Goal: Task Accomplishment & Management: Use online tool/utility

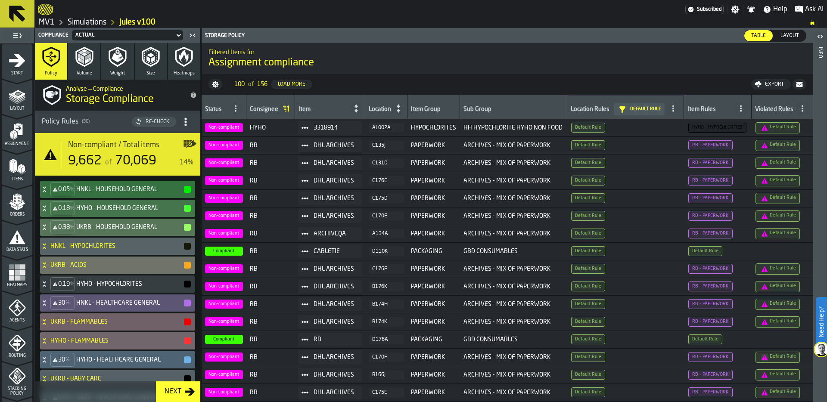
scroll to position [593, 0]
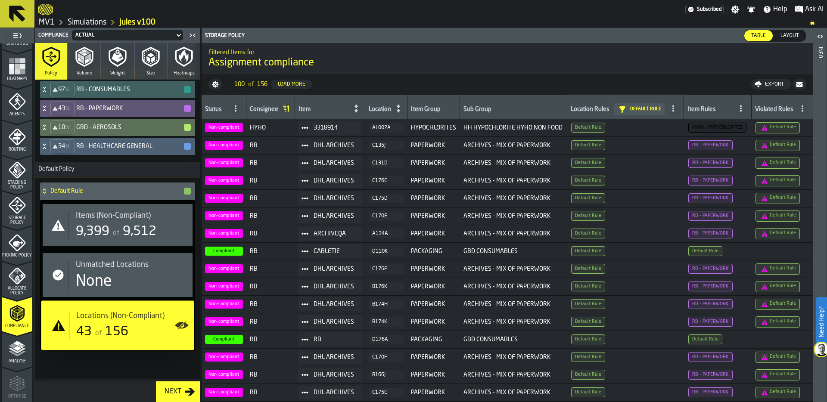
click at [736, 8] on icon "button-toggle-Settings" at bounding box center [735, 9] width 9 height 9
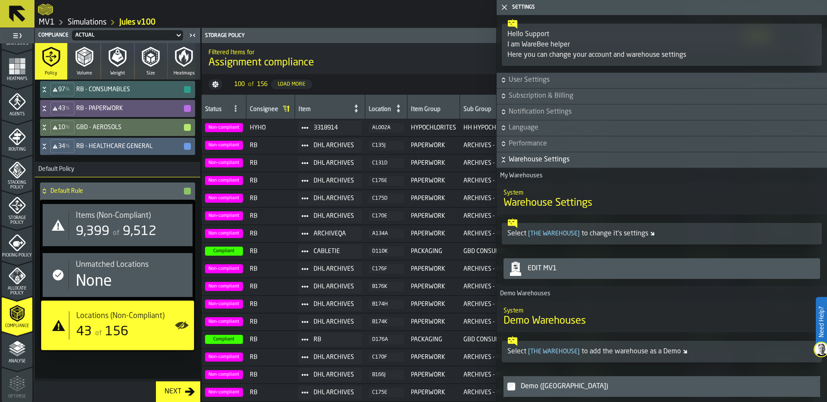
click at [577, 231] on span "]" at bounding box center [578, 234] width 2 height 6
click at [561, 233] on span "[ the warehouse ]" at bounding box center [553, 234] width 55 height 6
click at [553, 276] on div "Edit MV1" at bounding box center [662, 268] width 310 height 17
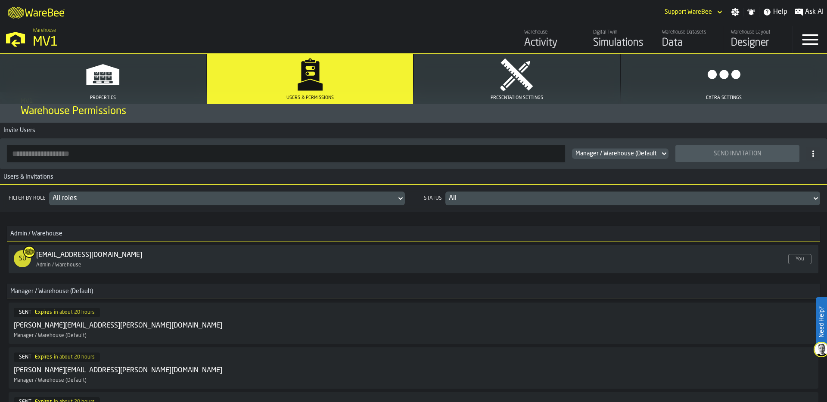
scroll to position [13, 0]
click at [54, 152] on input "button-toolbar-" at bounding box center [286, 152] width 558 height 17
paste input "**********"
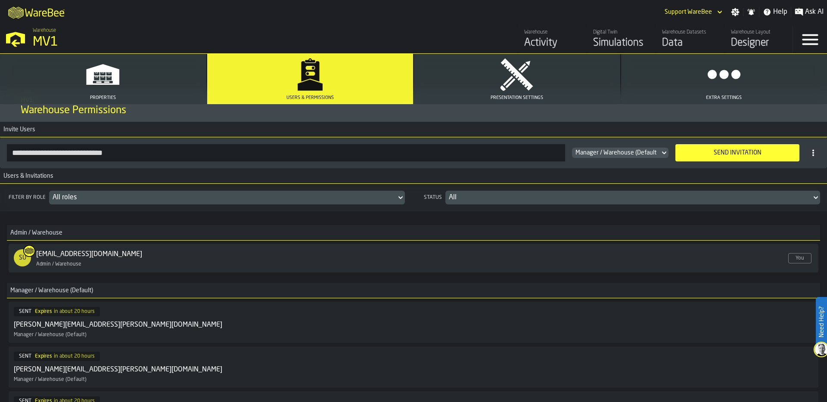
type input "**********"
click at [752, 150] on div "Send Invitation" at bounding box center [737, 152] width 114 height 7
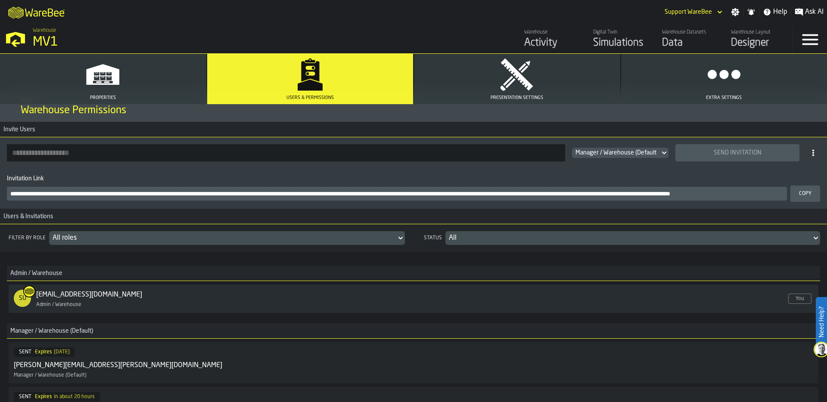
click at [392, 20] on div "M A K I N G W A R E H O U S E S M O R E EF F I C I E N T Support WareBee Settin…" at bounding box center [413, 12] width 827 height 24
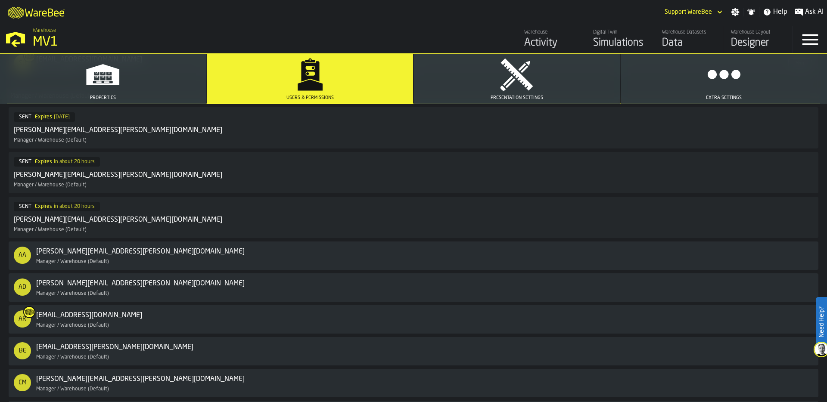
scroll to position [275, 0]
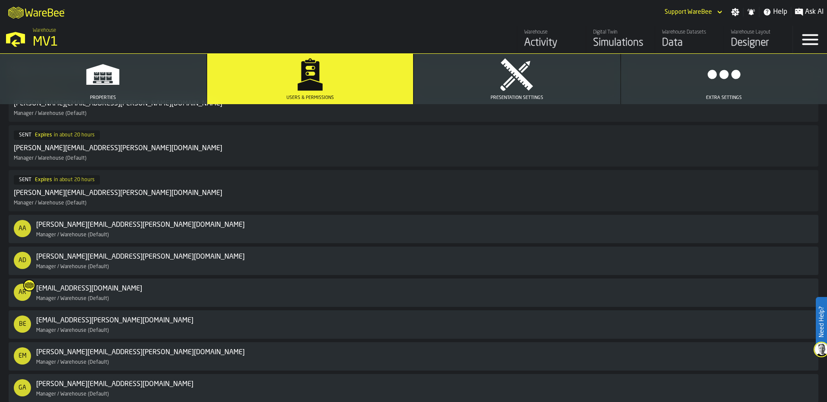
click at [58, 38] on div "MV1" at bounding box center [149, 42] width 233 height 16
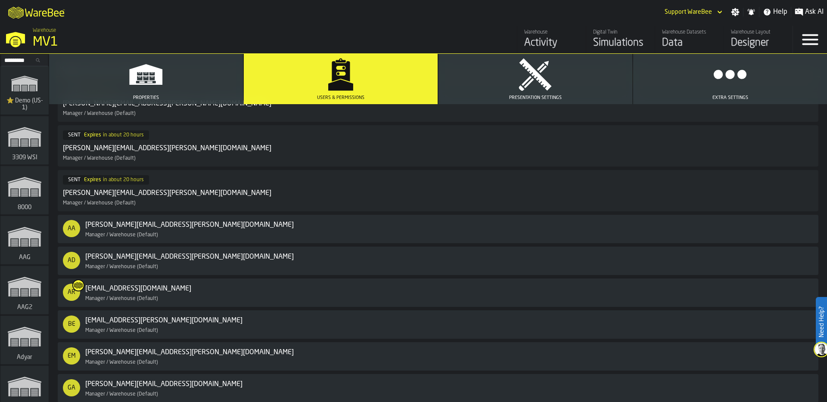
click at [23, 59] on input "Search..." at bounding box center [24, 60] width 45 height 9
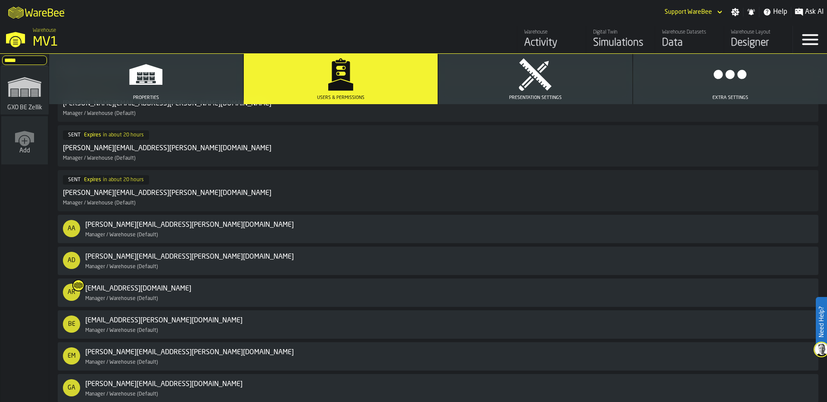
type input "*****"
click at [14, 99] on icon "link-to-/wh/i/5fa160b1-7992-442a-9057-4226e3d2ae6d/simulations" at bounding box center [24, 87] width 41 height 34
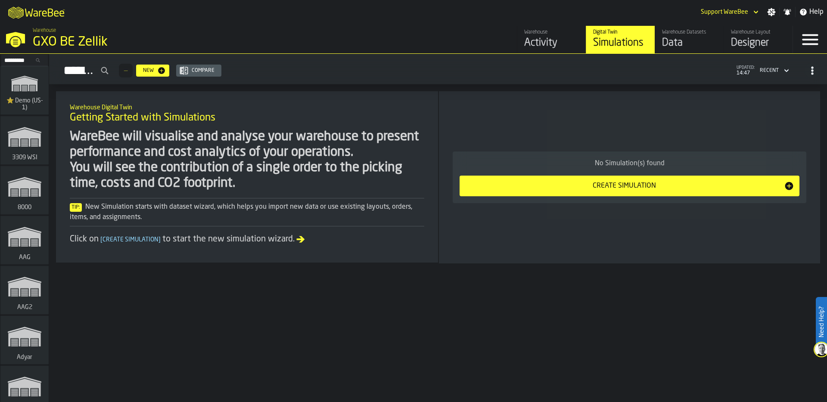
click at [773, 12] on icon "button-toggle-Settings" at bounding box center [771, 12] width 8 height 8
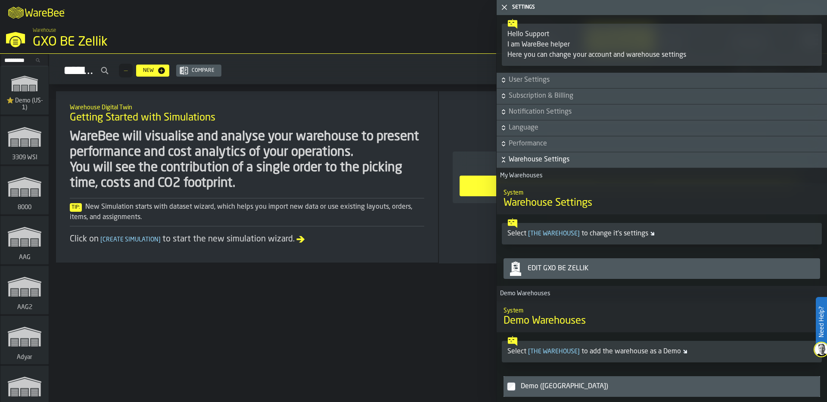
click at [605, 270] on div "Edit GXO BE Zellik" at bounding box center [670, 269] width 292 height 10
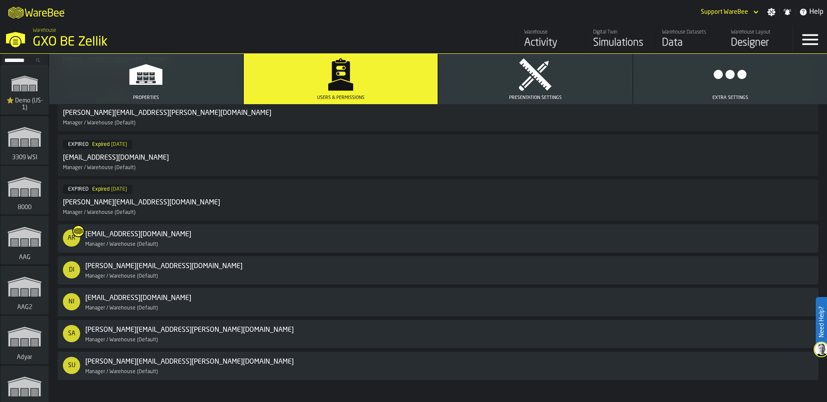
scroll to position [356, 0]
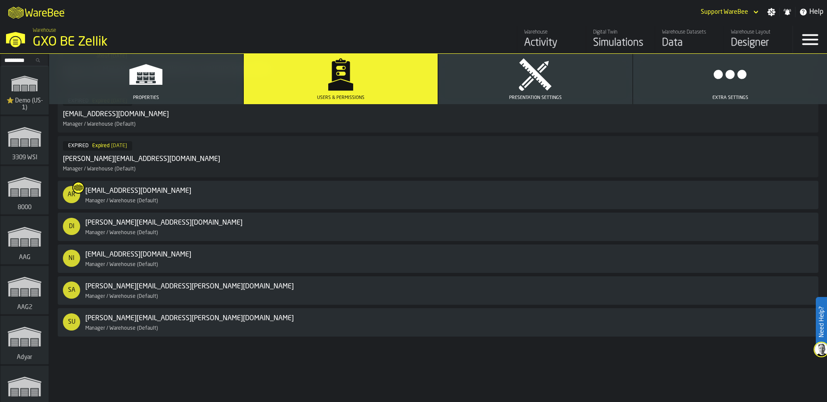
click at [786, 227] on div "DI dirk.asselman@gxo.com Enabled Manager / Warehouse (Default)" at bounding box center [438, 227] width 750 height 18
click at [16, 56] on input "Search..." at bounding box center [24, 60] width 45 height 9
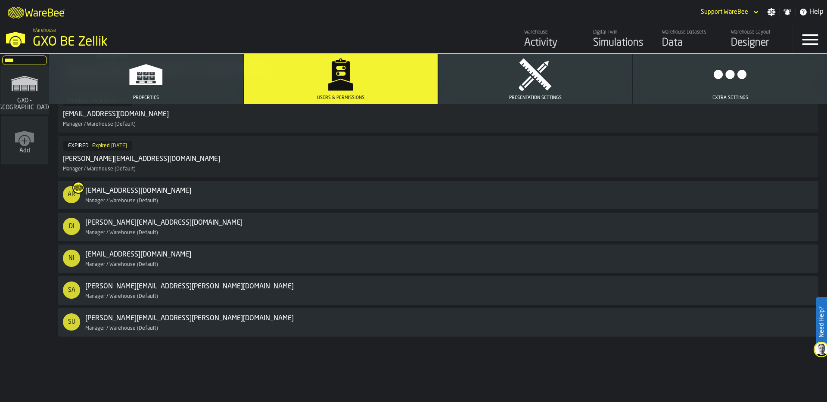
type input "****"
click at [40, 100] on span "GXO - [GEOGRAPHIC_DATA]" at bounding box center [24, 104] width 61 height 14
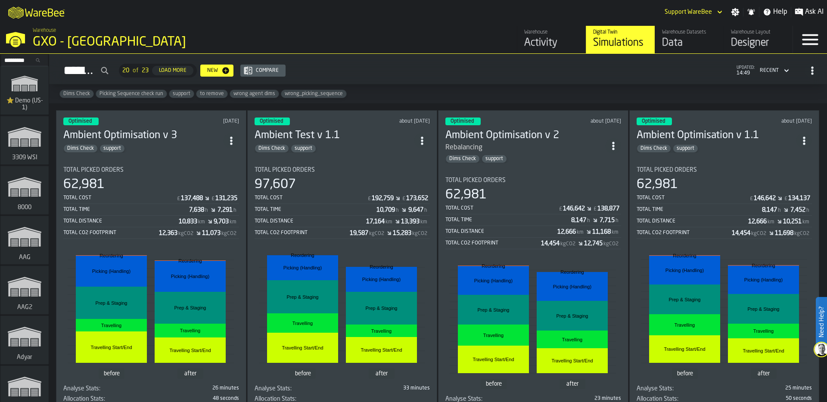
click at [181, 195] on div "137,488" at bounding box center [192, 198] width 22 height 7
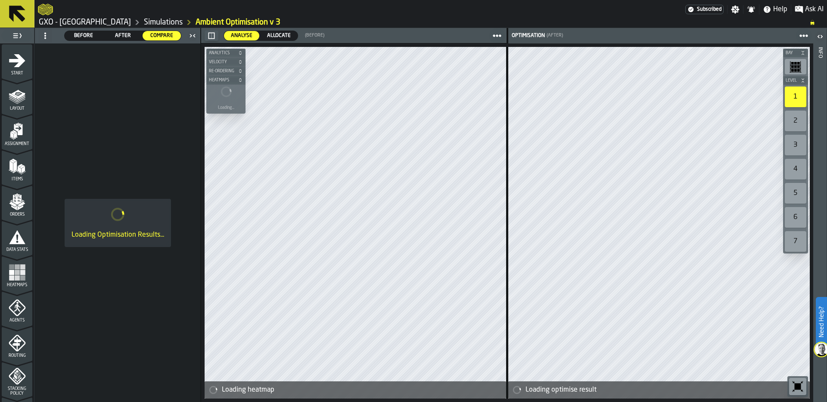
click at [153, 23] on link "Simulations" at bounding box center [163, 22] width 39 height 9
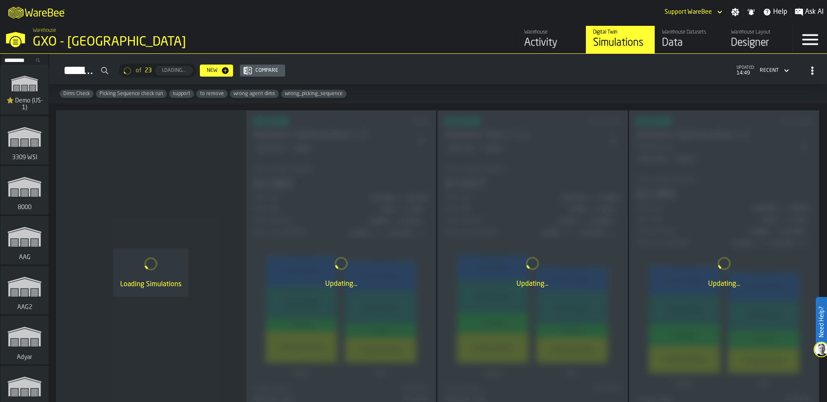
click at [549, 34] on div "Warehouse" at bounding box center [551, 32] width 55 height 6
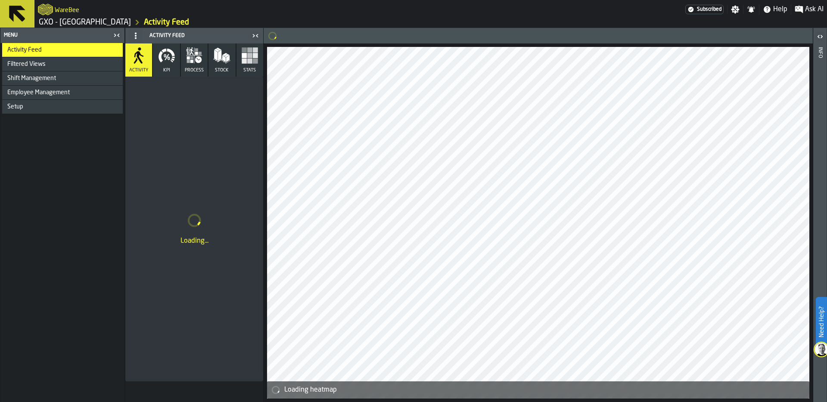
click at [117, 34] on icon "button-toggle-Close me" at bounding box center [117, 35] width 10 height 10
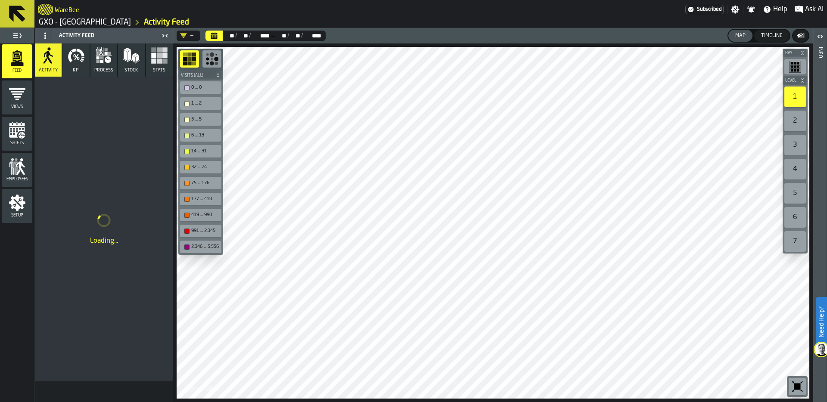
click at [76, 64] on button "KPI" at bounding box center [75, 59] width 27 height 33
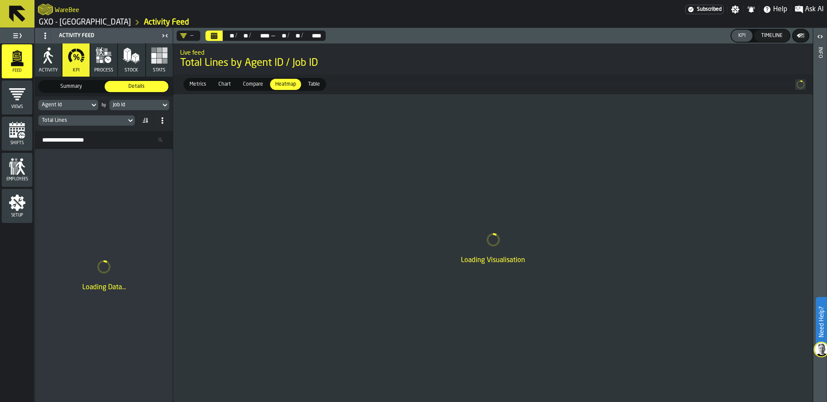
click at [88, 121] on div "Total Lines" at bounding box center [82, 121] width 81 height 6
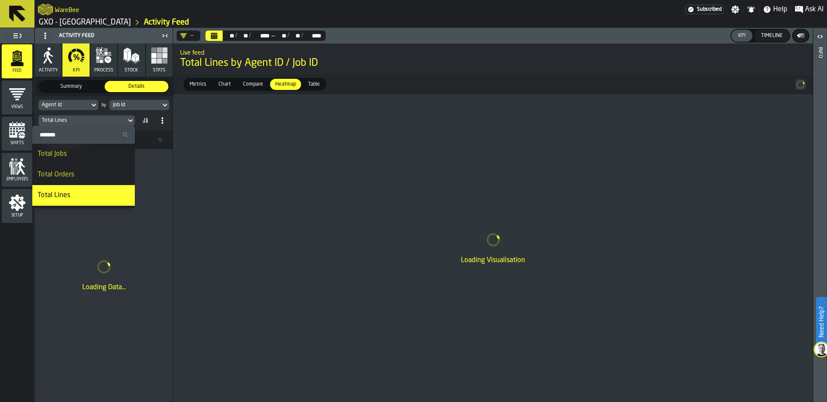
click at [72, 138] on input "Search" at bounding box center [84, 134] width 96 height 11
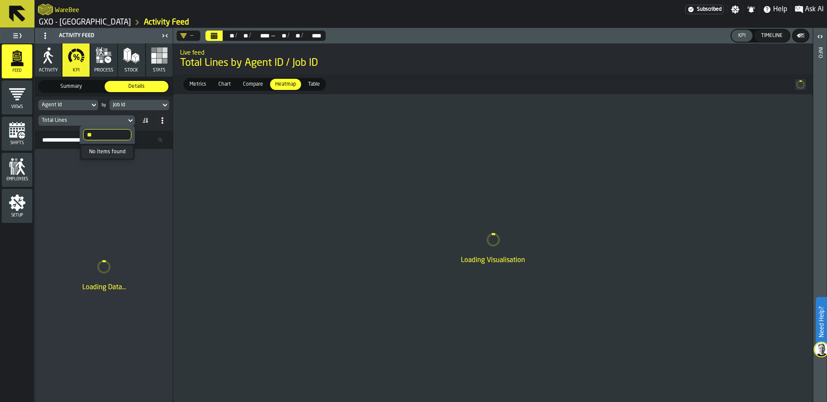
type input "*"
type input "*****"
click at [124, 136] on input "*****" at bounding box center [107, 134] width 48 height 11
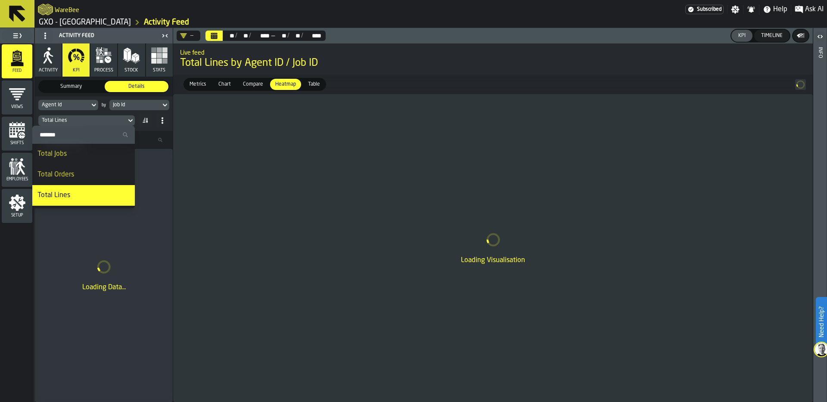
click at [20, 210] on icon "menu Setup" at bounding box center [17, 202] width 17 height 17
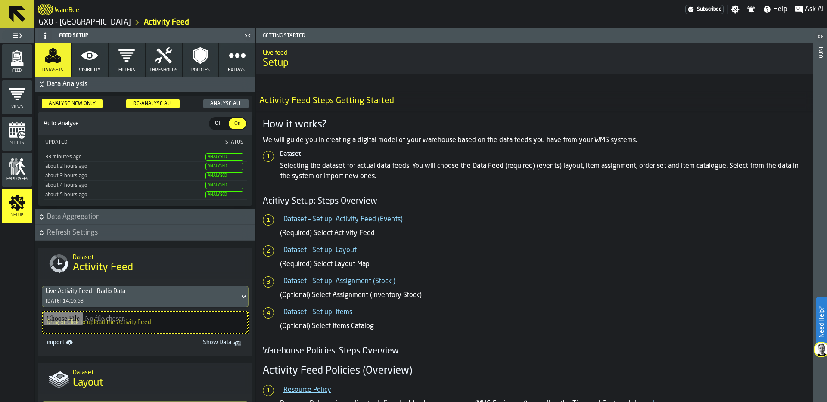
click at [84, 66] on button "Visibility" at bounding box center [90, 59] width 36 height 33
click at [88, 59] on icon "button" at bounding box center [89, 55] width 17 height 17
click at [100, 65] on button "Visibility" at bounding box center [90, 59] width 36 height 33
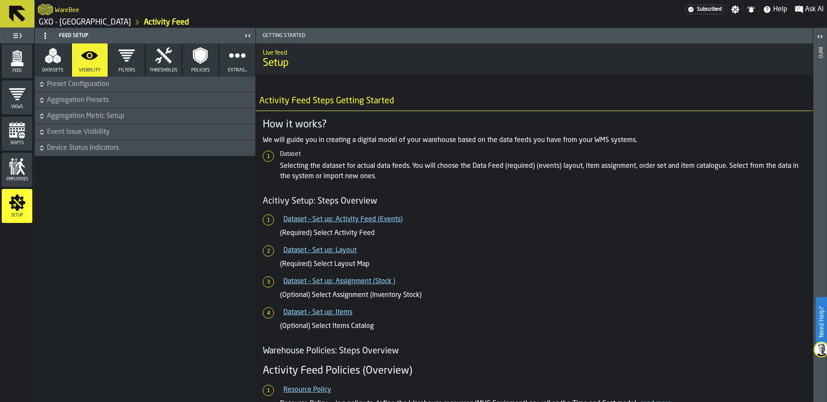
click at [43, 149] on icon "button-" at bounding box center [41, 149] width 3 height 2
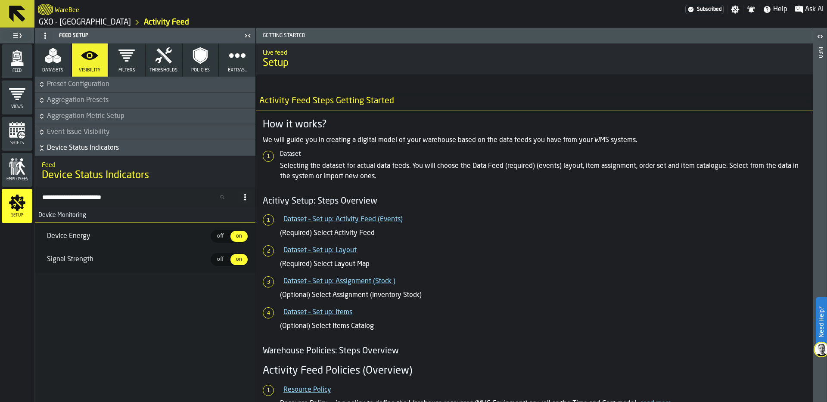
click at [41, 149] on icon "button-" at bounding box center [41, 148] width 9 height 9
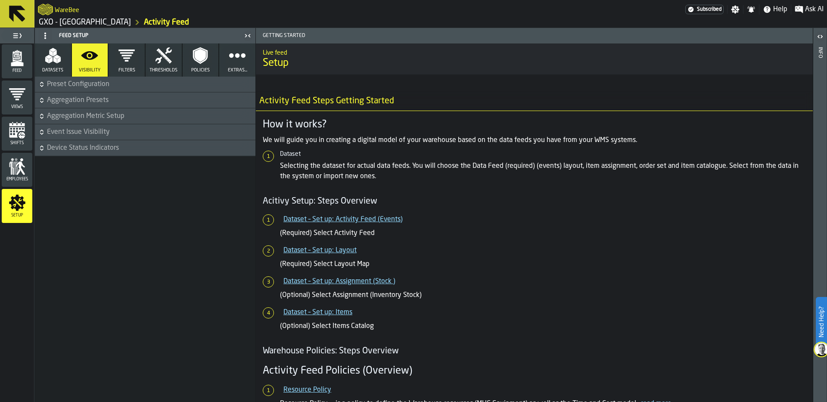
click at [40, 134] on icon "button-" at bounding box center [41, 132] width 9 height 9
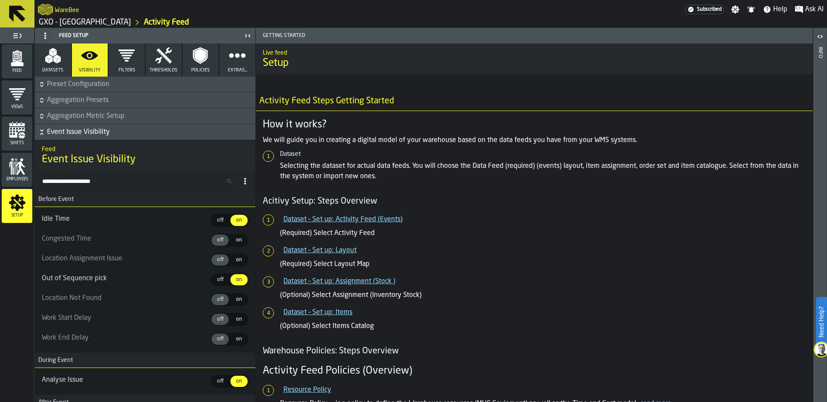
click at [43, 98] on icon "button-" at bounding box center [41, 100] width 9 height 9
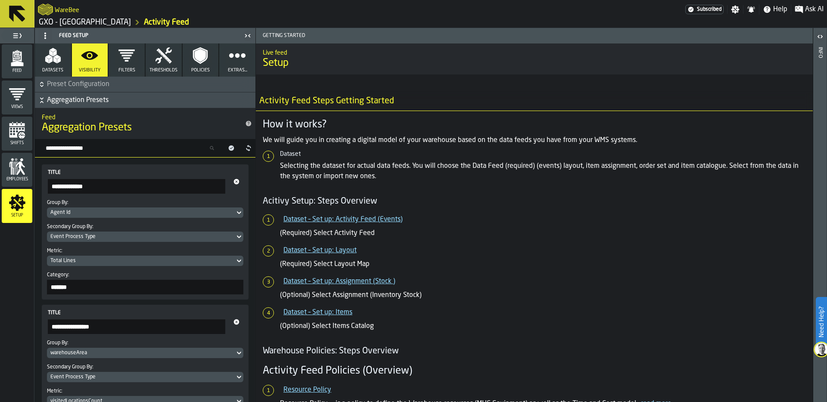
click at [40, 100] on icon "button-" at bounding box center [41, 100] width 9 height 9
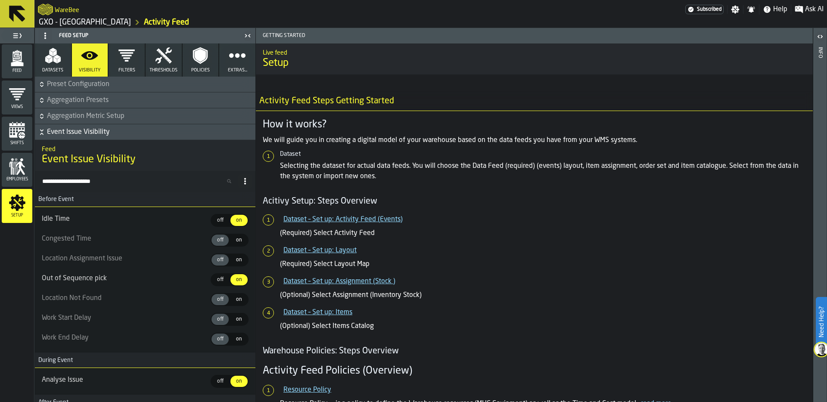
click at [40, 82] on icon "button-" at bounding box center [41, 84] width 9 height 9
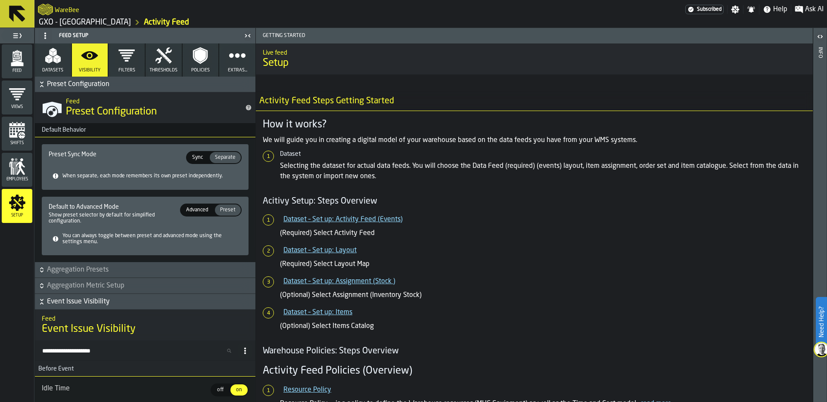
click at [39, 82] on icon "button-" at bounding box center [41, 84] width 9 height 9
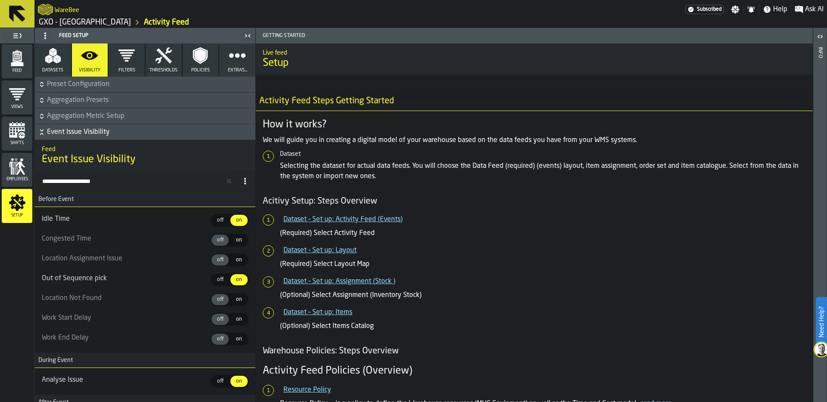
click at [39, 82] on icon "button-" at bounding box center [41, 84] width 9 height 9
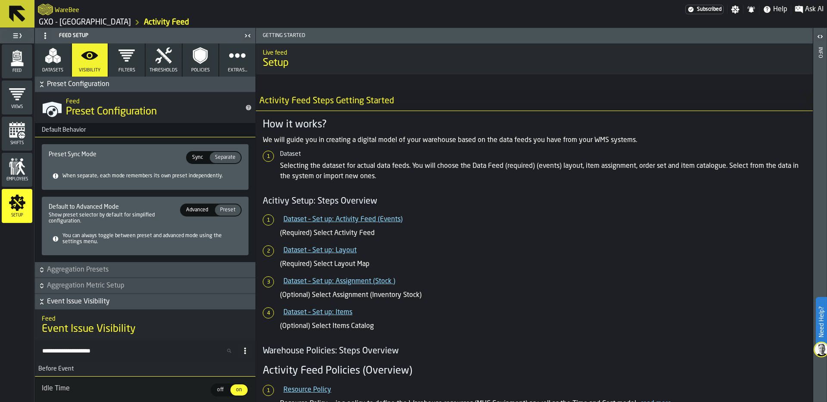
click at [39, 82] on icon "button-" at bounding box center [41, 84] width 9 height 9
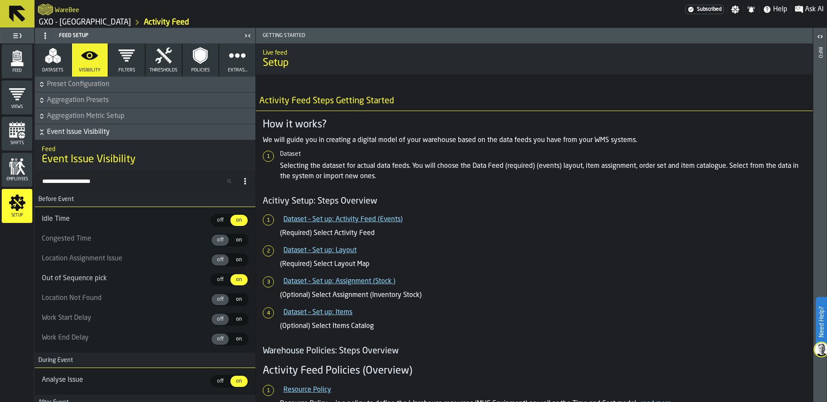
click at [37, 136] on h6 "Event Issue Visibility" at bounding box center [145, 132] width 217 height 10
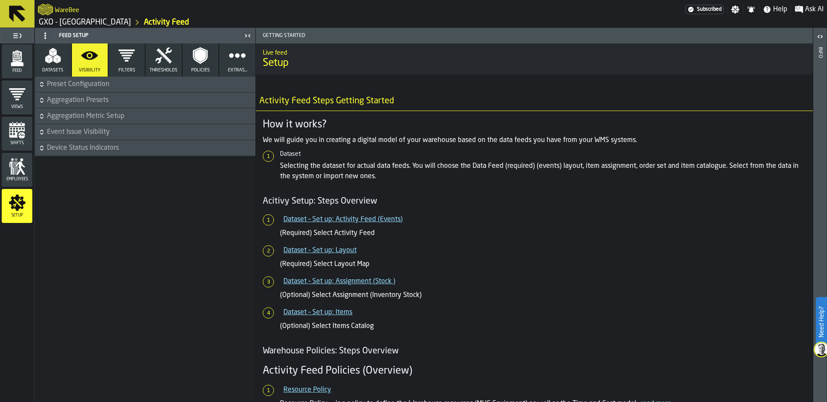
click at [199, 62] on icon "button" at bounding box center [200, 55] width 15 height 17
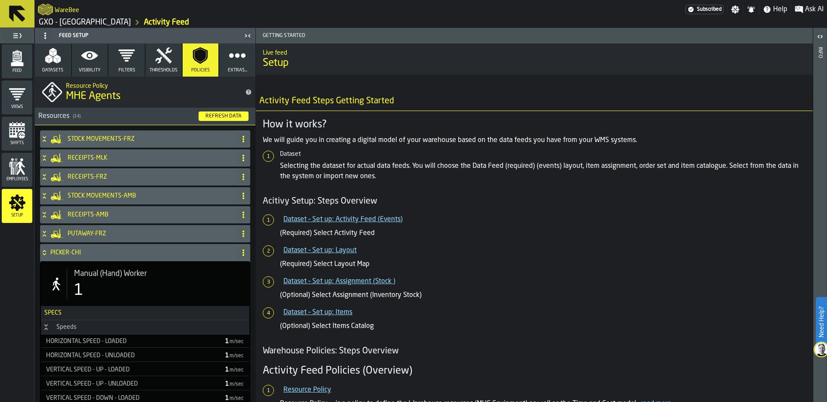
click at [199, 62] on icon "button" at bounding box center [200, 55] width 17 height 17
click at [230, 62] on icon "button" at bounding box center [237, 55] width 17 height 17
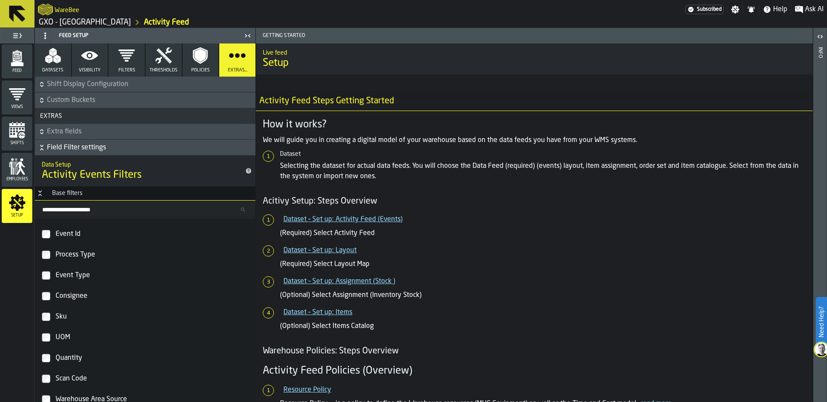
click at [42, 147] on icon "button-" at bounding box center [41, 147] width 9 height 9
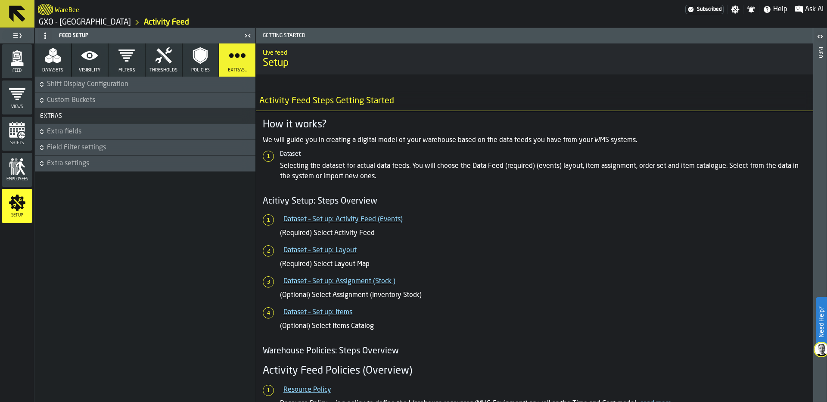
click at [42, 163] on icon "button-" at bounding box center [41, 163] width 9 height 9
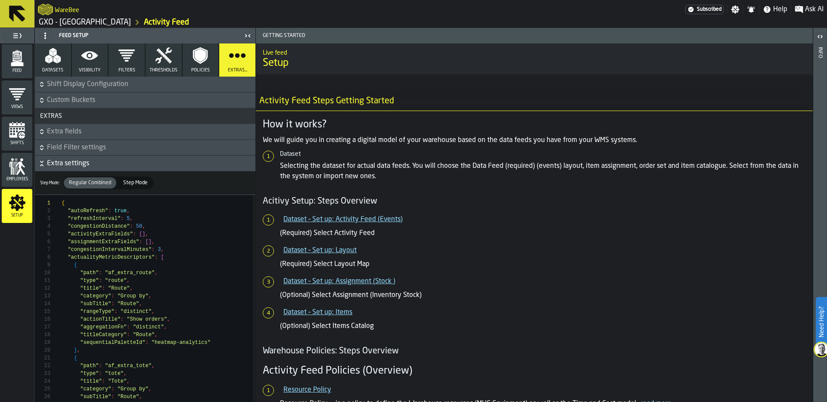
click at [42, 163] on icon "button-" at bounding box center [41, 163] width 9 height 9
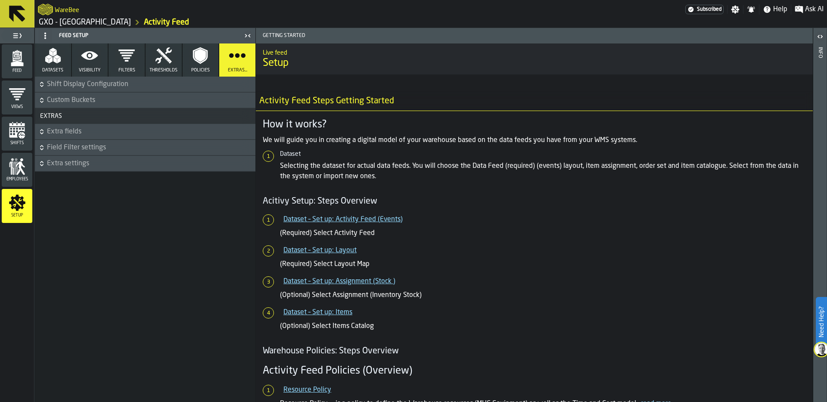
click at [42, 163] on icon "button-" at bounding box center [41, 163] width 9 height 9
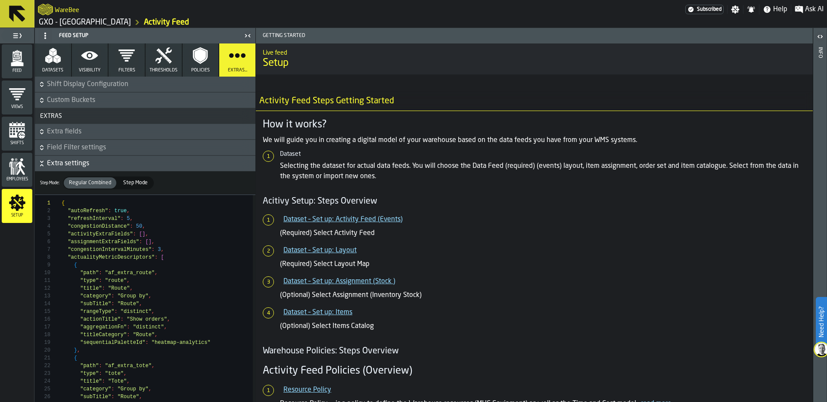
click at [141, 186] on span "Step Mode" at bounding box center [135, 183] width 31 height 8
type textarea "**********"
click at [96, 182] on span "Regular Combined" at bounding box center [89, 183] width 49 height 8
click at [41, 162] on icon "button-" at bounding box center [41, 163] width 9 height 9
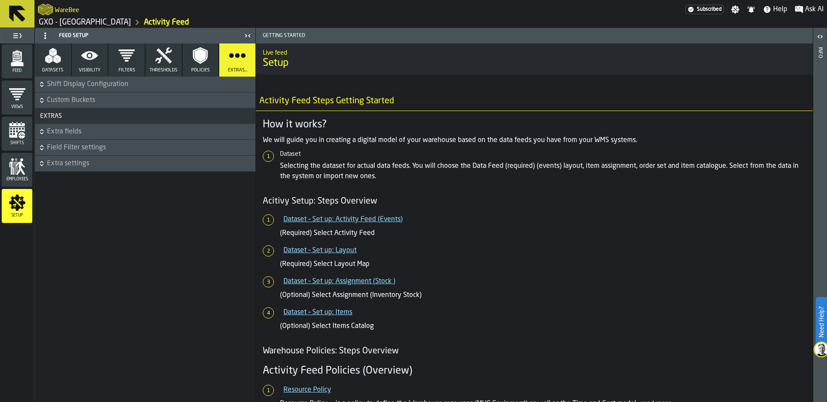
click at [43, 100] on icon "button-" at bounding box center [41, 100] width 9 height 9
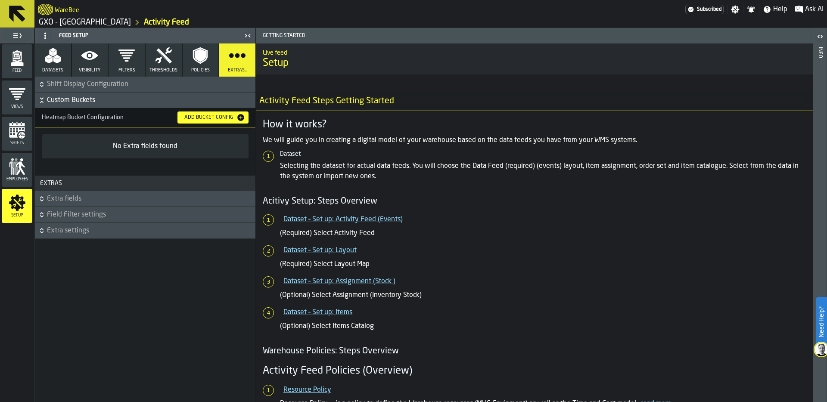
click at [43, 97] on icon "button-" at bounding box center [41, 100] width 9 height 9
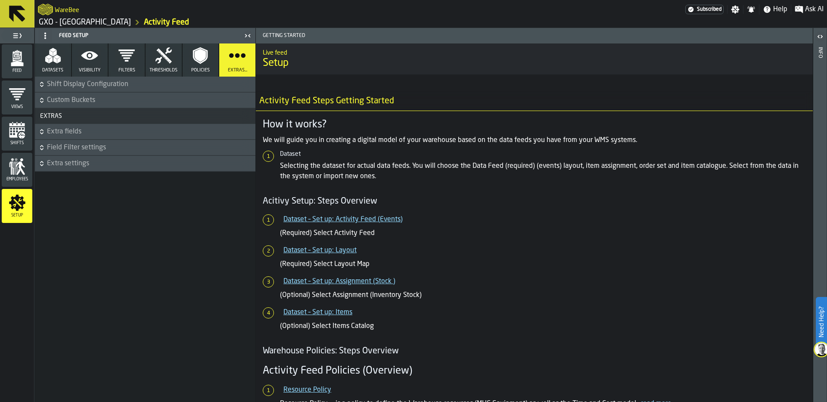
click at [43, 82] on icon "button-" at bounding box center [41, 84] width 9 height 9
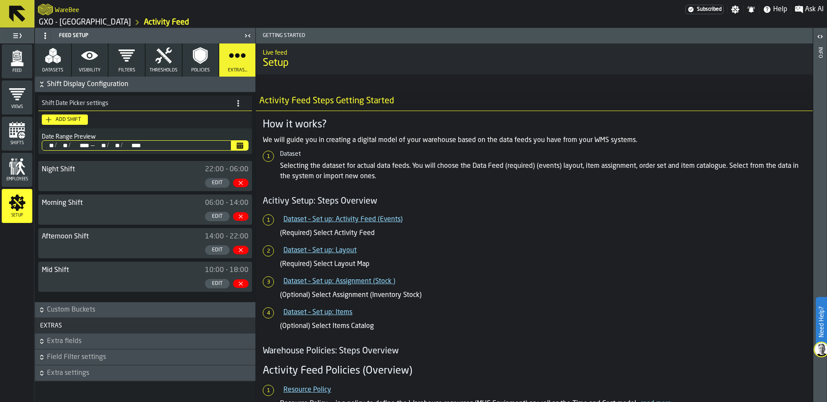
click at [198, 62] on icon "button" at bounding box center [200, 55] width 17 height 17
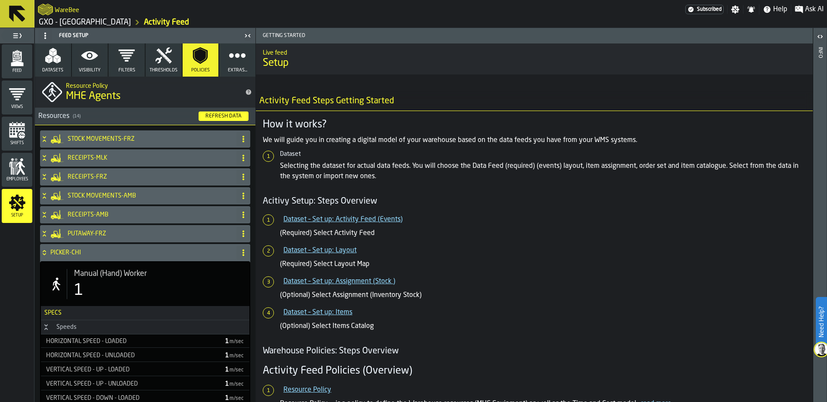
click at [41, 251] on icon at bounding box center [44, 252] width 9 height 7
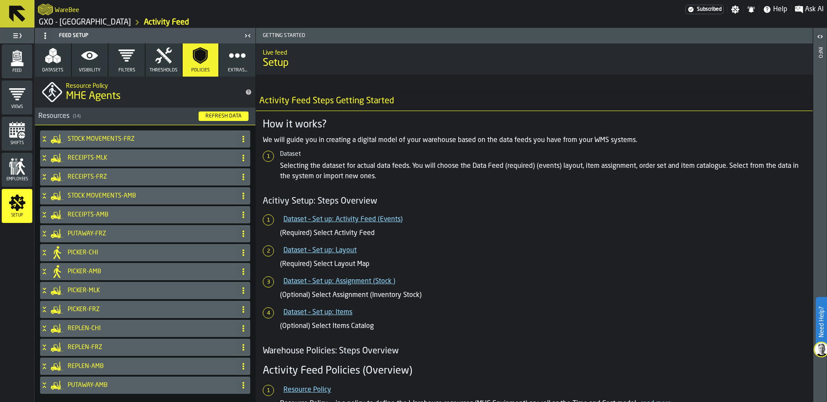
click at [171, 56] on icon "button" at bounding box center [163, 55] width 17 height 17
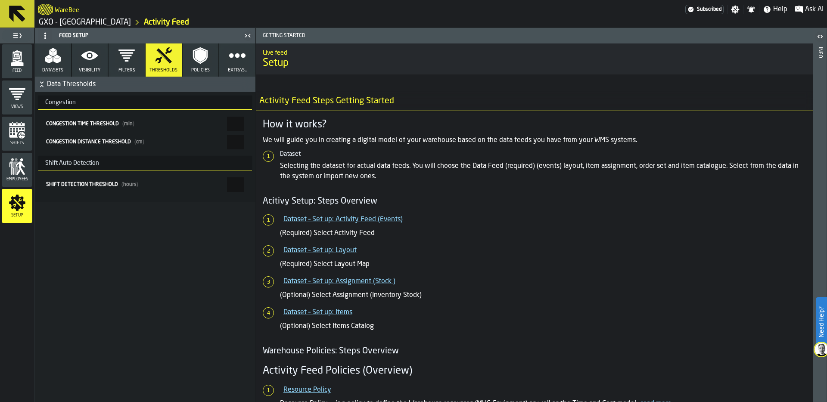
drag, startPoint x: 237, startPoint y: 184, endPoint x: 264, endPoint y: 184, distance: 27.1
click at [264, 184] on main "Feed Views Shifts Employees Setup Feed Setup Datasets Visibility Filters Thresh…" at bounding box center [413, 215] width 827 height 374
type input "*"
click at [227, 144] on input "**" at bounding box center [235, 142] width 17 height 15
click at [89, 65] on button "Visibility" at bounding box center [90, 59] width 36 height 33
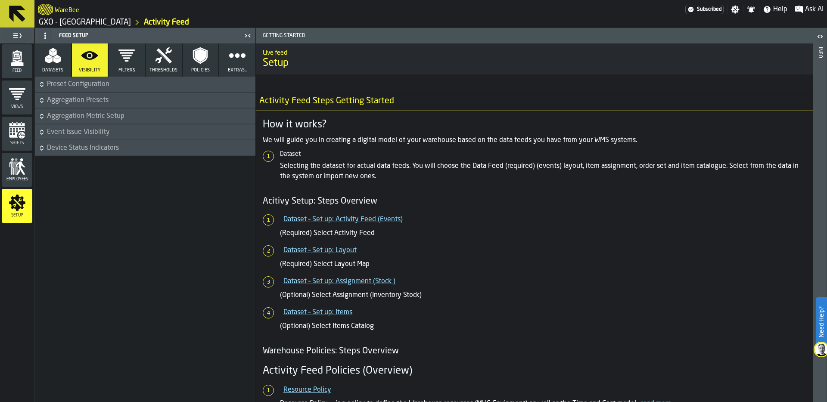
click at [42, 99] on icon "button-" at bounding box center [41, 100] width 9 height 9
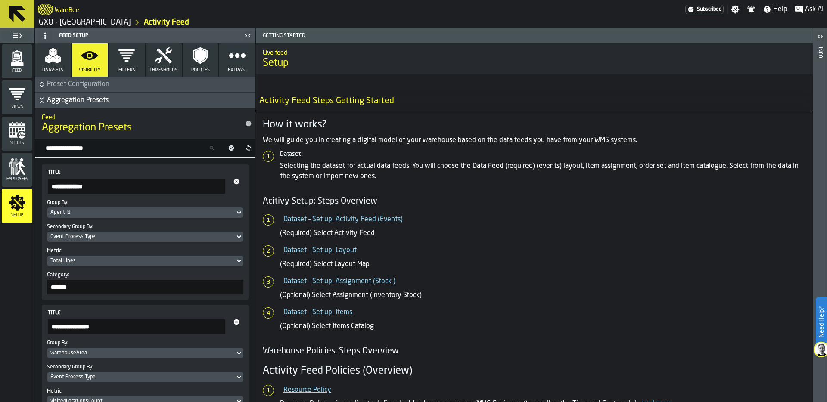
click at [42, 99] on icon "button-" at bounding box center [41, 100] width 9 height 9
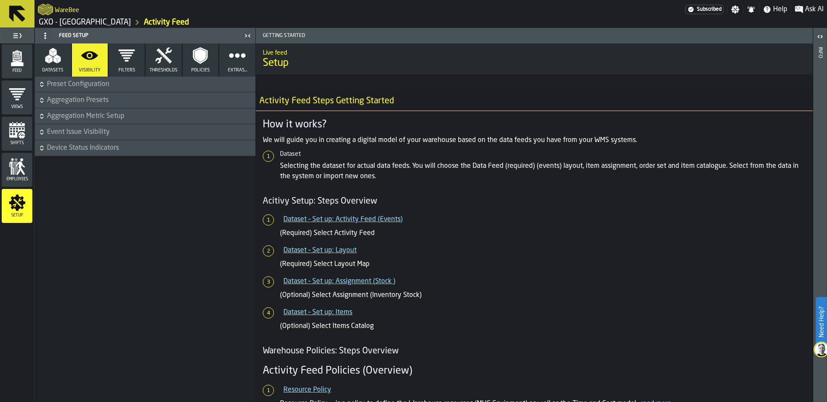
click at [41, 115] on icon "button-" at bounding box center [41, 114] width 3 height 2
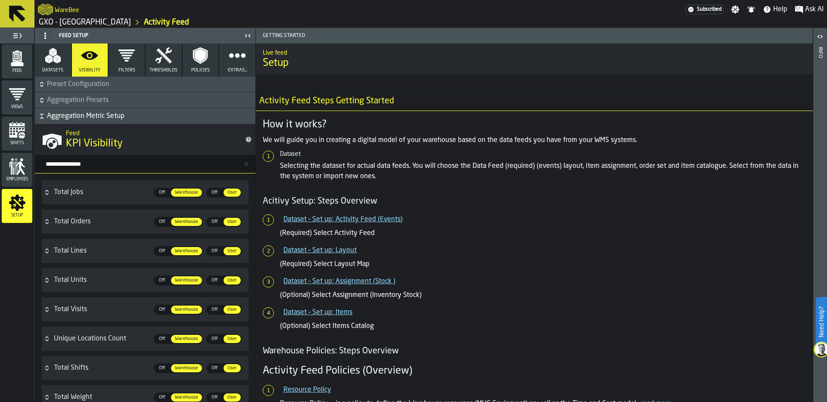
click at [114, 161] on input "Search metric..." at bounding box center [149, 163] width 214 height 11
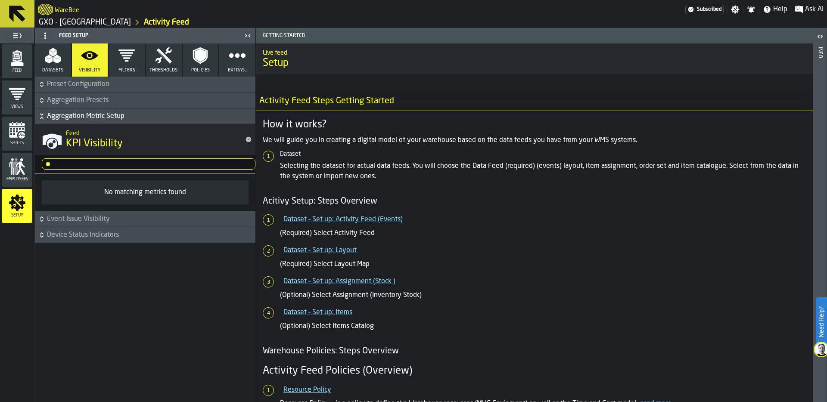
type input "*"
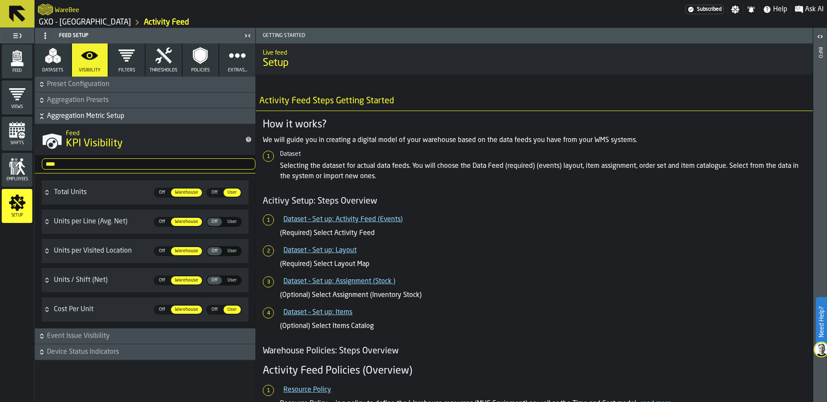
drag, startPoint x: 71, startPoint y: 164, endPoint x: 24, endPoint y: 159, distance: 47.2
click at [24, 159] on div "Feed Views Shifts Employees Setup Feed Setup Datasets Visibility Filters Thresh…" at bounding box center [128, 215] width 256 height 374
type input "****"
click at [20, 55] on icon "menu Feed" at bounding box center [16, 57] width 9 height 10
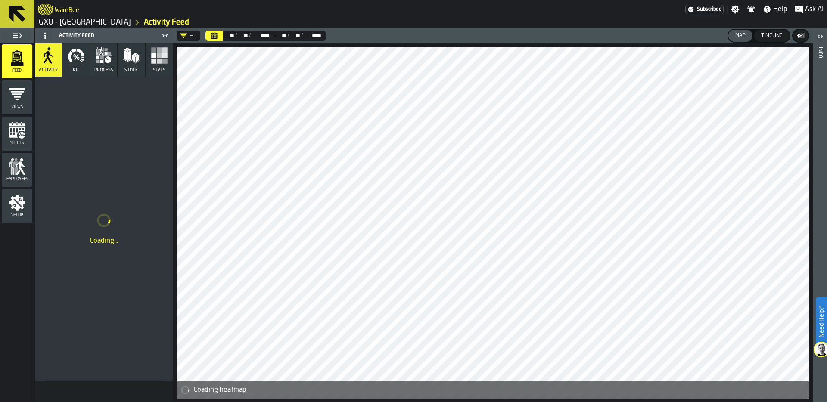
click at [17, 209] on icon "menu Setup" at bounding box center [17, 203] width 16 height 16
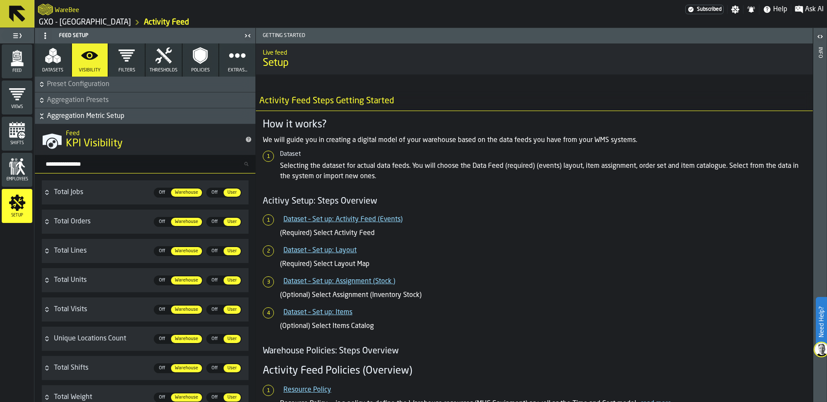
click at [107, 163] on input "Search metric..." at bounding box center [149, 163] width 214 height 11
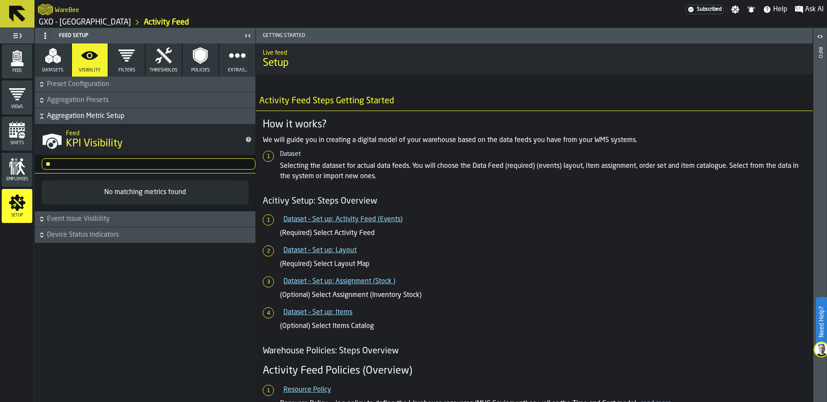
type input "*"
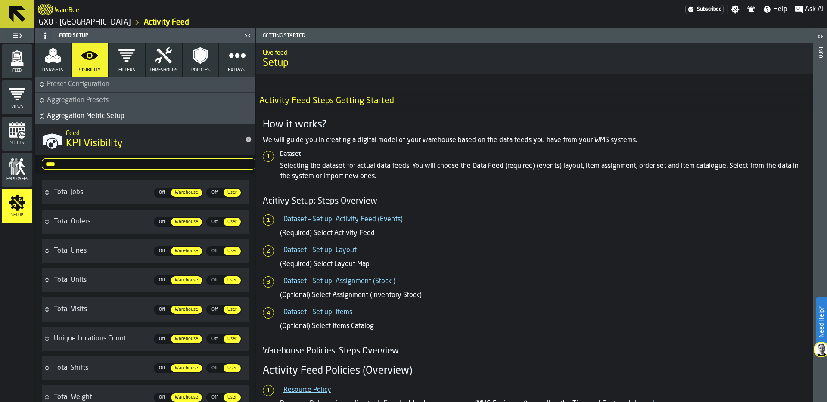
type input "*****"
click at [69, 162] on input "Search metric..." at bounding box center [149, 163] width 214 height 11
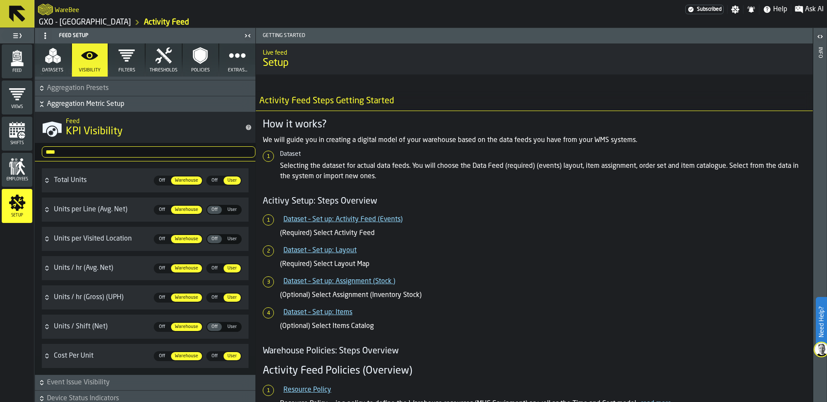
scroll to position [17, 0]
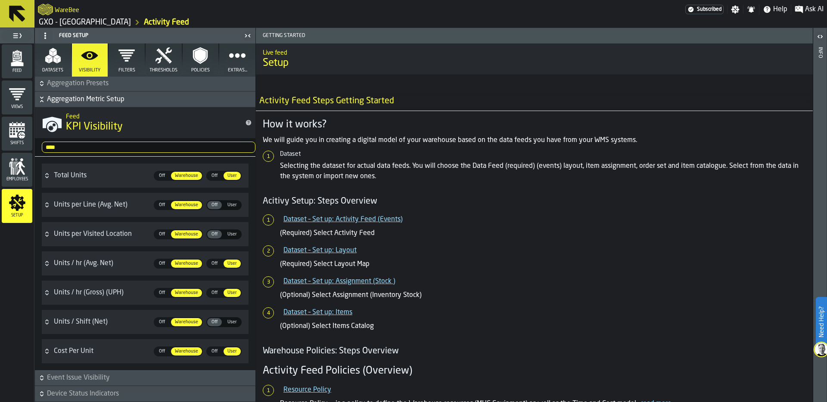
type input "****"
click at [213, 351] on span "Off" at bounding box center [215, 351] width 14 height 7
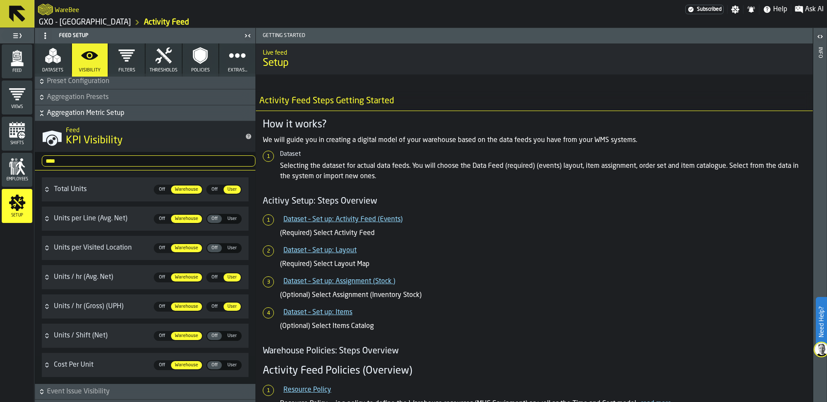
scroll to position [0, 0]
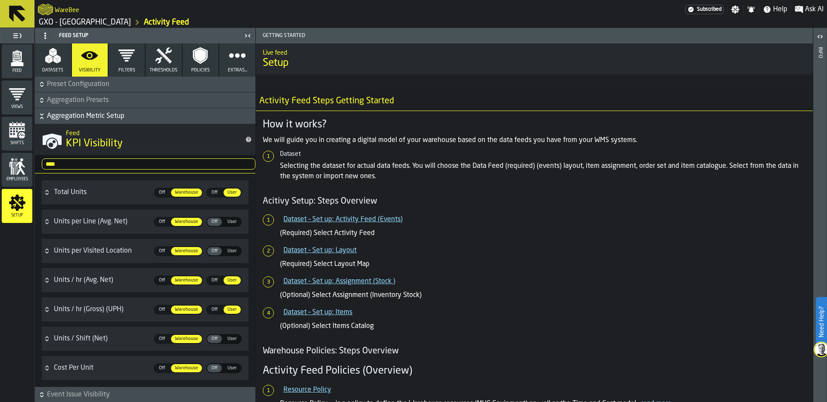
click at [233, 369] on span "User" at bounding box center [232, 368] width 16 height 7
click at [17, 60] on icon "menu Feed" at bounding box center [16, 57] width 9 height 10
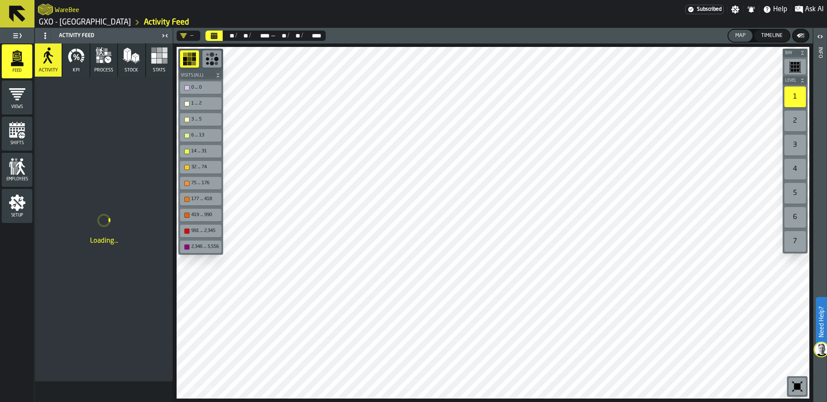
click at [218, 37] on button "Calendar" at bounding box center [213, 36] width 17 height 10
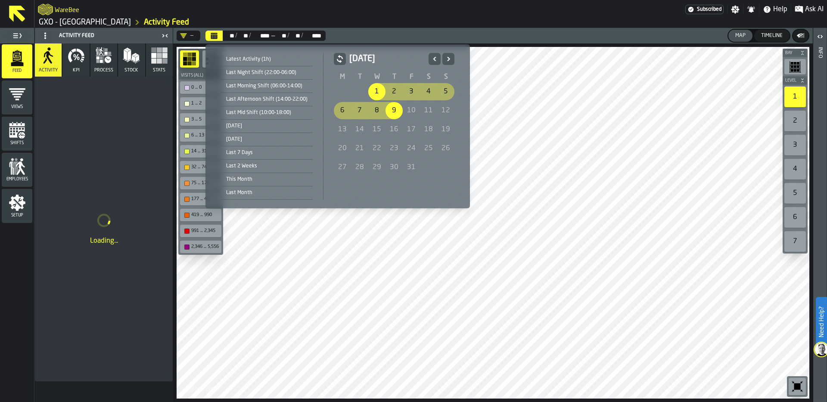
click at [431, 58] on icon "Previous" at bounding box center [434, 59] width 9 height 10
click at [340, 90] on div "1" at bounding box center [342, 91] width 17 height 17
click at [447, 59] on icon "Next" at bounding box center [448, 59] width 9 height 10
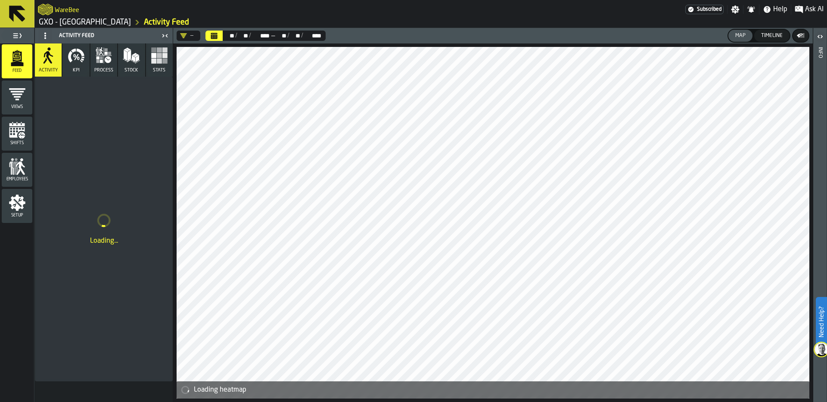
click at [78, 64] on button "KPI" at bounding box center [75, 59] width 27 height 33
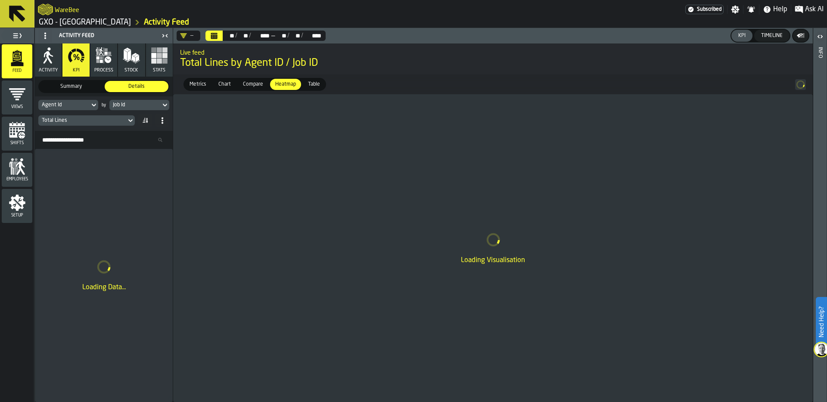
click at [199, 85] on span "Metrics" at bounding box center [198, 85] width 24 height 8
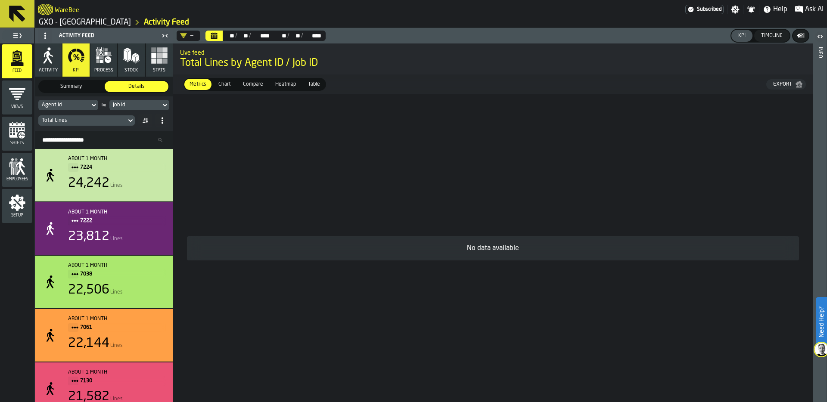
click at [158, 102] on div "Job Id" at bounding box center [134, 104] width 51 height 9
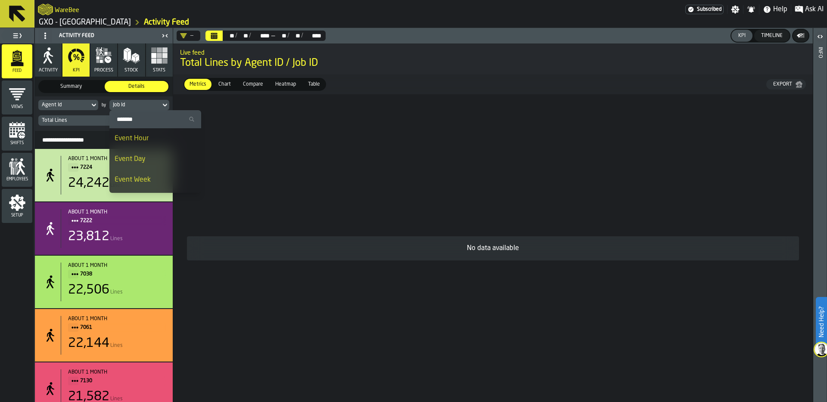
click at [151, 158] on div "Event Day" at bounding box center [155, 159] width 81 height 10
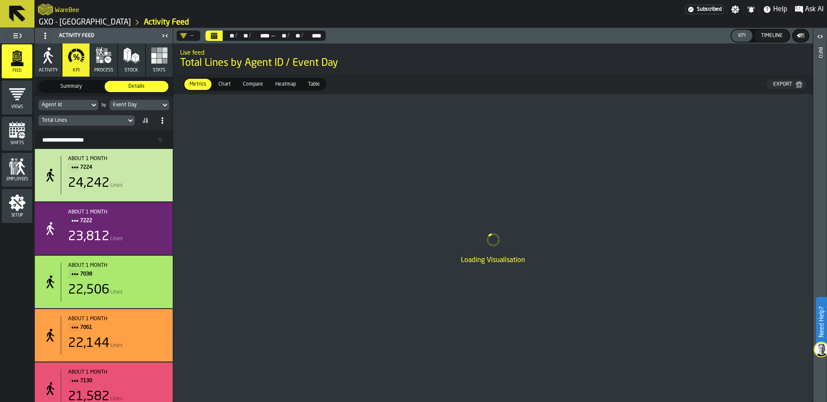
click at [164, 35] on icon "button-toggle-Close me" at bounding box center [163, 35] width 2 height 3
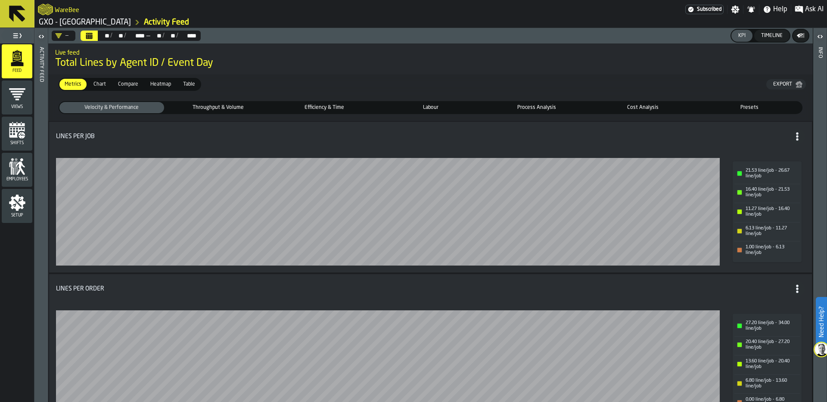
click at [749, 106] on span "Presets" at bounding box center [749, 108] width 101 height 8
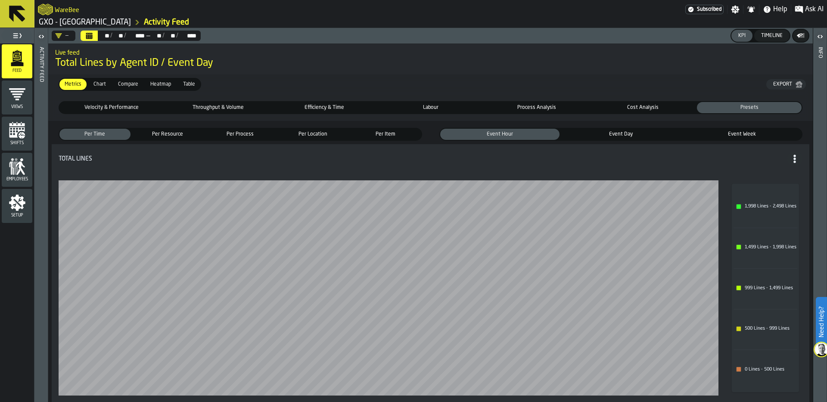
click at [625, 130] on div "Event Day" at bounding box center [620, 134] width 119 height 11
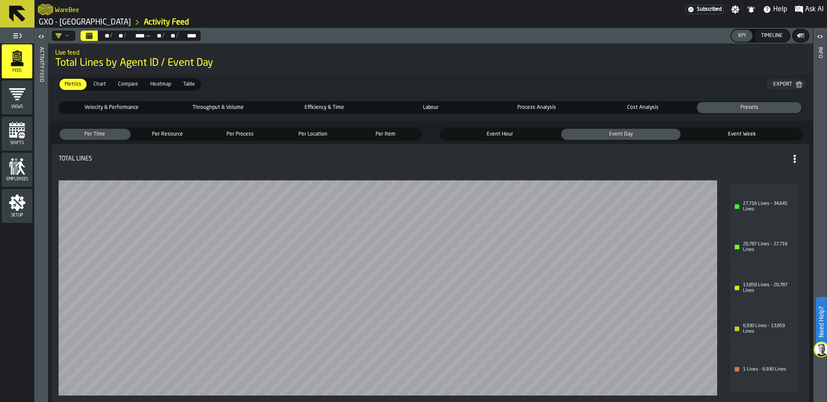
click at [43, 37] on icon "button-toggle-Open" at bounding box center [42, 36] width 2 height 3
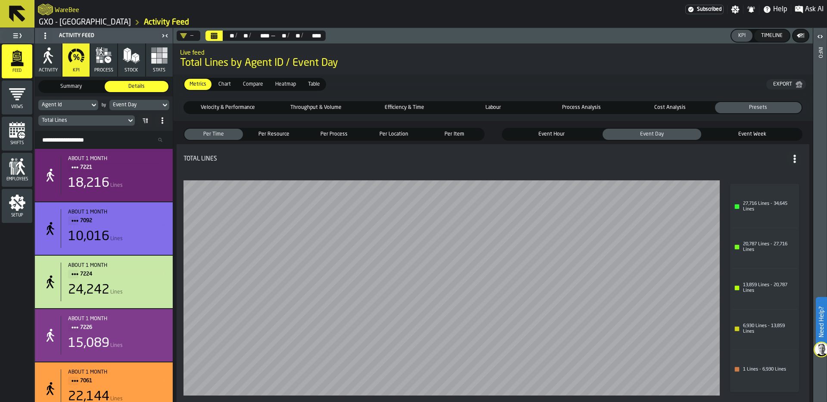
click at [165, 34] on icon "button-toggle-Close me" at bounding box center [165, 36] width 10 height 10
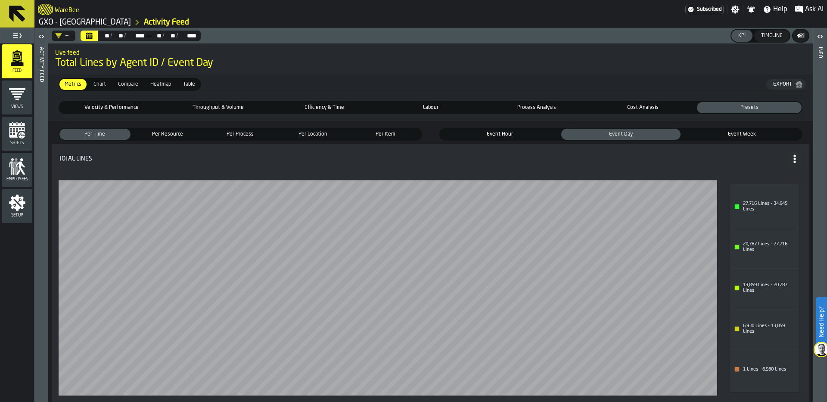
click at [172, 132] on span "Per Resource" at bounding box center [168, 134] width 68 height 8
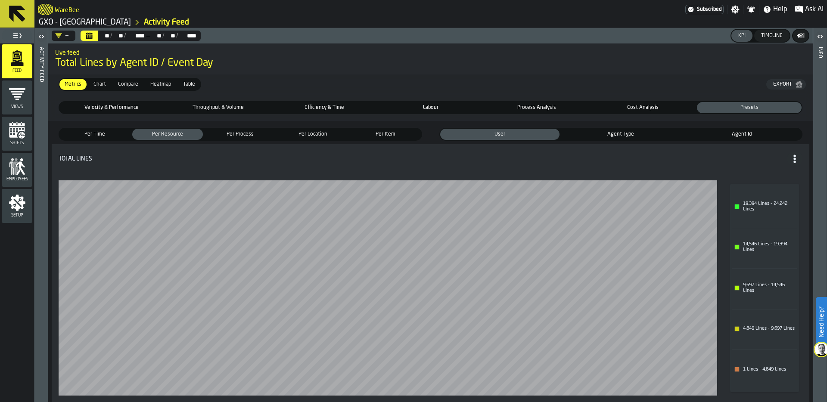
click at [256, 57] on span "Total Lines by Agent ID / Event Day" at bounding box center [430, 63] width 751 height 14
click at [117, 108] on span "Velocity & Performance" at bounding box center [111, 108] width 101 height 8
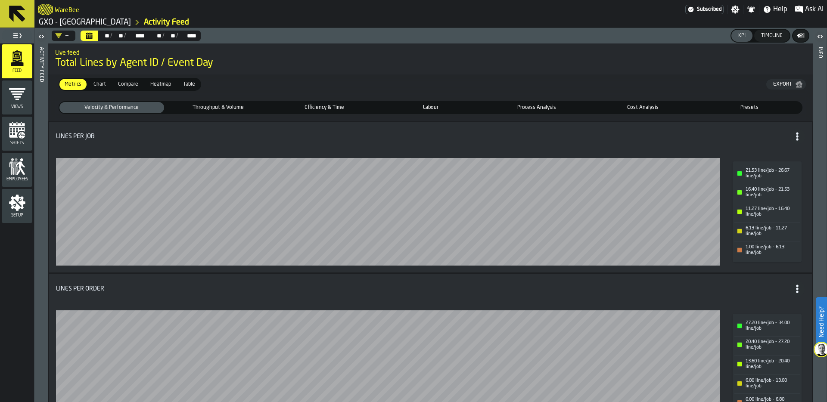
click at [42, 43] on label "button-toggle-Open" at bounding box center [41, 38] width 12 height 16
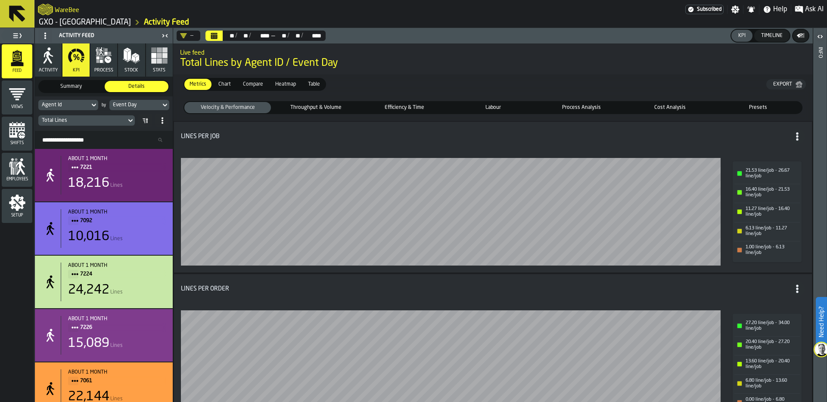
click at [77, 105] on div "Agent Id" at bounding box center [64, 105] width 44 height 6
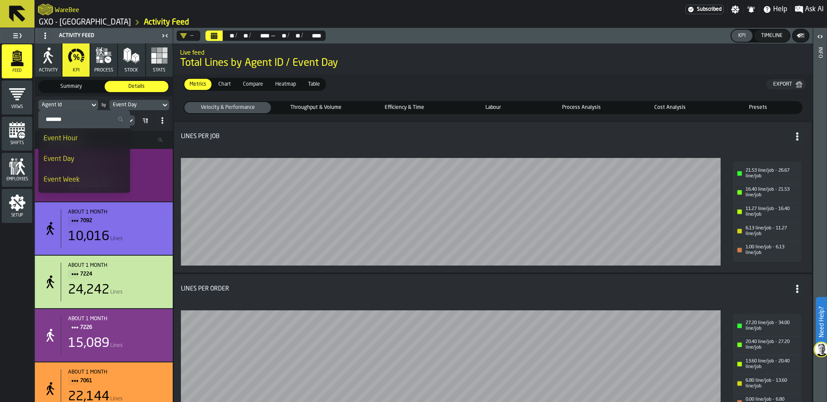
click at [80, 103] on div "Agent Id" at bounding box center [64, 105] width 44 height 6
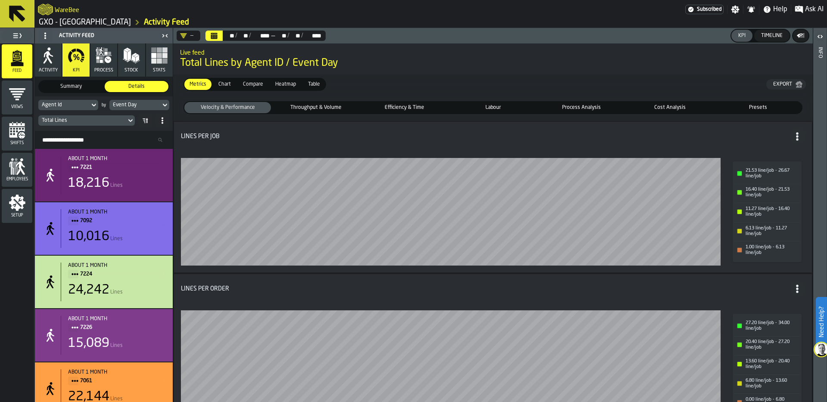
click at [80, 103] on div "Agent Id" at bounding box center [64, 105] width 44 height 6
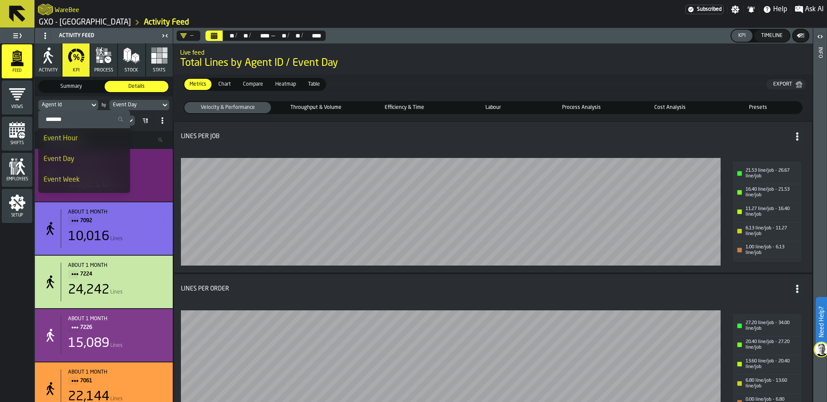
click at [77, 121] on input "Search" at bounding box center [84, 119] width 85 height 11
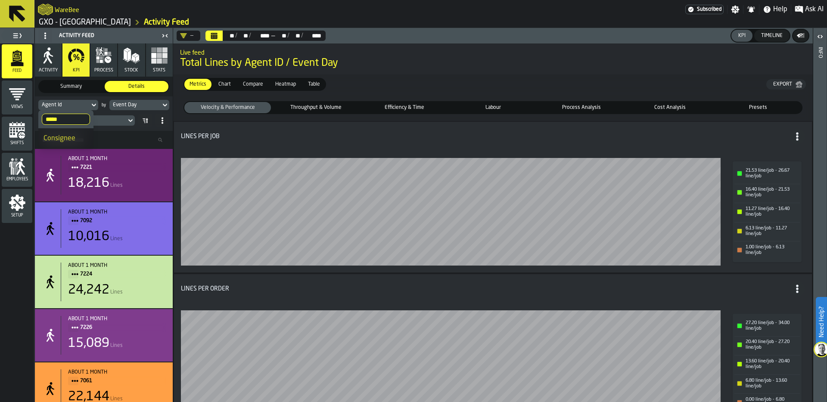
type input "*****"
click at [79, 134] on div "Consignee" at bounding box center [65, 139] width 45 height 10
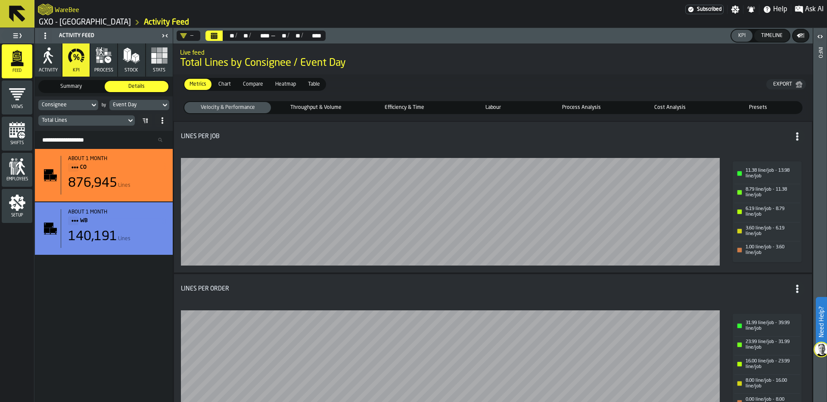
click at [83, 102] on div "Consignee" at bounding box center [64, 105] width 44 height 6
drag, startPoint x: 64, startPoint y: 118, endPoint x: 5, endPoint y: 118, distance: 59.0
click at [5, 118] on body "Need Help? WareBee Subscribed Settings Notifications Help Ask AI GXO - Costa - …" at bounding box center [413, 201] width 827 height 402
click at [78, 104] on div "Consignee" at bounding box center [64, 105] width 44 height 6
click at [67, 114] on input "*****" at bounding box center [66, 119] width 48 height 11
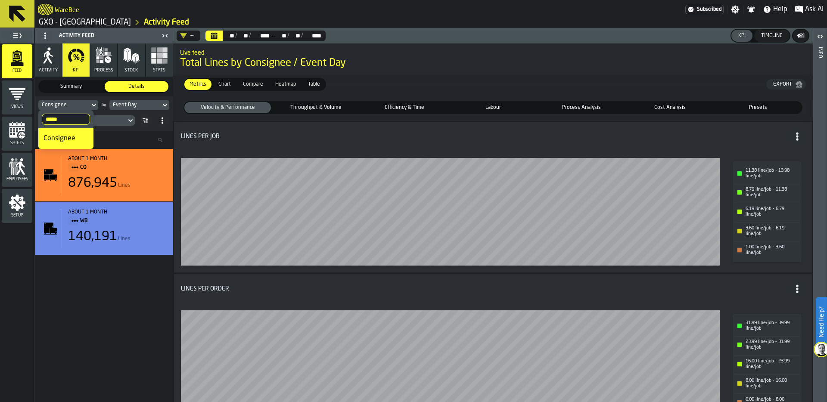
click at [81, 121] on input "*****" at bounding box center [66, 119] width 48 height 11
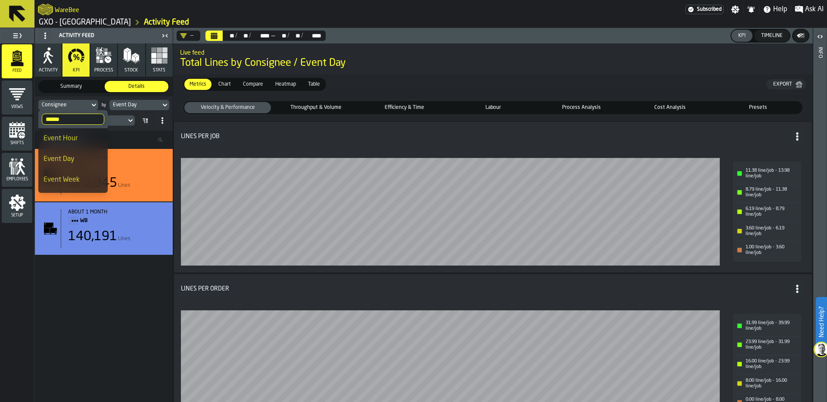
type input "*****"
click at [71, 162] on div "Event Day" at bounding box center [72, 159] width 59 height 10
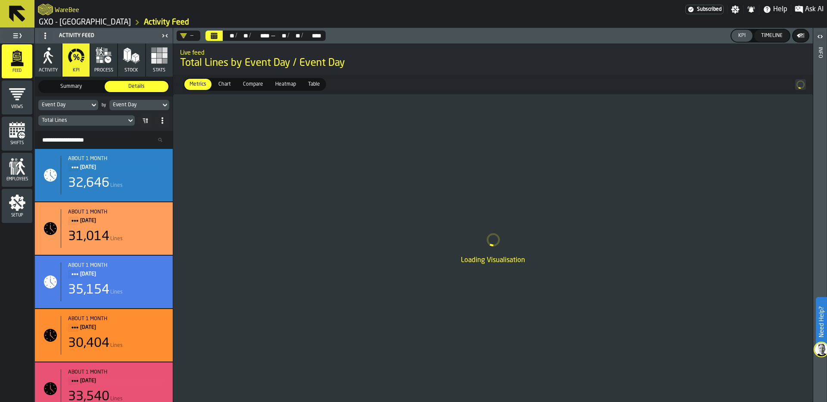
click at [156, 105] on div "Event Day" at bounding box center [135, 105] width 44 height 6
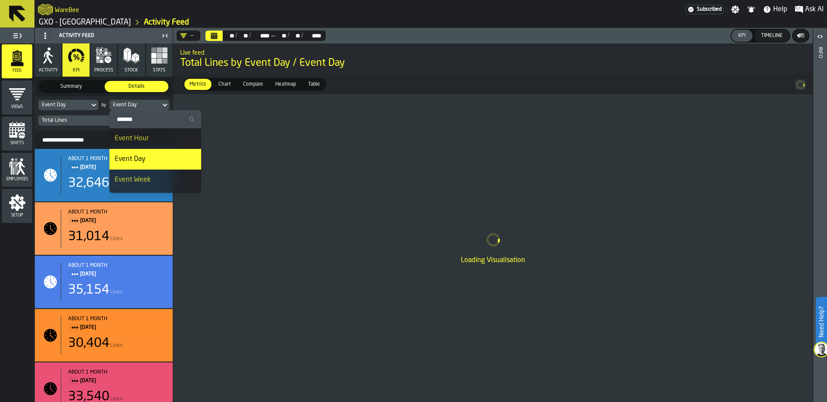
click at [147, 119] on input "Search" at bounding box center [155, 119] width 85 height 11
type input "*"
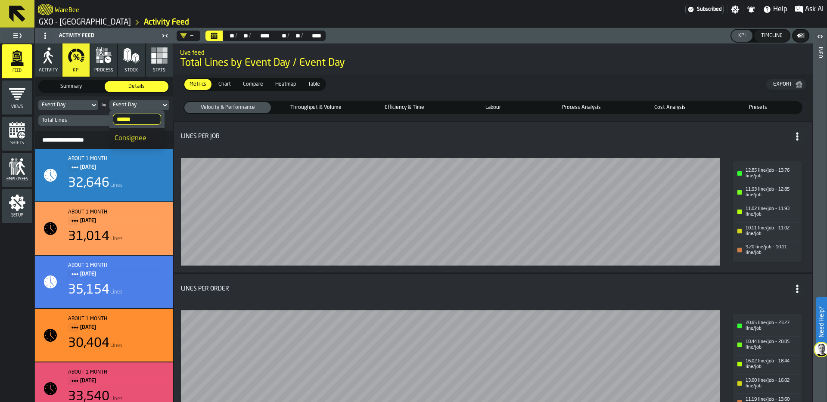
type input "******"
click at [139, 137] on div "Consignee" at bounding box center [137, 139] width 45 height 10
click at [796, 135] on circle "Title" at bounding box center [797, 136] width 2 height 2
click at [163, 119] on circle at bounding box center [162, 118] width 2 height 2
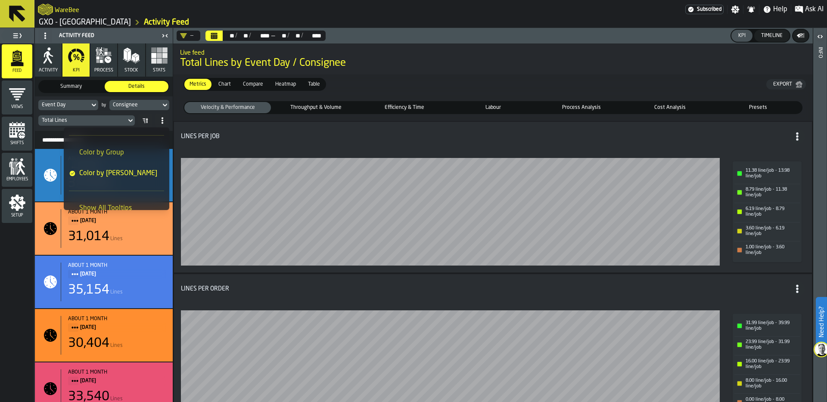
scroll to position [37, 0]
click at [111, 159] on span "Color by Group" at bounding box center [101, 157] width 45 height 10
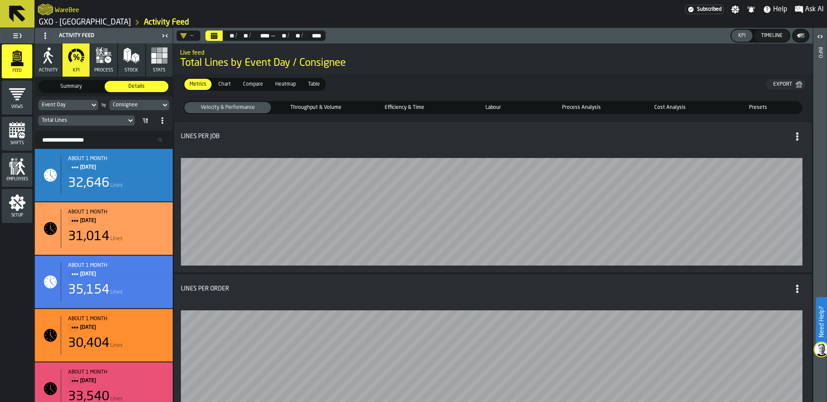
click at [222, 81] on span "Chart" at bounding box center [224, 85] width 19 height 8
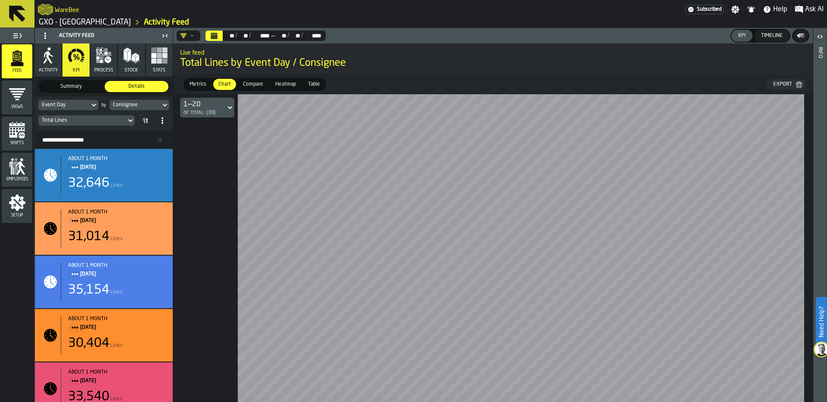
click at [199, 82] on span "Metrics" at bounding box center [198, 85] width 24 height 8
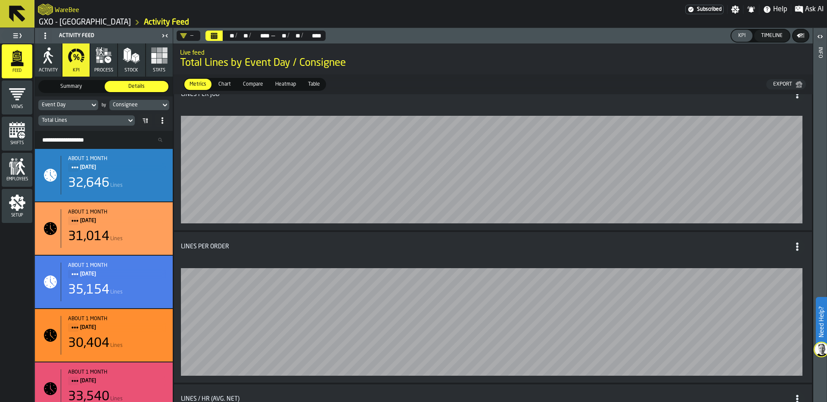
scroll to position [0, 0]
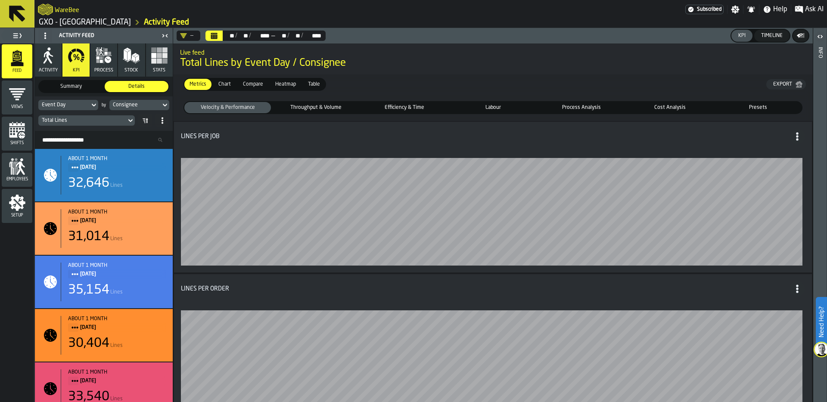
click at [67, 86] on span "Summary" at bounding box center [71, 87] width 60 height 8
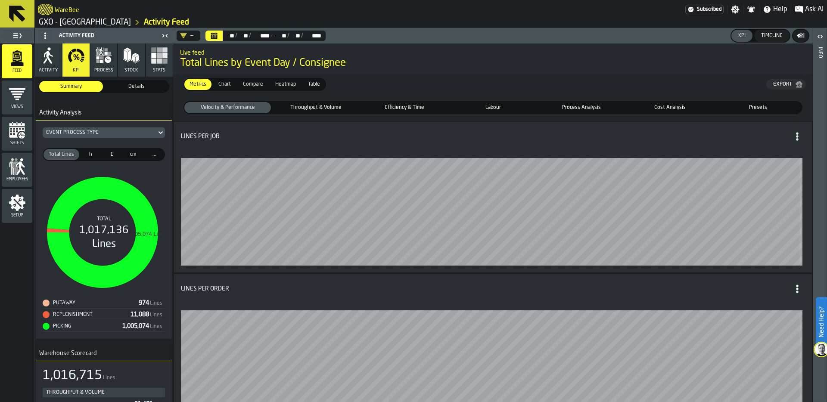
click at [95, 132] on div "Event Process Type" at bounding box center [99, 133] width 107 height 6
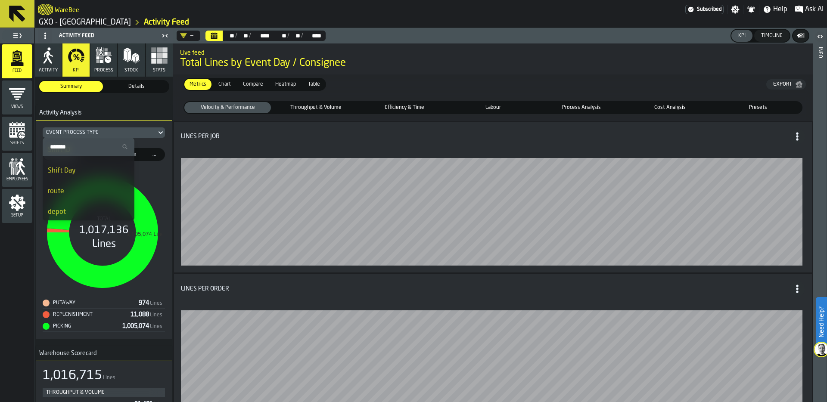
scroll to position [758, 0]
click at [77, 149] on input "Search" at bounding box center [88, 146] width 85 height 11
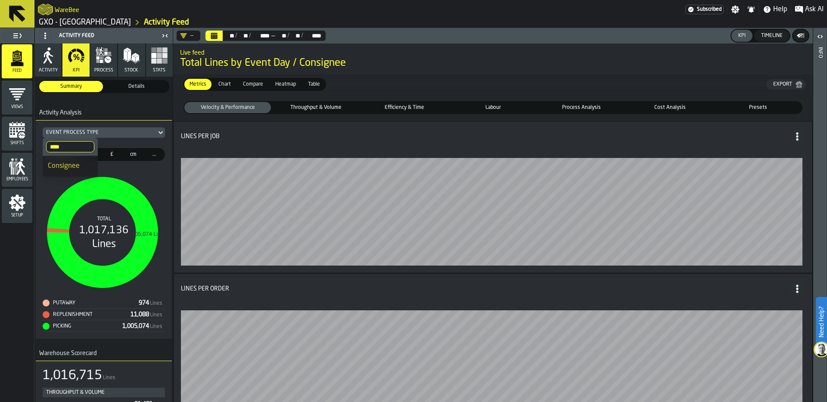
scroll to position [0, 0]
type input "****"
click at [65, 169] on div "Consignee" at bounding box center [70, 166] width 45 height 10
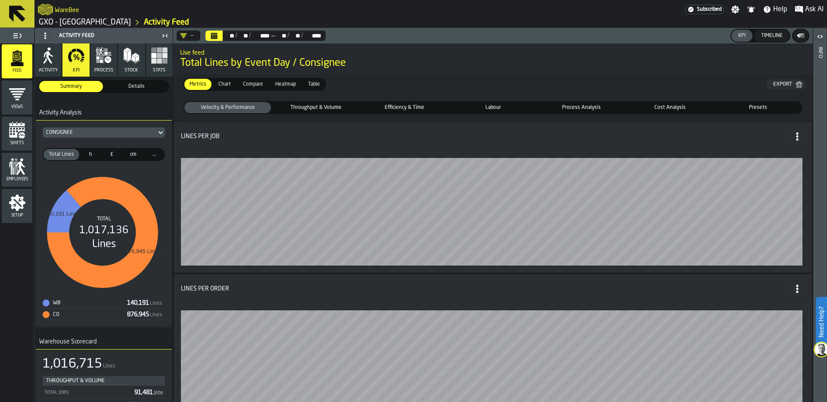
click at [140, 86] on span "Details" at bounding box center [136, 87] width 60 height 8
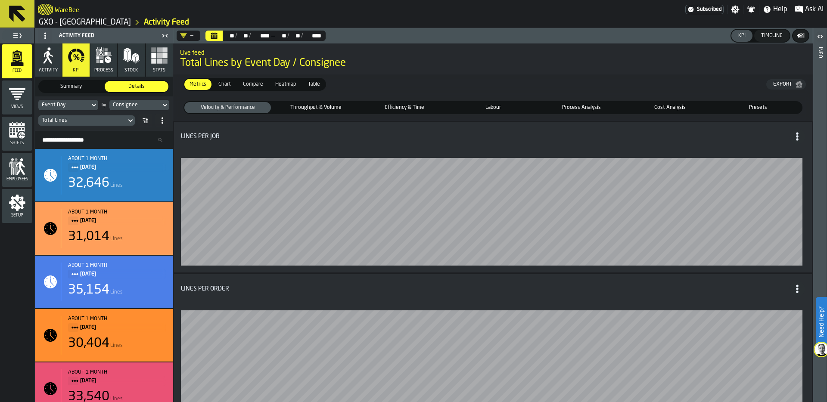
click at [378, 143] on div "Lines per Job" at bounding box center [493, 137] width 624 height 16
click at [74, 85] on span "Summary" at bounding box center [71, 87] width 60 height 8
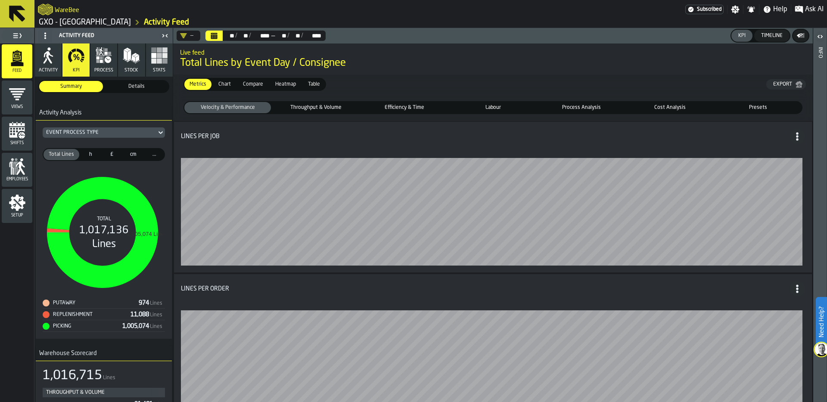
click at [143, 84] on span "Details" at bounding box center [136, 87] width 60 height 8
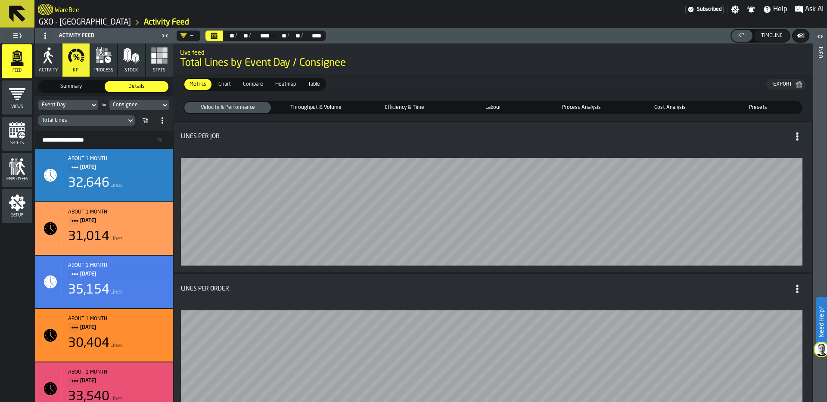
click at [75, 86] on span "Summary" at bounding box center [71, 87] width 60 height 8
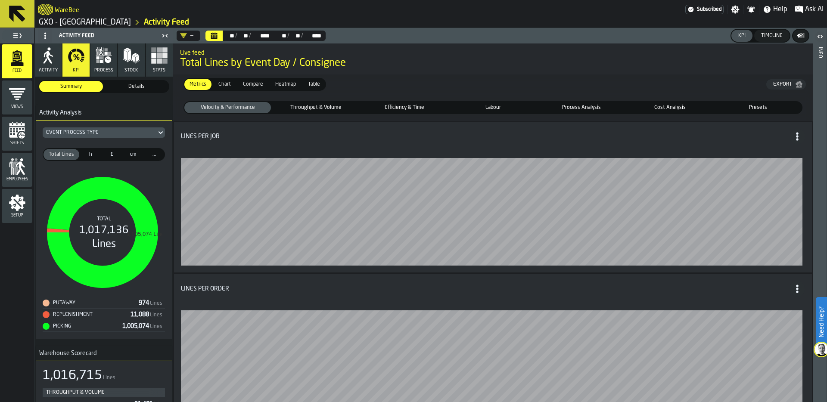
click at [140, 84] on span "Details" at bounding box center [136, 87] width 60 height 8
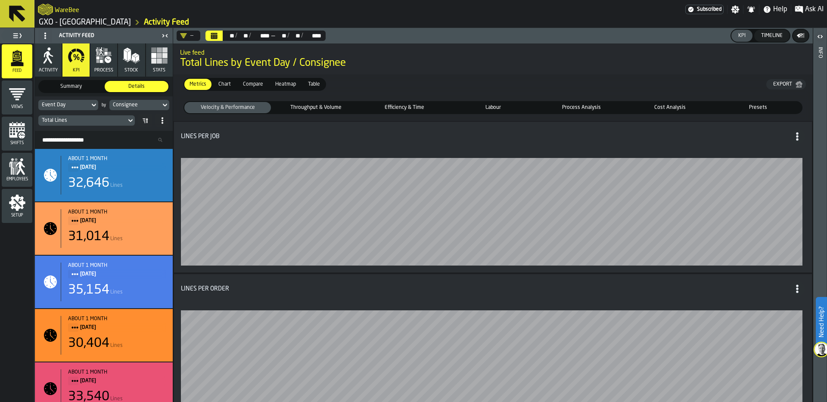
click at [166, 122] on span at bounding box center [162, 121] width 14 height 14
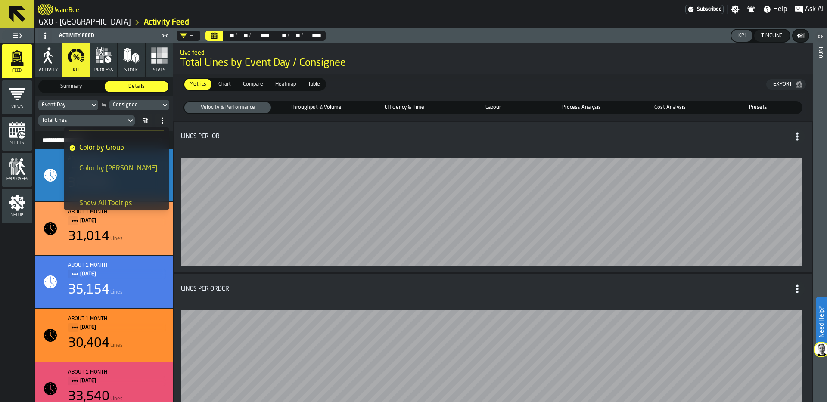
scroll to position [49, 0]
click at [125, 163] on div "Color by Metric" at bounding box center [116, 165] width 95 height 10
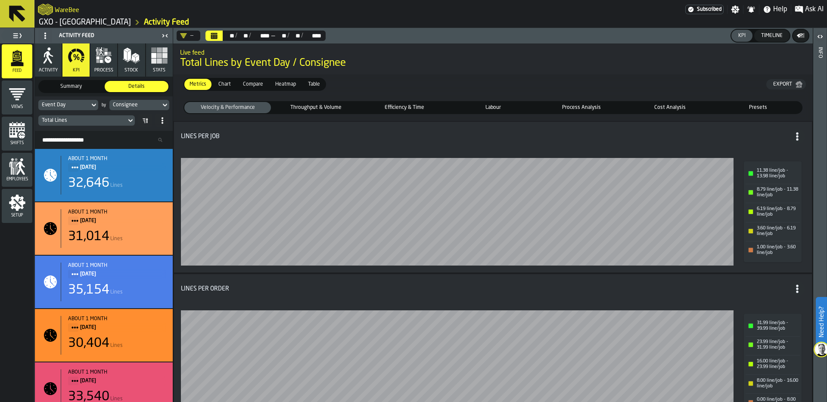
click at [64, 83] on span "Summary" at bounding box center [71, 87] width 60 height 8
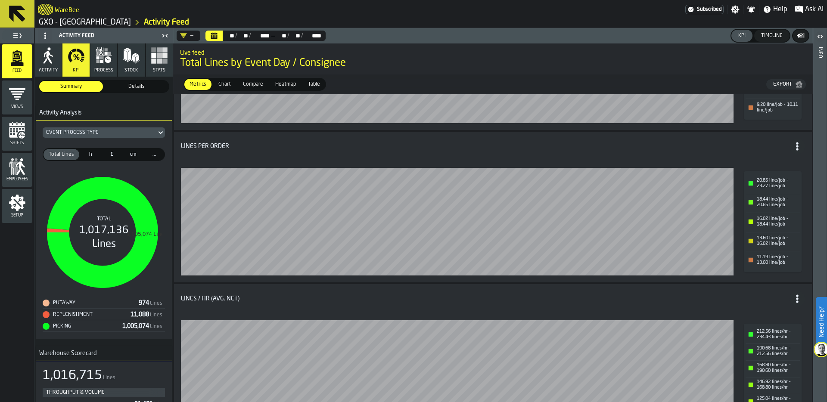
scroll to position [0, 0]
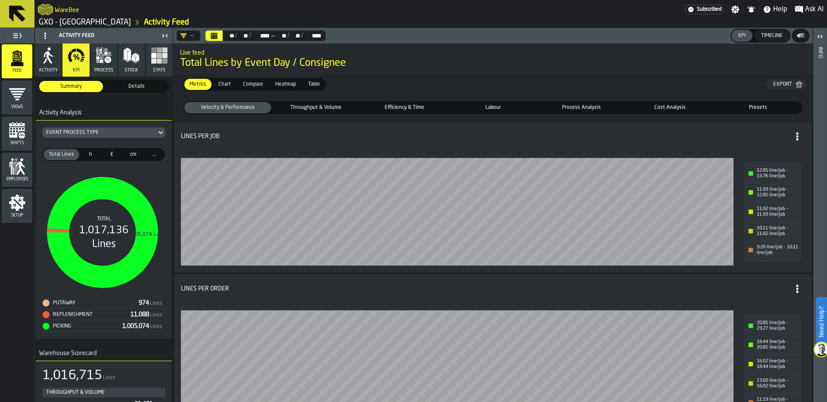
click at [137, 86] on span "Details" at bounding box center [136, 87] width 60 height 8
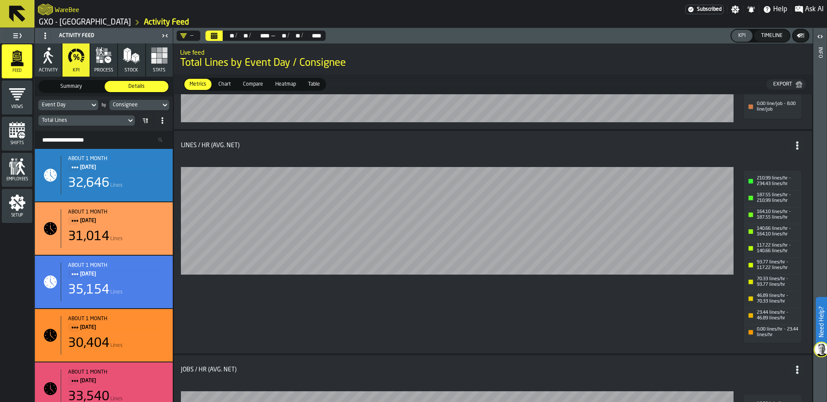
scroll to position [295, 0]
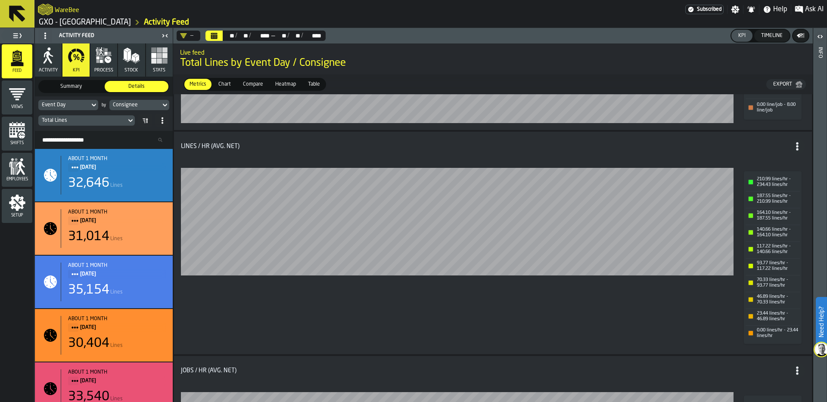
click at [162, 124] on span at bounding box center [162, 121] width 14 height 14
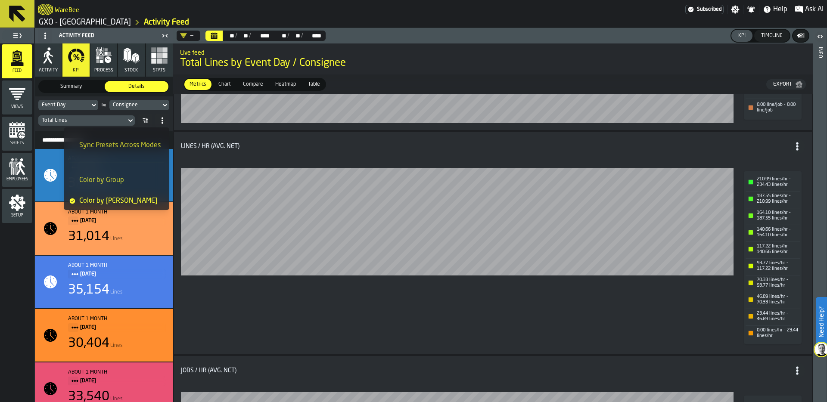
scroll to position [0, 0]
click at [430, 320] on div "210.99 lines/hr - 234.43 lines/hr 187.55 lines/hr - 210.99 lines/hr 164.10 line…" at bounding box center [493, 258] width 624 height 180
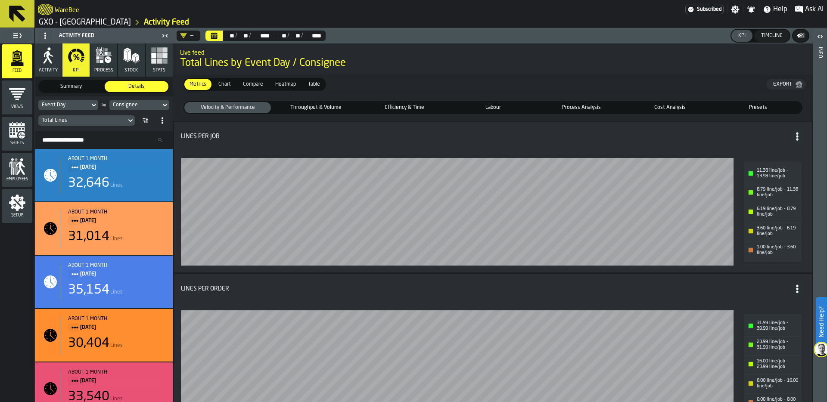
click at [499, 149] on div "11.38 line/job - 13.98 line/job 8.79 line/job - 11.38 line/job 6.19 line/job - …" at bounding box center [493, 207] width 624 height 118
click at [318, 105] on span "Throughput & Volume" at bounding box center [315, 108] width 83 height 8
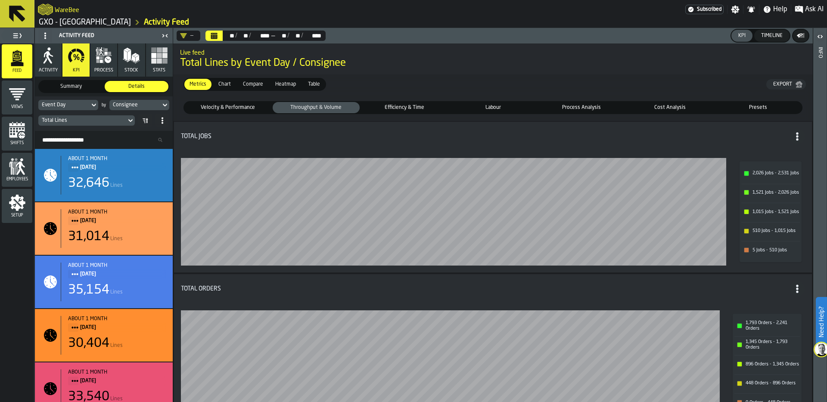
click at [230, 137] on div "Total Jobs" at bounding box center [485, 136] width 609 height 7
click at [379, 33] on header "— ** ** / ** ** / **** **** — ** ** / ** ** / **** **** KPI Timeline" at bounding box center [493, 36] width 640 height 16
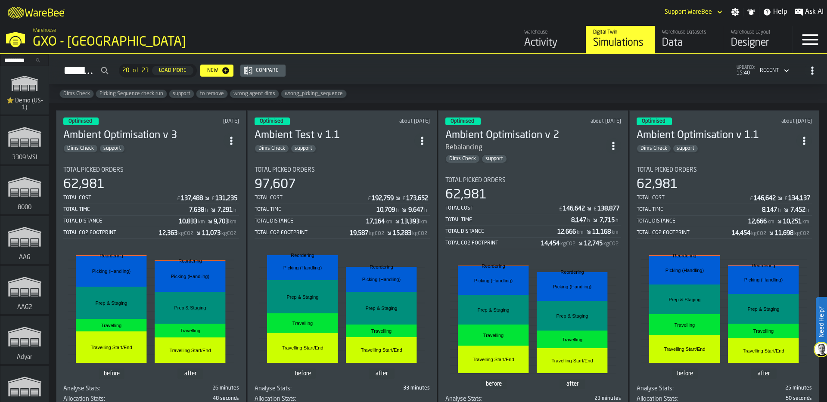
click at [18, 59] on input "Search..." at bounding box center [24, 60] width 45 height 9
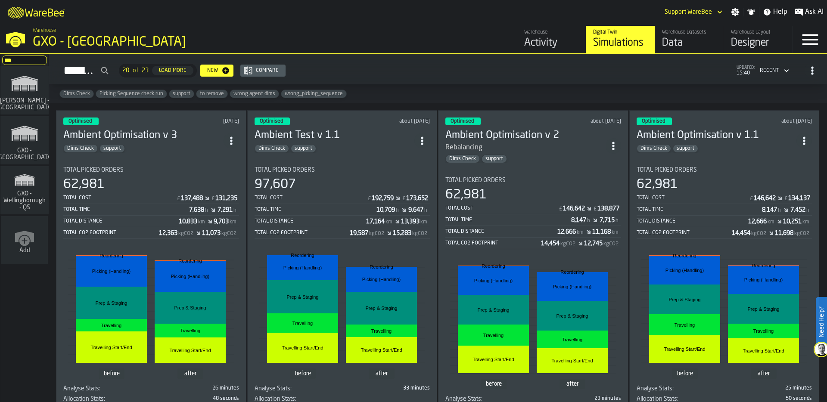
type input "***"
click at [31, 140] on icon "link-to-/wh/i/a3c616c1-32a4-47e6-8ca0-af4465b04030/simulations" at bounding box center [24, 134] width 41 height 28
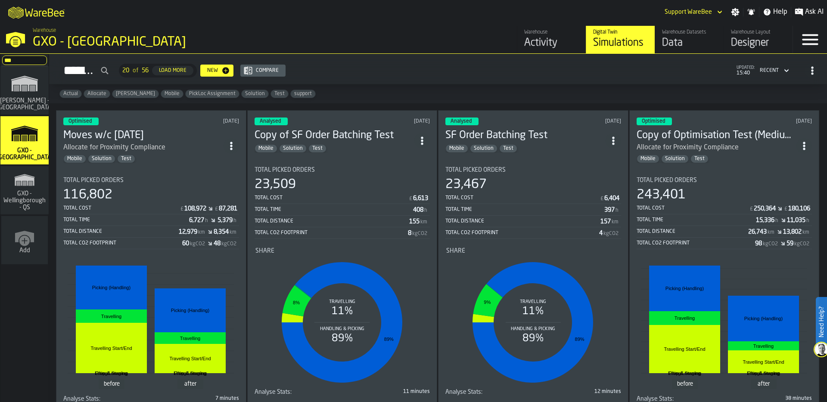
click at [343, 171] on div "Total Picked Orders 23,509 Total Cost £ 6,613 Total Time 408 h Total Distance 1…" at bounding box center [343, 203] width 176 height 72
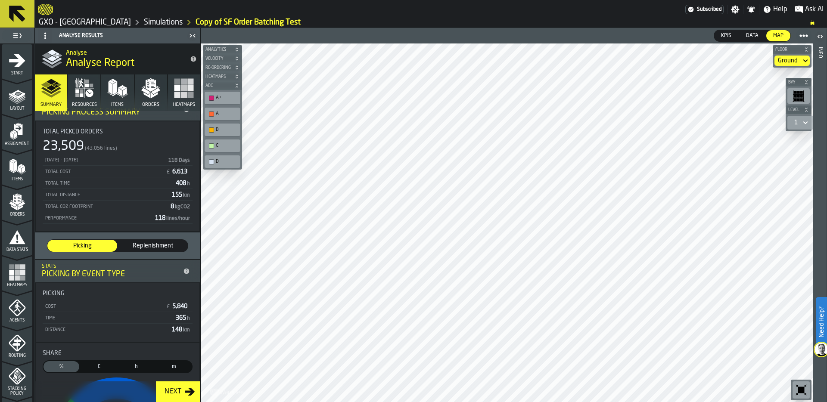
scroll to position [31, 0]
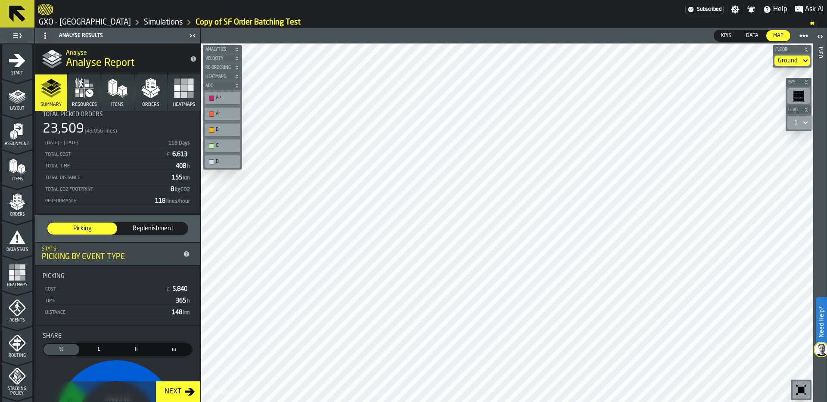
click at [13, 205] on polygon "menu Orders" at bounding box center [12, 204] width 7 height 5
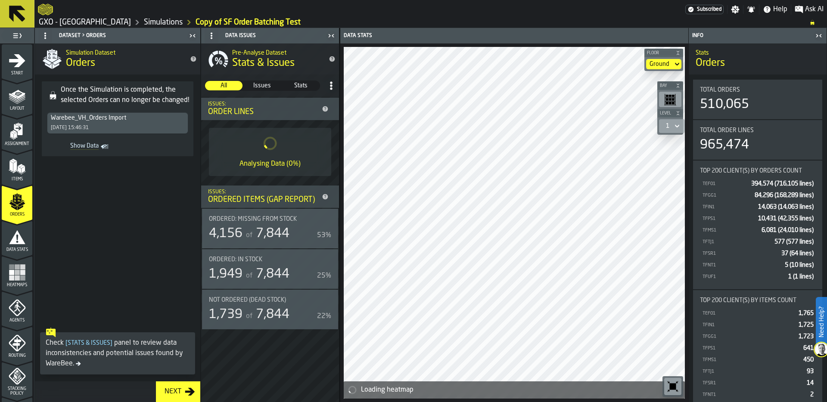
click at [158, 20] on link "Simulations" at bounding box center [163, 22] width 39 height 9
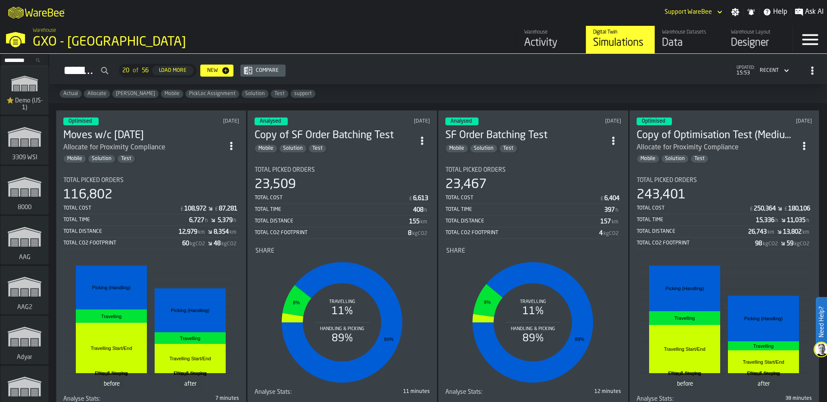
click at [158, 178] on div "Total Picked Orders" at bounding box center [151, 180] width 176 height 7
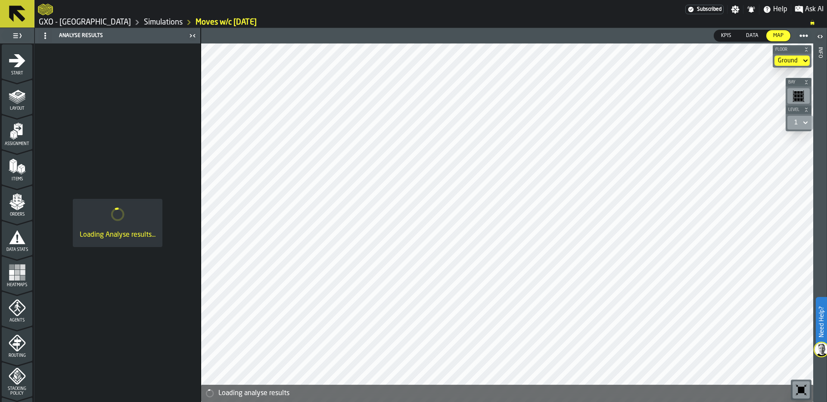
click at [13, 198] on icon "menu Orders" at bounding box center [17, 201] width 17 height 17
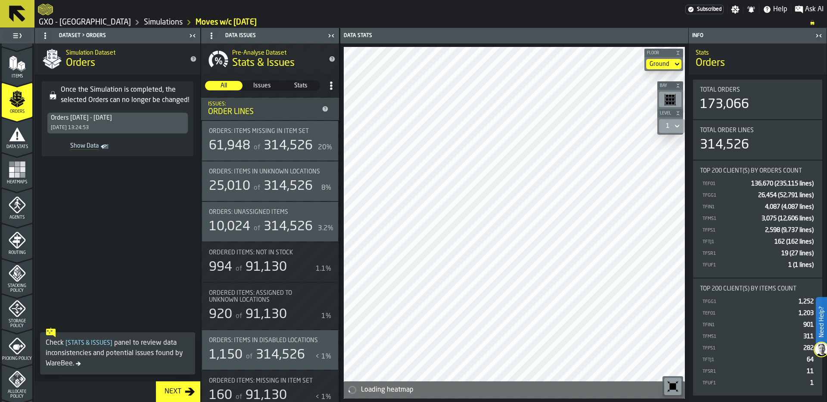
scroll to position [123, 0]
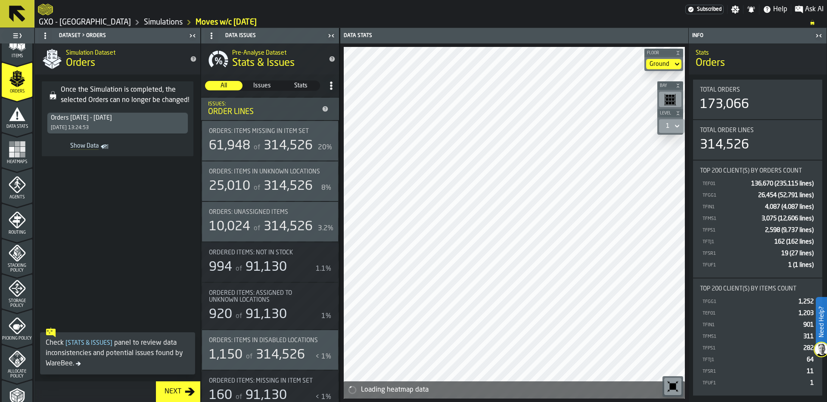
click at [19, 326] on icon "menu Picking Policy" at bounding box center [17, 325] width 17 height 17
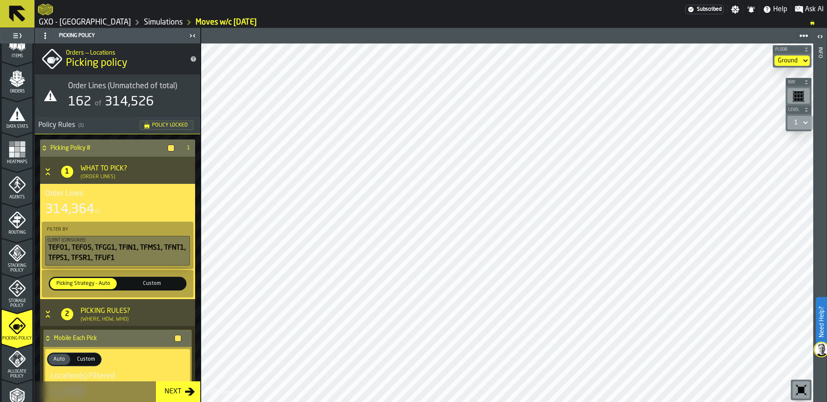
click at [149, 21] on link "Simulations" at bounding box center [163, 22] width 39 height 9
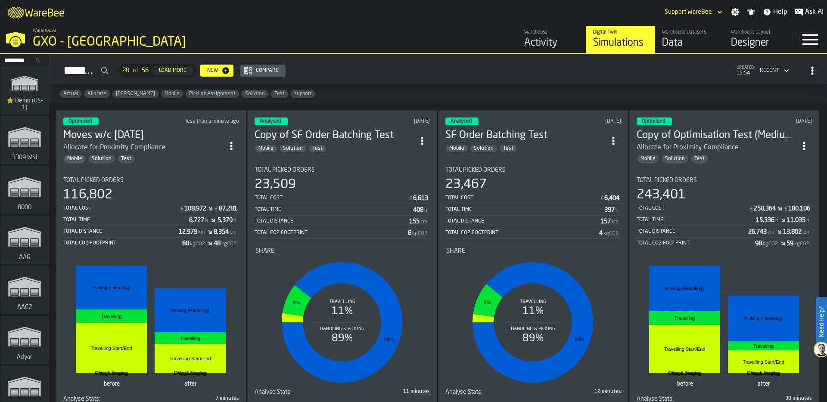
click at [137, 192] on div "116,802" at bounding box center [151, 195] width 176 height 16
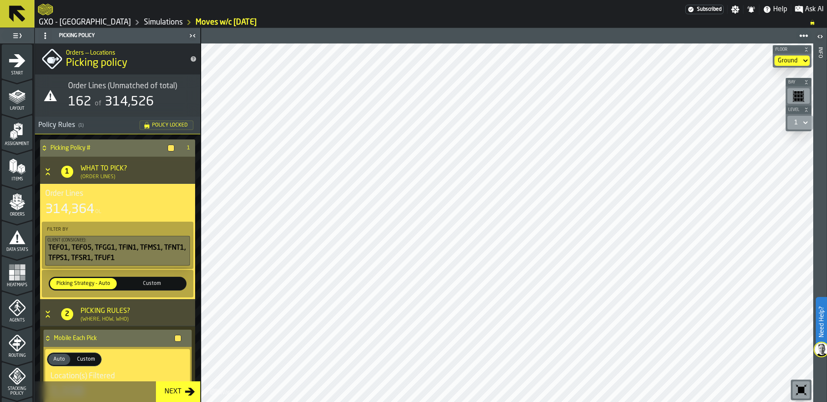
click at [144, 19] on link "Simulations" at bounding box center [163, 22] width 39 height 9
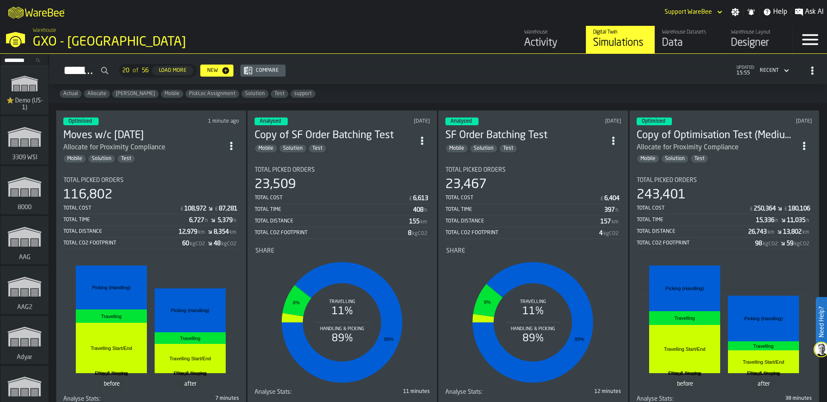
click at [425, 137] on icon "ItemListCard-DashboardItemContainer" at bounding box center [422, 141] width 9 height 9
click at [404, 196] on div "Duplicate" at bounding box center [403, 196] width 45 height 10
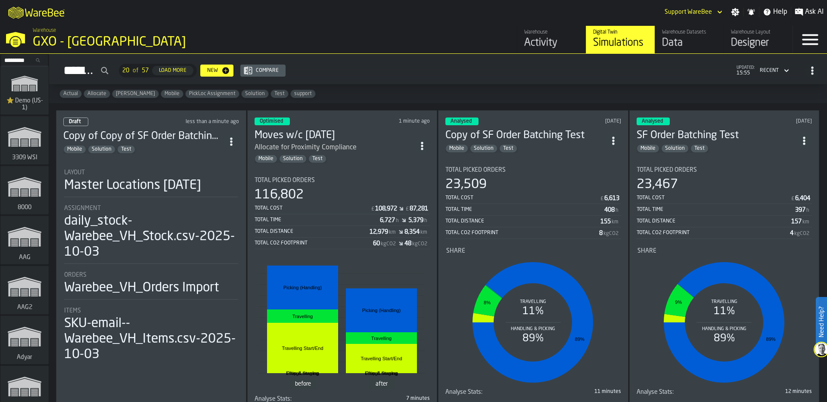
click at [96, 190] on div "Master Locations [DATE]" at bounding box center [132, 186] width 137 height 16
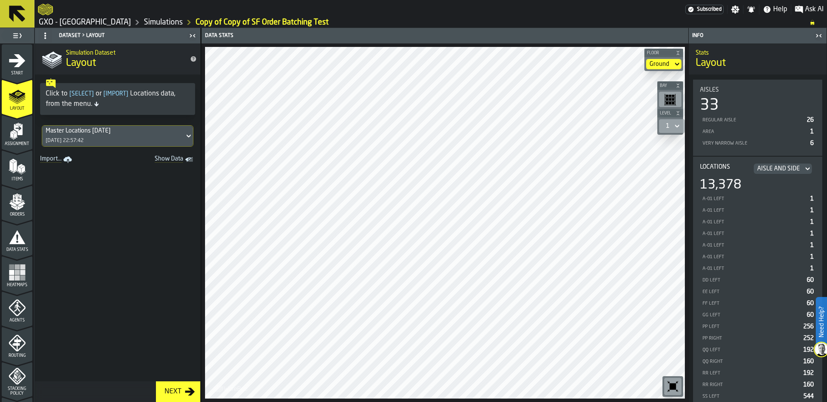
click at [145, 22] on link "Simulations" at bounding box center [163, 22] width 39 height 9
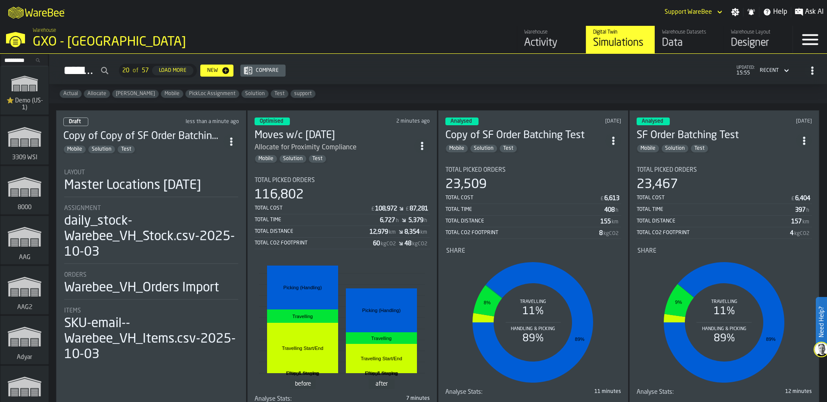
click at [522, 219] on div "Total Distance" at bounding box center [522, 221] width 155 height 6
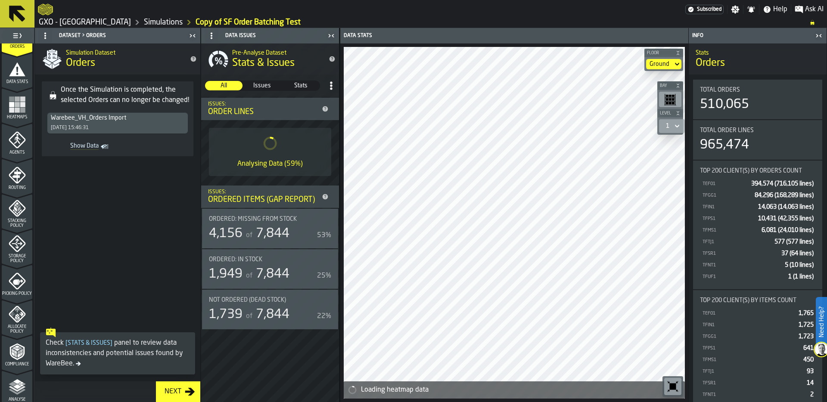
scroll to position [278, 0]
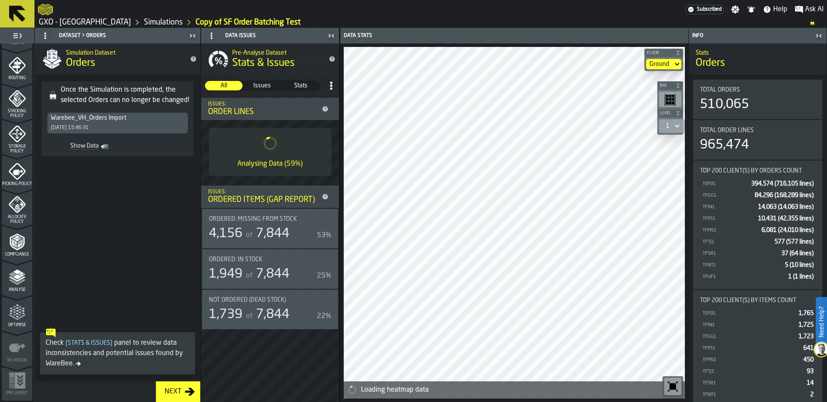
click at [17, 279] on polyline "menu Analyse" at bounding box center [17, 279] width 17 height 6
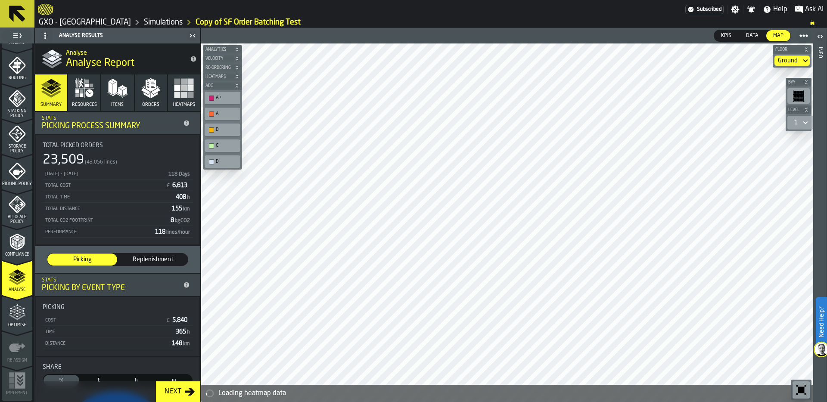
click at [152, 100] on button "Orders" at bounding box center [151, 93] width 32 height 37
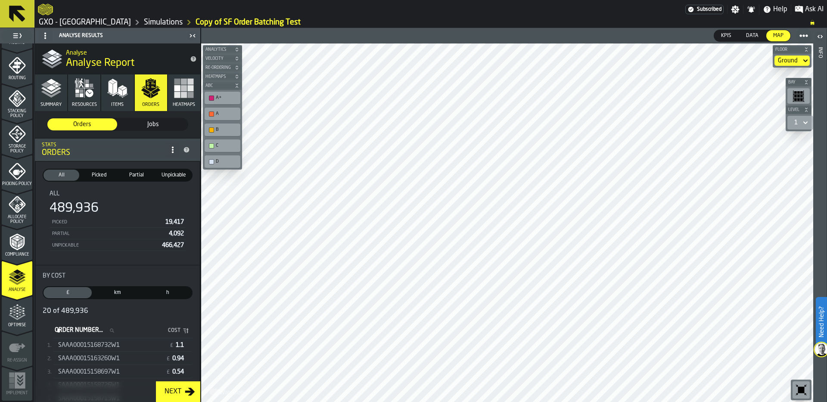
click at [99, 346] on span "SAAA00015168732W1" at bounding box center [89, 345] width 62 height 7
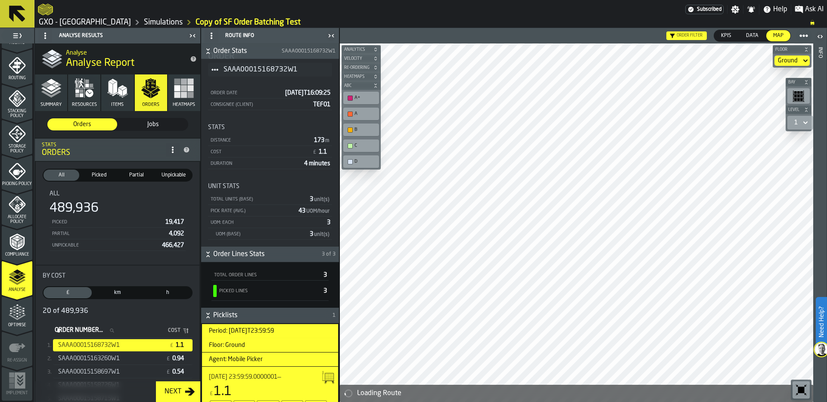
scroll to position [0, 0]
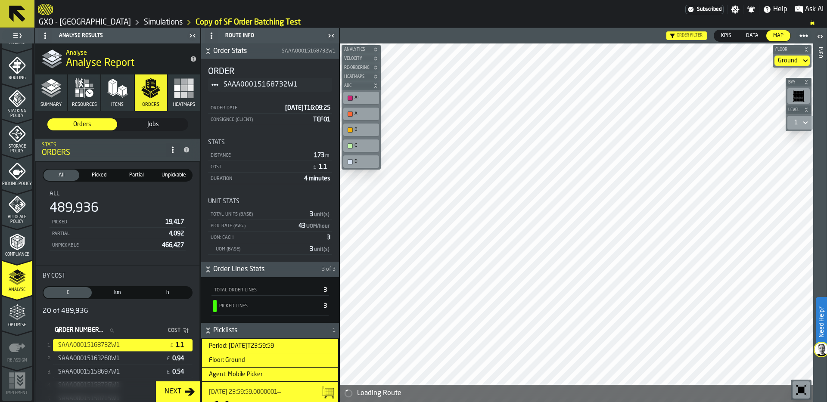
click at [214, 81] on span "Title" at bounding box center [215, 85] width 14 height 14
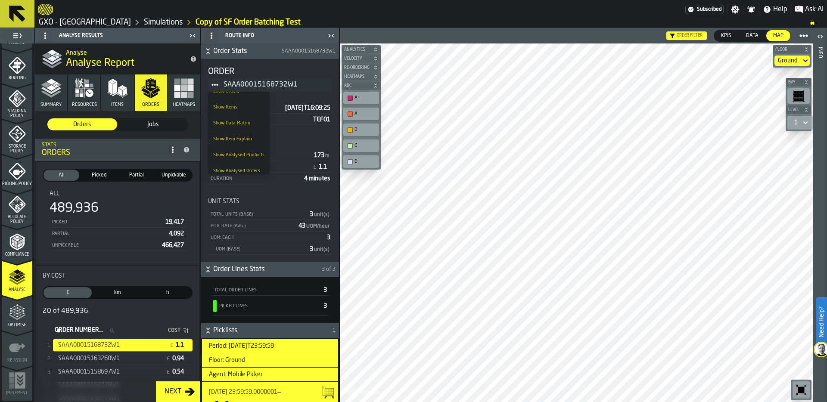
scroll to position [27, 0]
click at [248, 168] on div "Show Analysed Orders" at bounding box center [238, 169] width 51 height 6
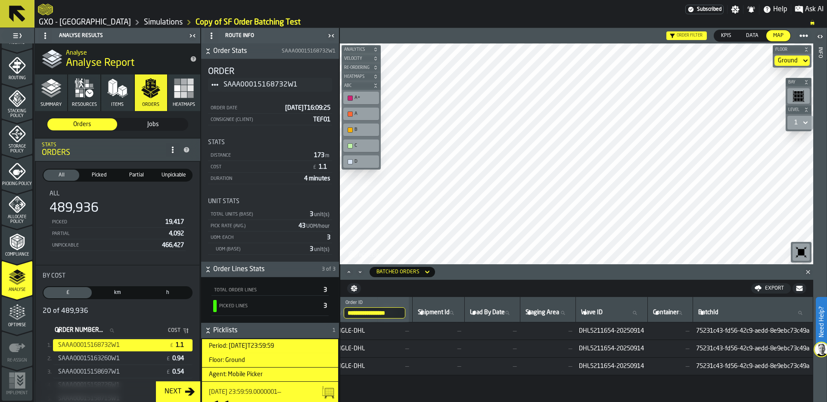
scroll to position [0, 479]
click at [404, 311] on input "**********" at bounding box center [375, 312] width 62 height 11
click at [396, 311] on input "**********" at bounding box center [375, 312] width 62 height 11
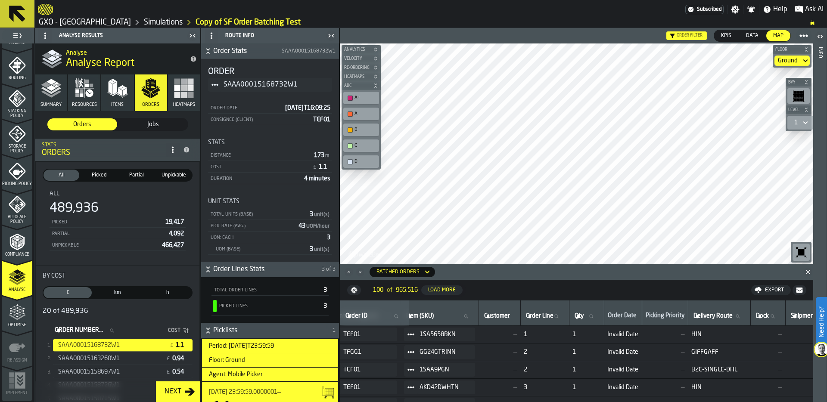
scroll to position [0, 0]
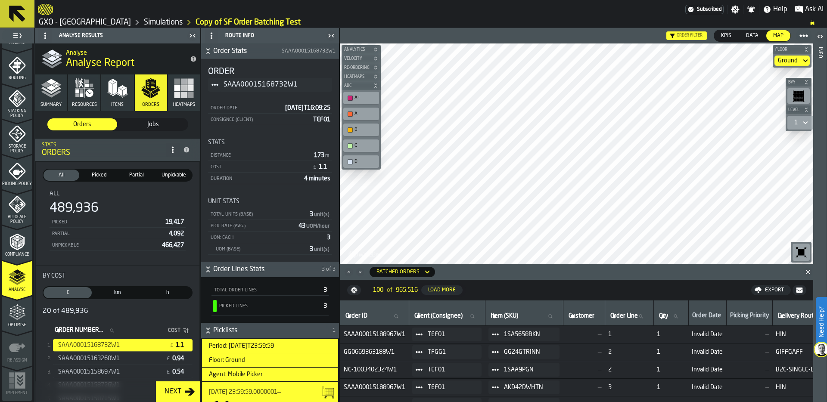
click at [29, 171] on div "Picking Policy" at bounding box center [17, 175] width 31 height 24
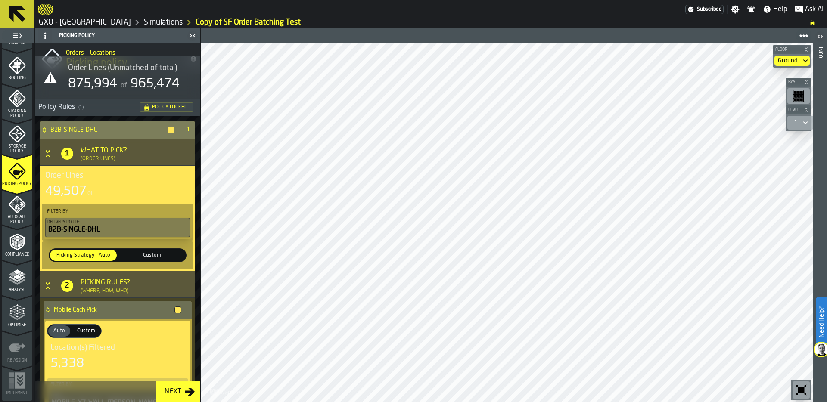
scroll to position [13, 0]
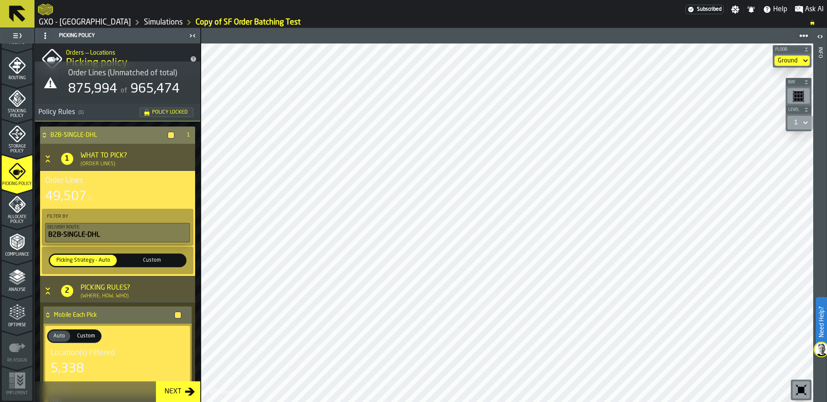
click at [159, 261] on span "Custom" at bounding box center [151, 261] width 63 height 8
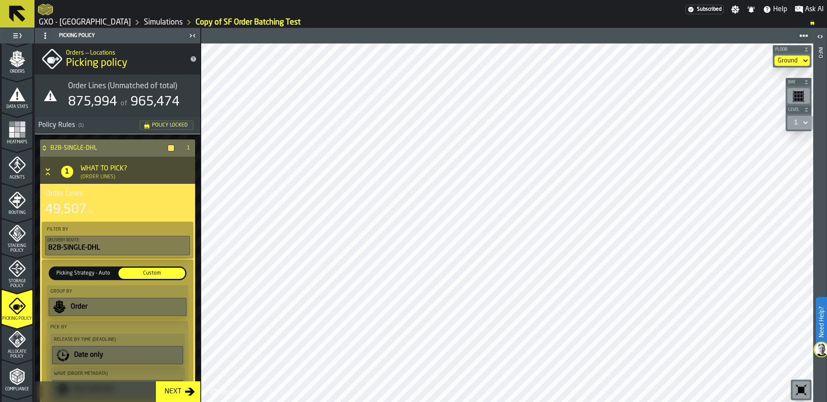
scroll to position [140, 0]
click at [21, 161] on icon "menu Agents" at bounding box center [17, 167] width 17 height 17
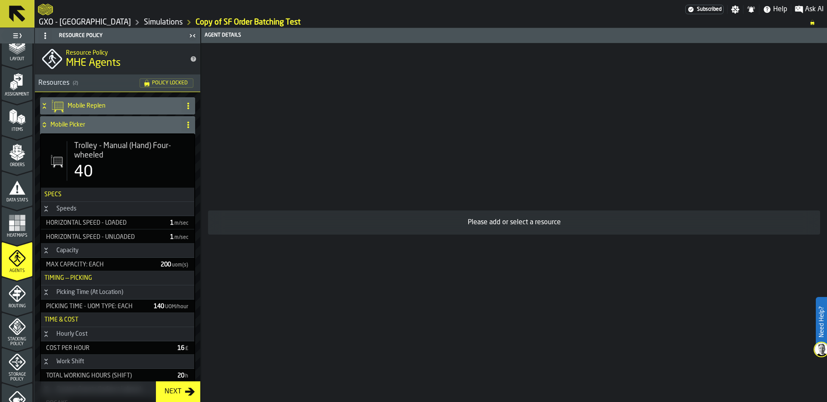
scroll to position [0, 0]
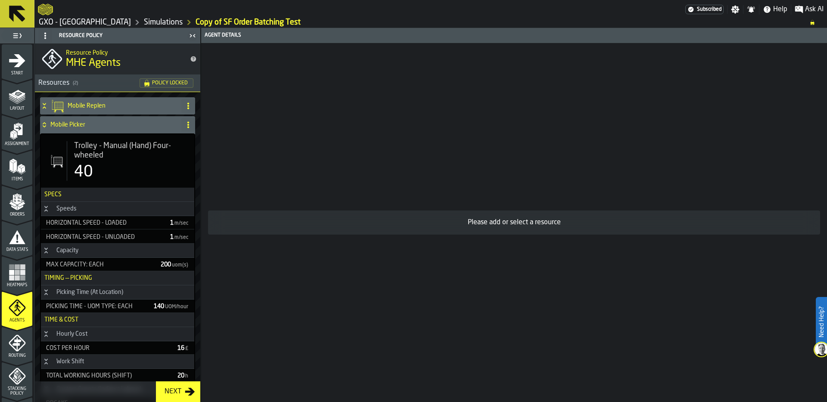
click at [144, 26] on link "Simulations" at bounding box center [163, 22] width 39 height 9
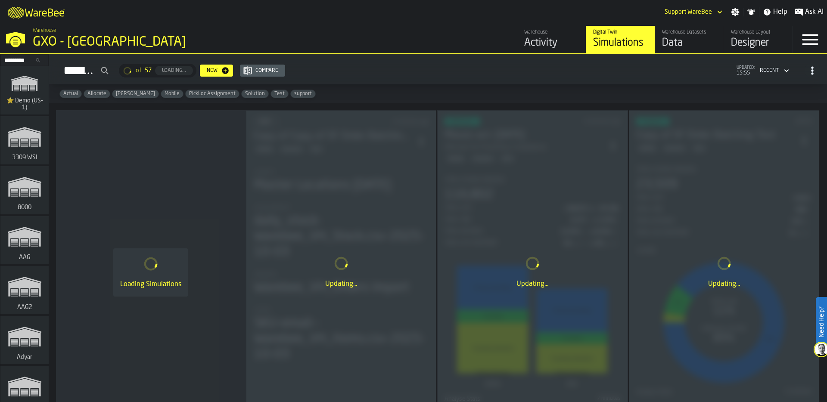
click at [669, 47] on div "Data" at bounding box center [689, 43] width 55 height 14
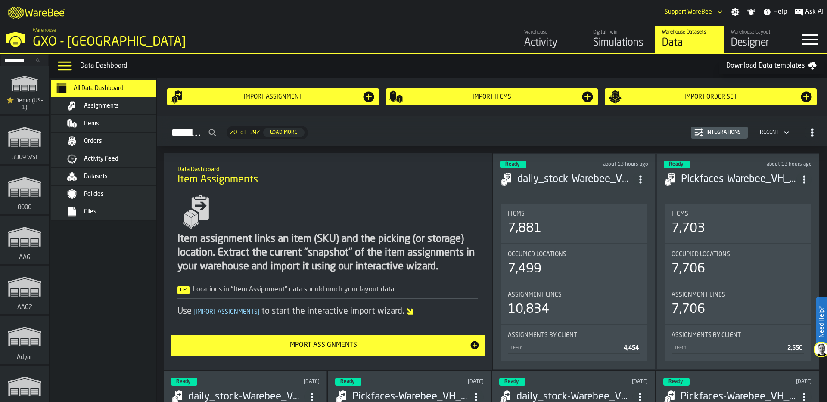
click at [114, 141] on div "Orders" at bounding box center [126, 141] width 84 height 7
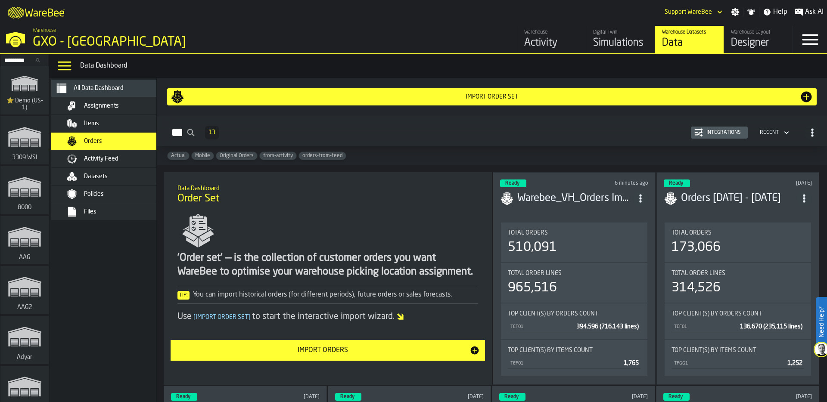
click at [713, 134] on div "Integrations" at bounding box center [723, 133] width 41 height 6
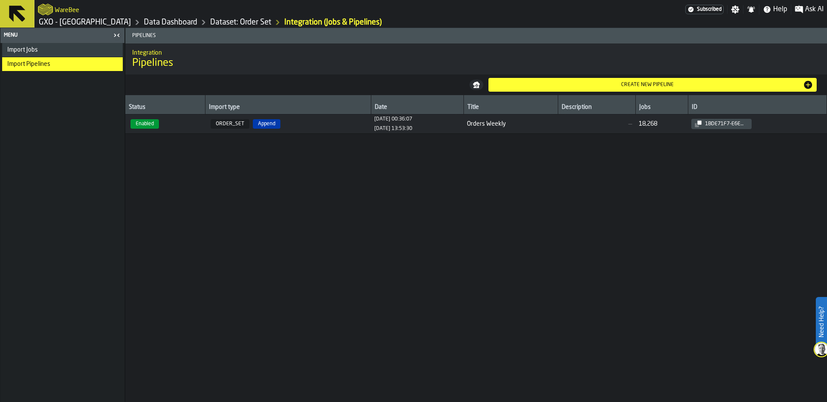
click at [64, 56] on div "Import Jobs" at bounding box center [62, 50] width 121 height 14
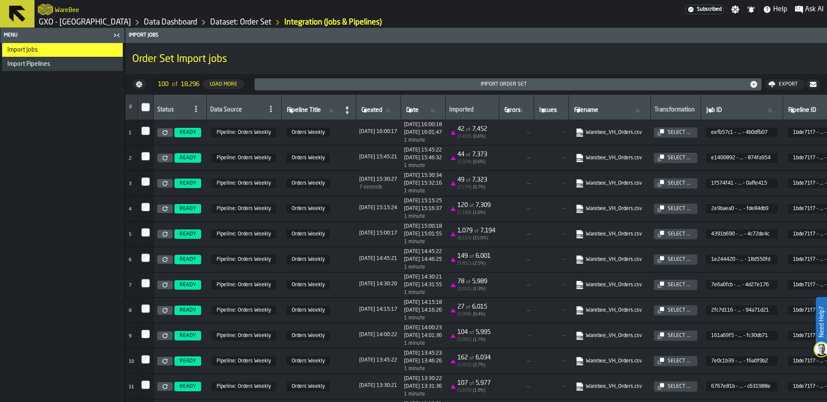
click at [167, 133] on icon at bounding box center [164, 132] width 5 height 5
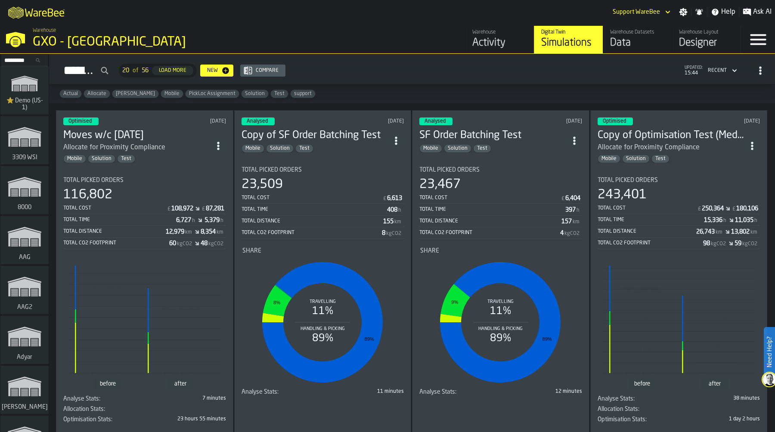
click at [14, 60] on input "Search..." at bounding box center [24, 60] width 45 height 9
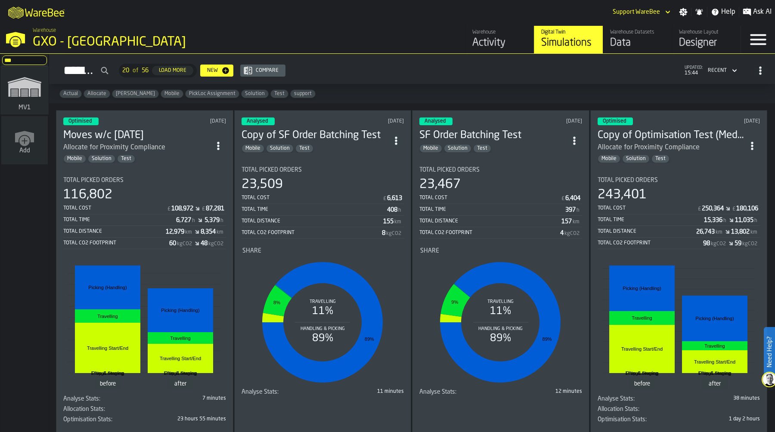
type input "***"
click at [16, 84] on polygon "link-to-/wh/i/3ccf57d1-1e0c-4a81-a3bb-c2011c5f0d50/simulations" at bounding box center [24, 88] width 32 height 18
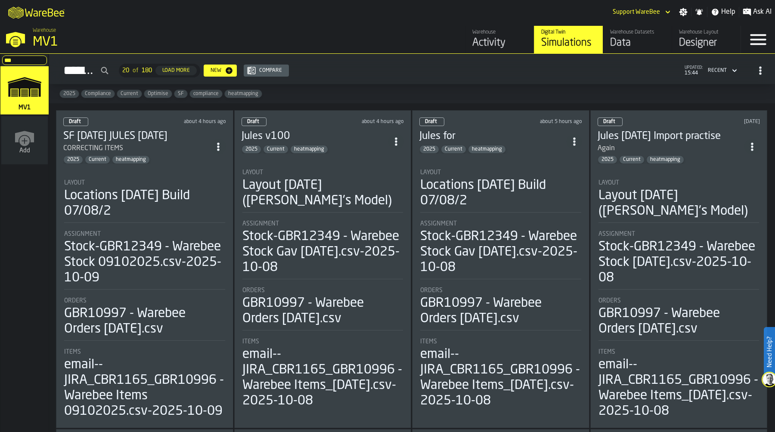
click at [684, 14] on icon "button-toggle-Settings" at bounding box center [684, 12] width 8 height 8
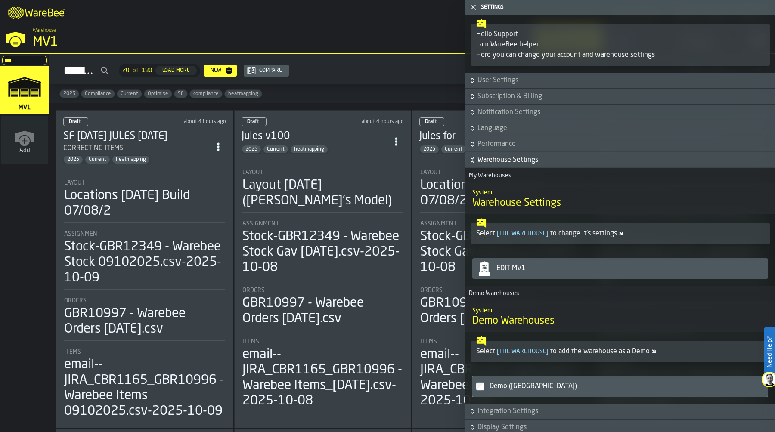
click at [562, 269] on div "Edit MV1" at bounding box center [629, 269] width 272 height 10
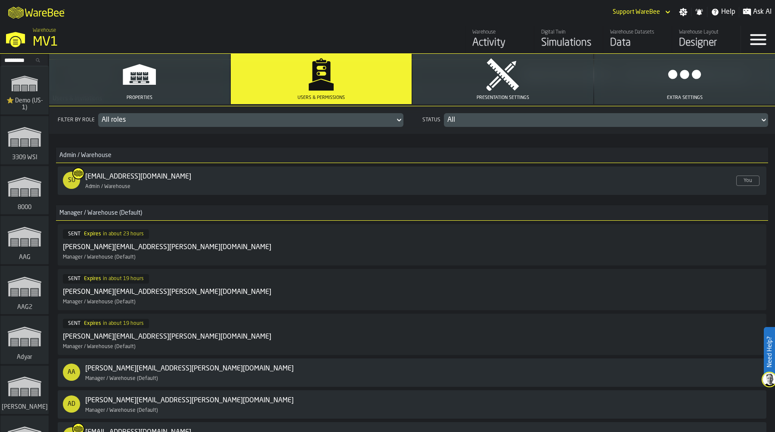
scroll to position [90, 0]
click at [211, 327] on div "SENT Expires in about 19 hours zaneta.kurek@greatbear.co.uk Manager / Warehouse…" at bounding box center [368, 335] width 611 height 31
click at [738, 338] on div "Cancel" at bounding box center [736, 335] width 25 height 6
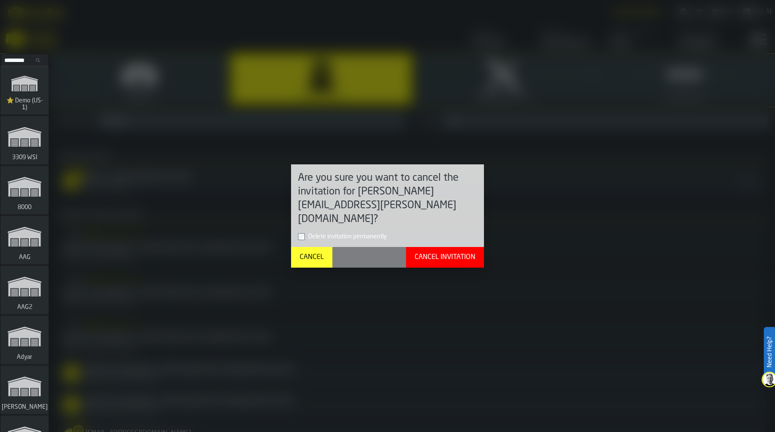
click at [456, 252] on div "Cancel Invitation" at bounding box center [445, 257] width 68 height 10
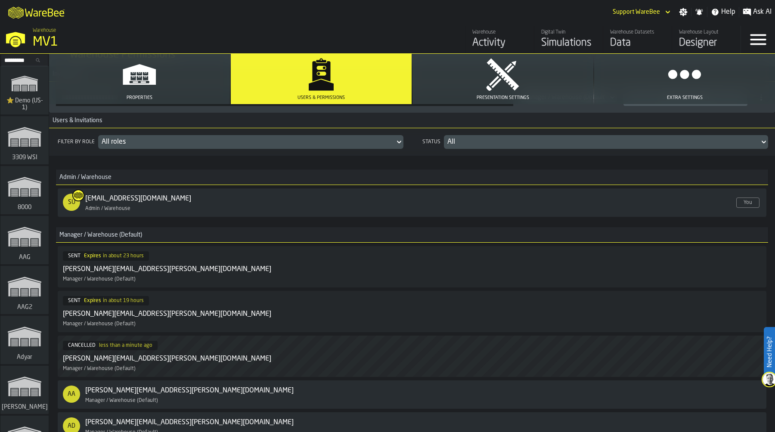
scroll to position [0, 0]
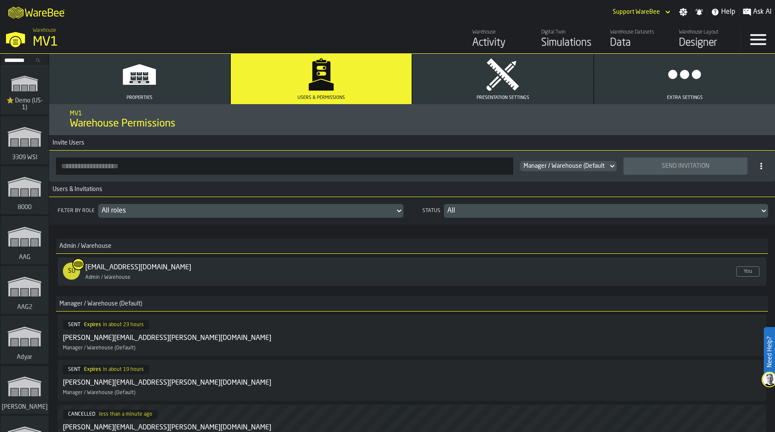
click at [128, 166] on input "button-toolbar-" at bounding box center [284, 166] width 457 height 17
paste input "**********"
type input "**********"
click at [688, 166] on div "Send Invitation" at bounding box center [686, 166] width 114 height 7
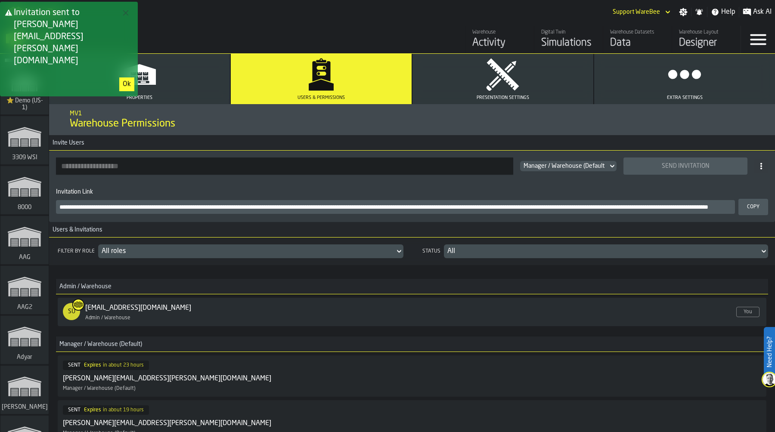
click at [746, 208] on div "Copy" at bounding box center [753, 207] width 19 height 6
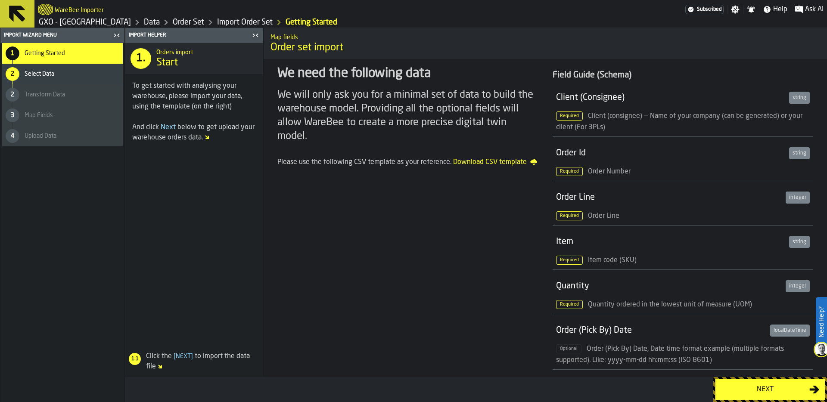
click at [751, 390] on div "Next" at bounding box center [764, 390] width 89 height 10
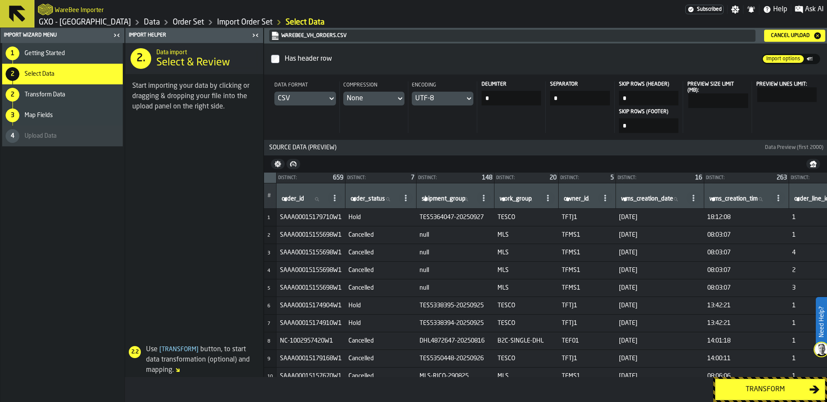
click at [144, 22] on link "Data" at bounding box center [152, 22] width 16 height 9
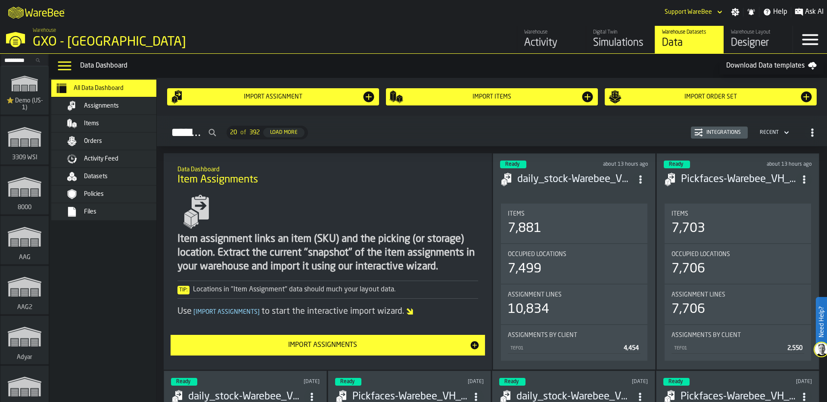
click at [99, 141] on span "Orders" at bounding box center [93, 141] width 18 height 7
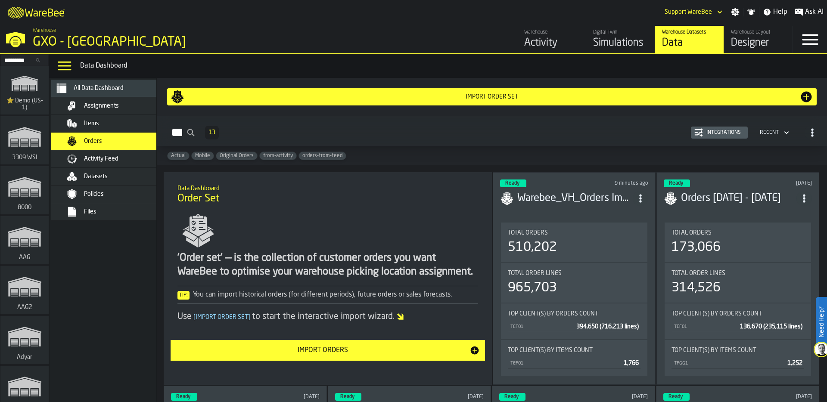
click at [715, 131] on div "Integrations" at bounding box center [723, 133] width 41 height 6
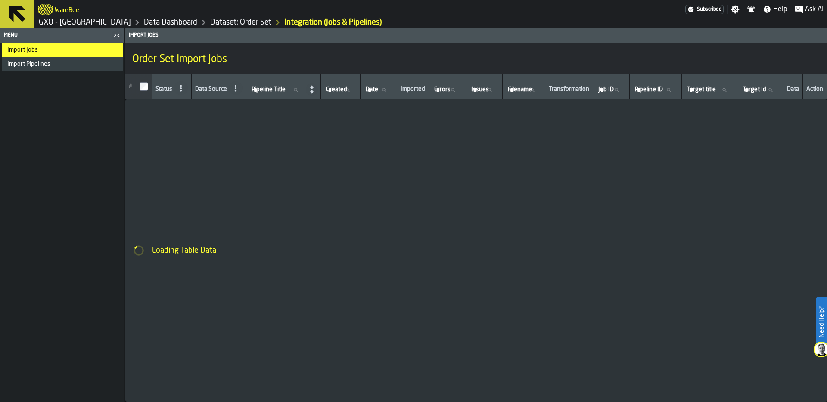
click at [219, 22] on link "Dataset: Order Set" at bounding box center [240, 22] width 61 height 9
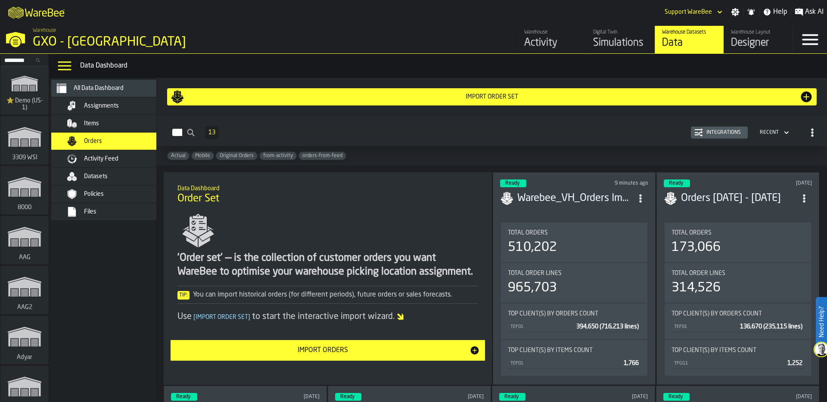
click at [615, 41] on div "Simulations" at bounding box center [620, 43] width 55 height 14
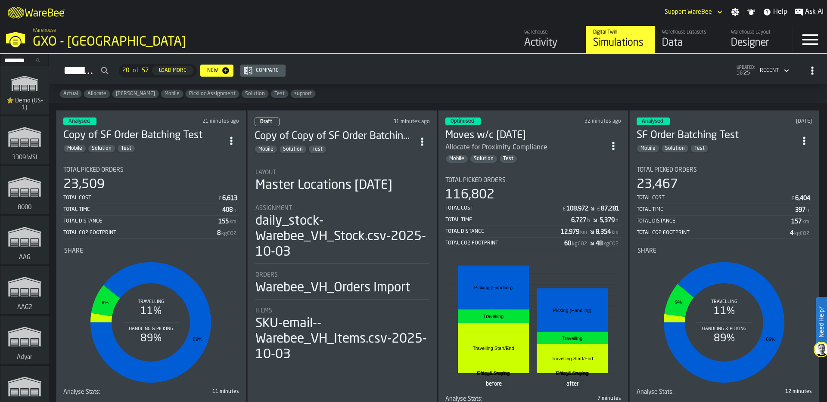
click at [354, 208] on div "Assignment" at bounding box center [342, 208] width 174 height 7
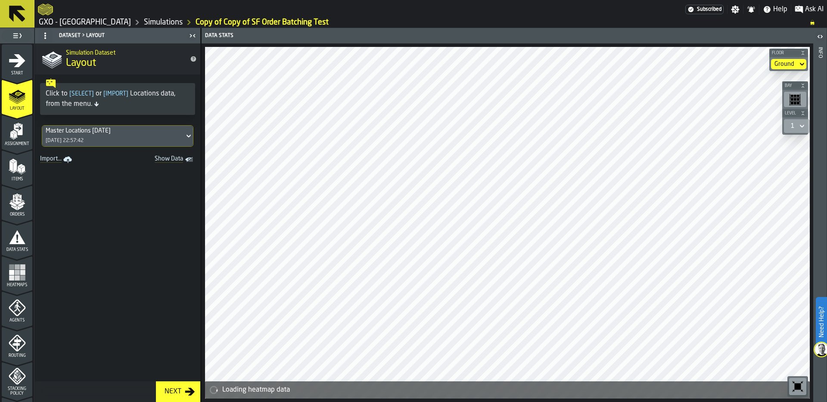
scroll to position [278, 0]
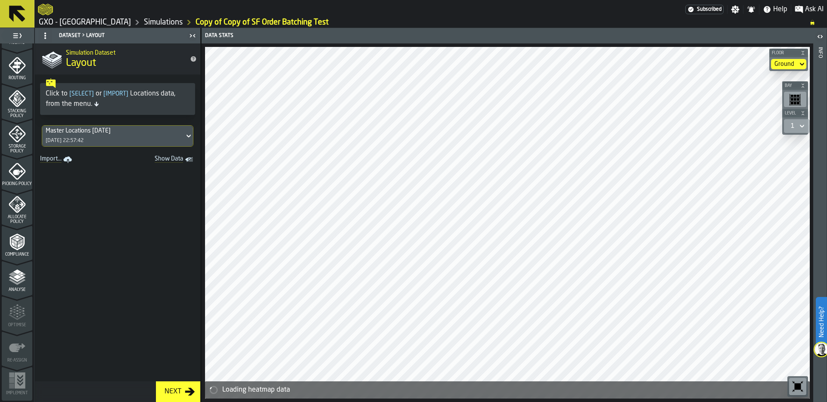
click at [17, 279] on icon "menu Analyse" at bounding box center [17, 277] width 17 height 17
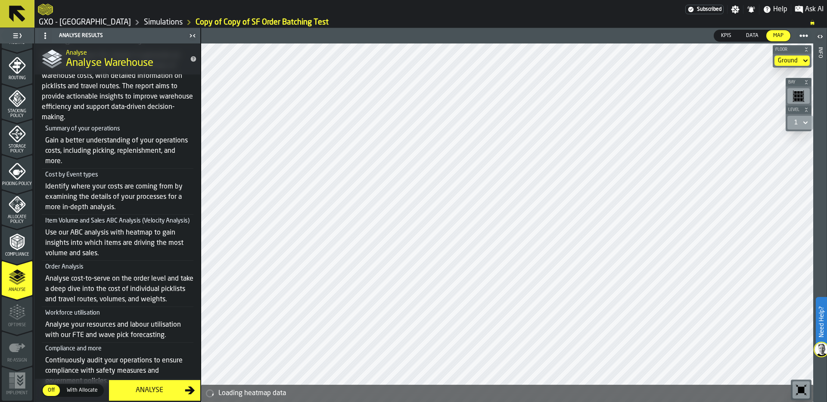
scroll to position [165, 0]
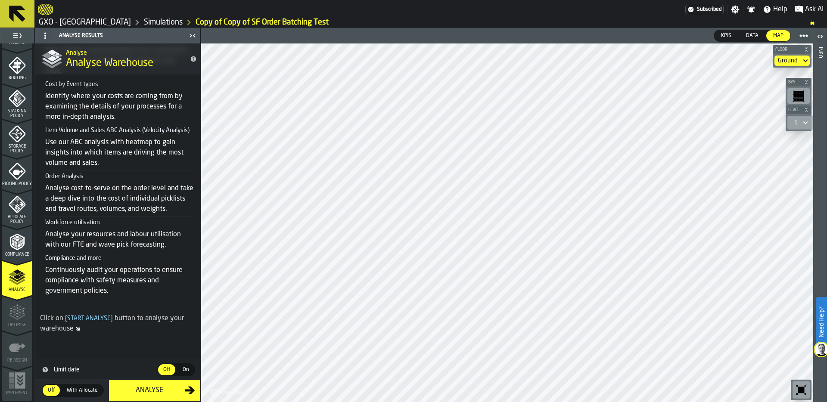
click at [184, 368] on span "On" at bounding box center [186, 370] width 14 height 8
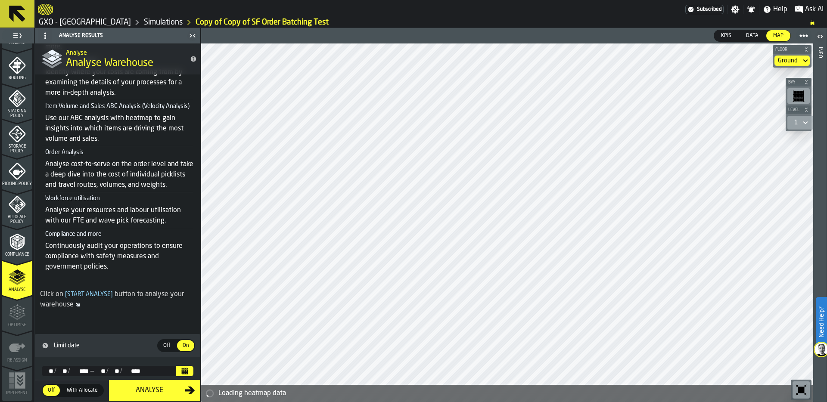
scroll to position [189, 0]
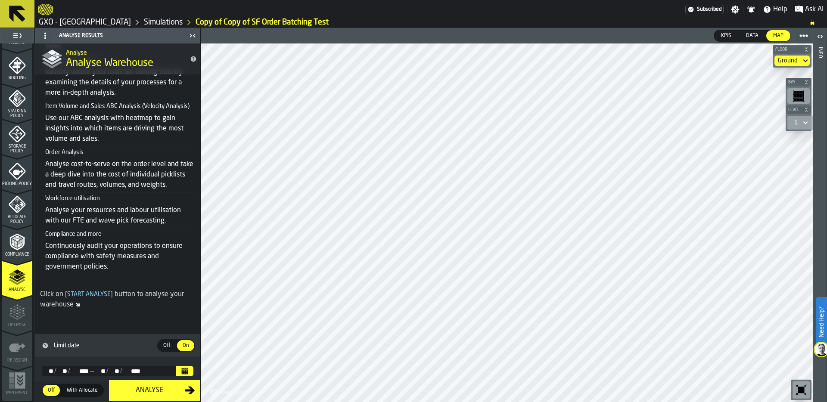
click at [182, 371] on icon "Calendar" at bounding box center [185, 372] width 6 height 4
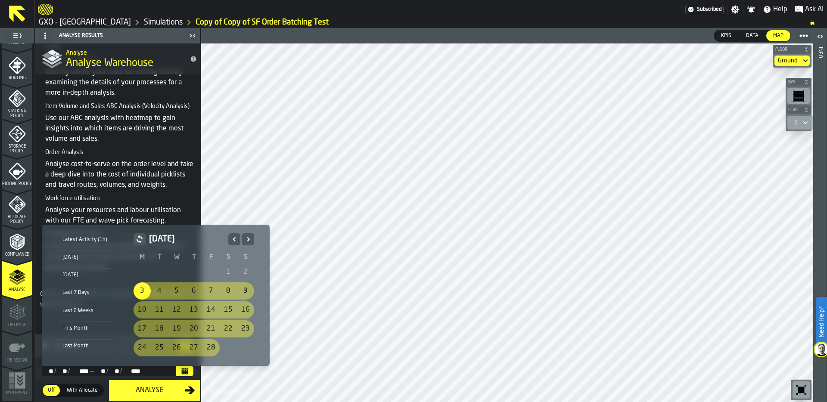
click at [249, 237] on icon "Next" at bounding box center [248, 239] width 9 height 10
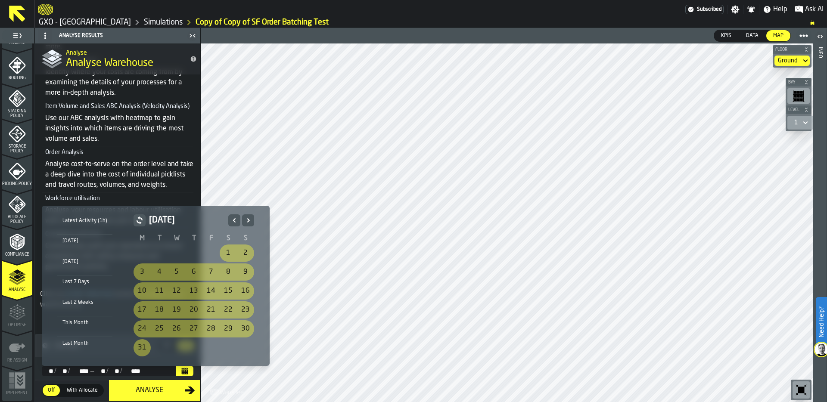
click at [249, 237] on th "S" at bounding box center [245, 238] width 17 height 10
click at [247, 220] on icon "Next" at bounding box center [248, 220] width 9 height 10
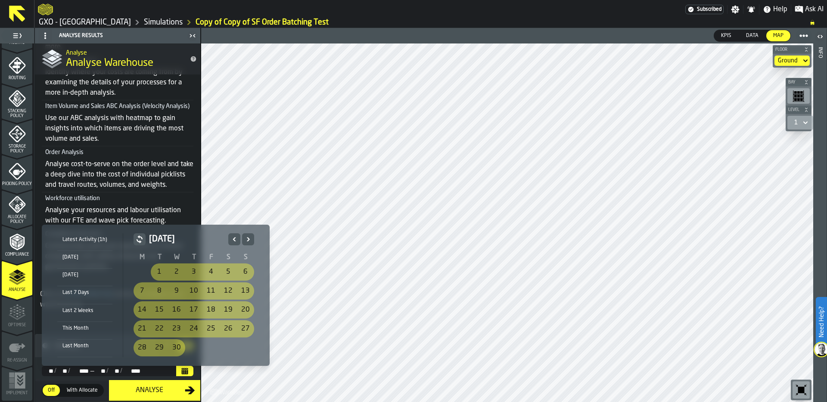
click at [246, 237] on icon "Next" at bounding box center [248, 239] width 9 height 10
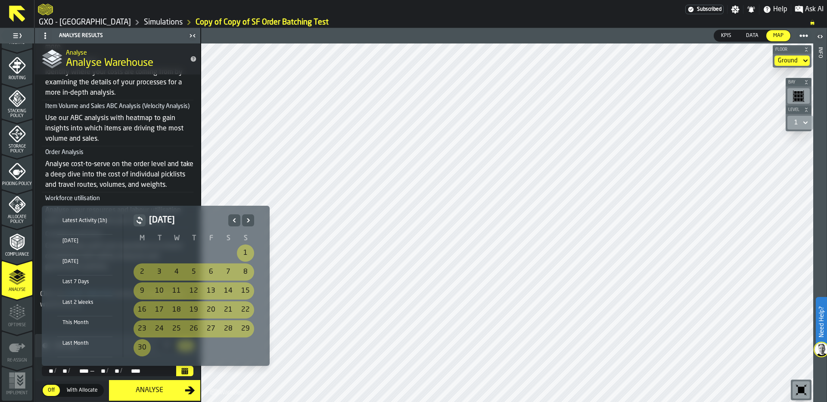
click at [246, 237] on th "S" at bounding box center [245, 238] width 17 height 10
click at [83, 224] on div "Latest Activity (1h)" at bounding box center [84, 220] width 55 height 9
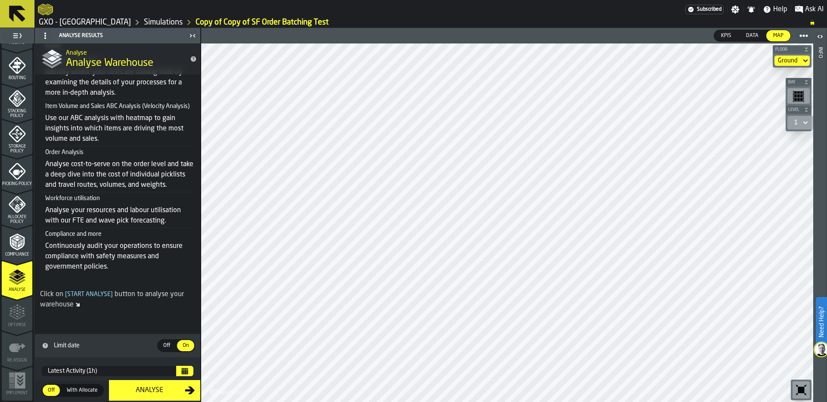
click at [156, 388] on div "Analyse" at bounding box center [149, 390] width 71 height 10
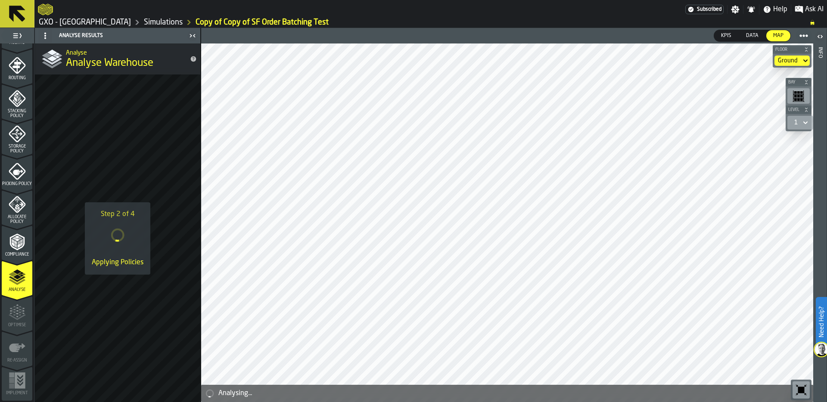
click at [14, 178] on div "Picking Policy" at bounding box center [17, 175] width 31 height 24
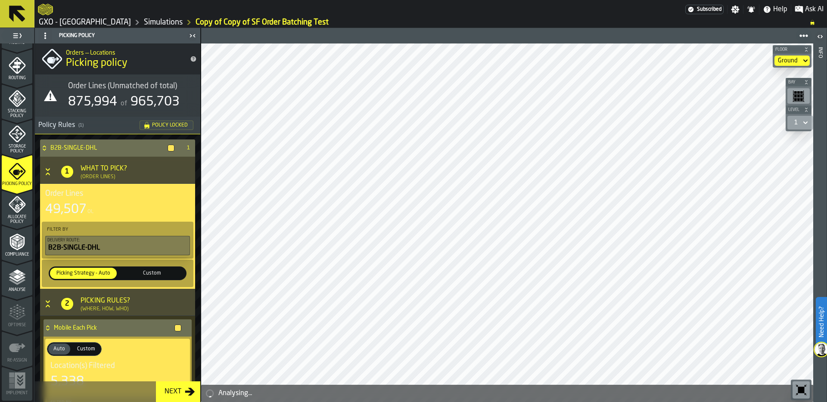
click at [16, 286] on icon "menu Analyse" at bounding box center [17, 277] width 17 height 17
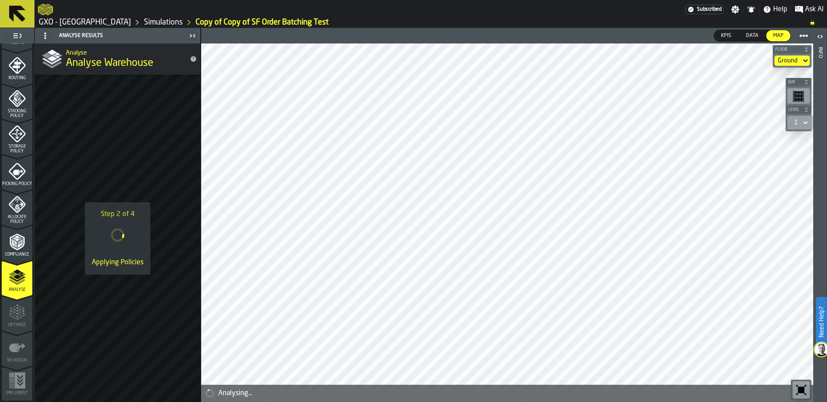
click at [752, 34] on span "Data" at bounding box center [751, 36] width 19 height 8
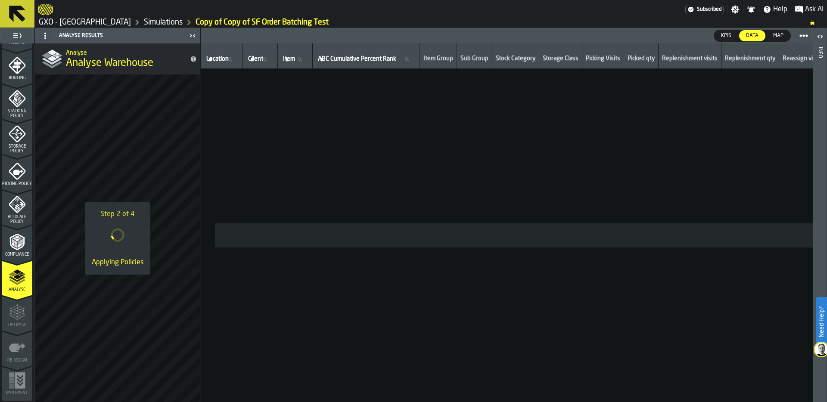
click at [779, 35] on span "Map" at bounding box center [778, 36] width 17 height 8
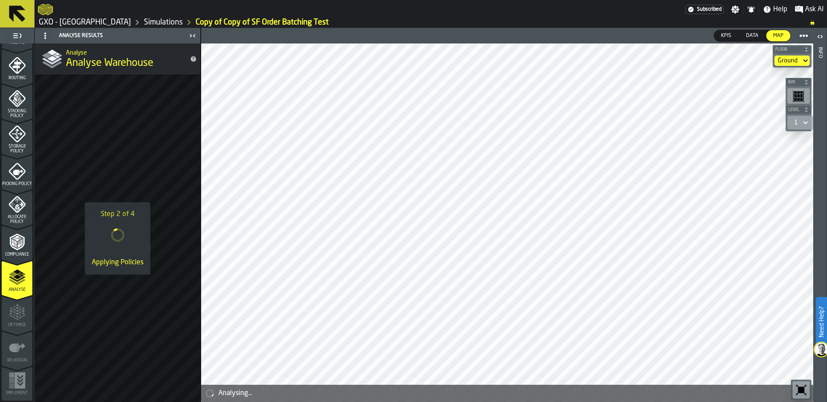
click at [152, 22] on link "Simulations" at bounding box center [163, 22] width 39 height 9
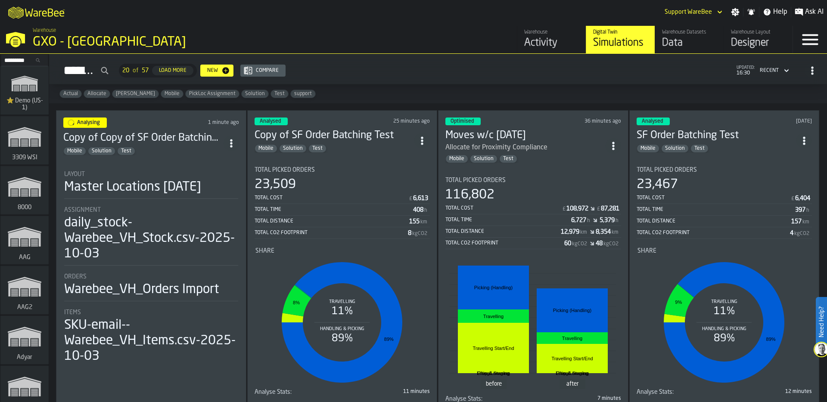
click at [102, 37] on div "GXO - [GEOGRAPHIC_DATA]" at bounding box center [149, 42] width 233 height 16
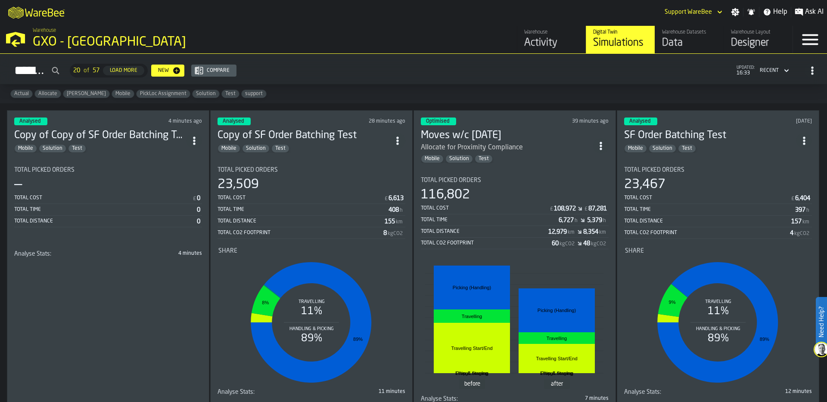
click at [126, 161] on section "Total Picked Orders — Total Cost £ 0 Total Time 0 Total Distance 0 Analyse Stat…" at bounding box center [108, 222] width 188 height 124
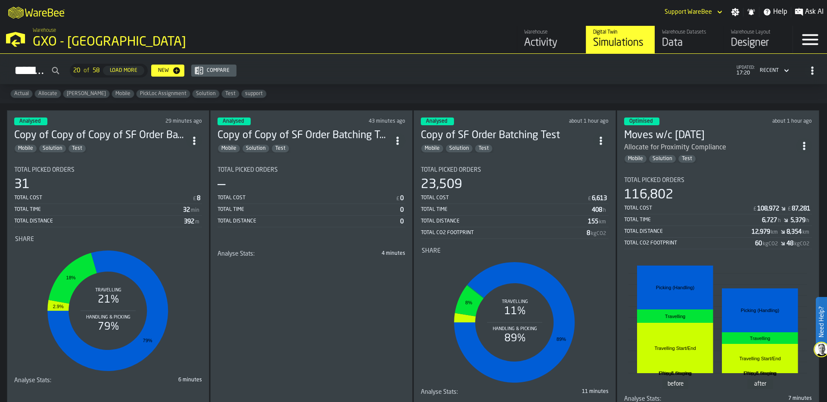
click at [43, 12] on icon "M A K I N G W A R E H O U S E S M O R E EF F I C I E N T" at bounding box center [37, 11] width 64 height 17
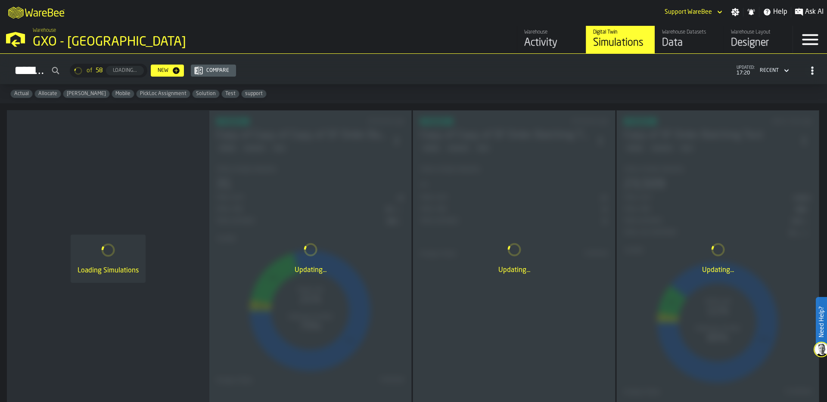
click at [48, 34] on div "Warehouse GXO - [GEOGRAPHIC_DATA]" at bounding box center [210, 38] width 363 height 29
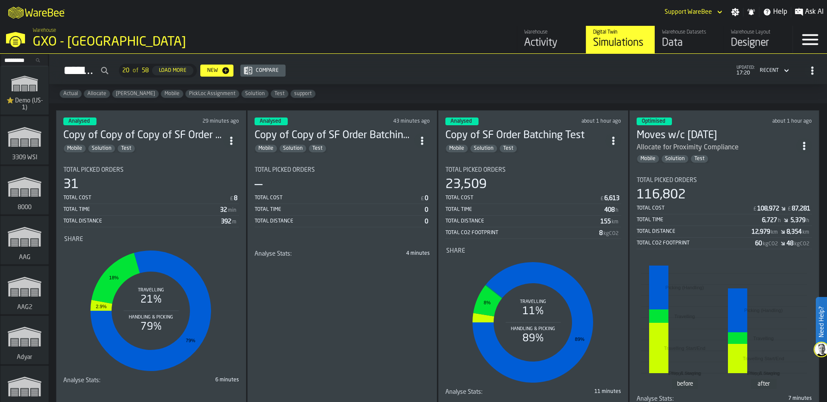
click at [21, 59] on input "Search..." at bounding box center [24, 60] width 45 height 9
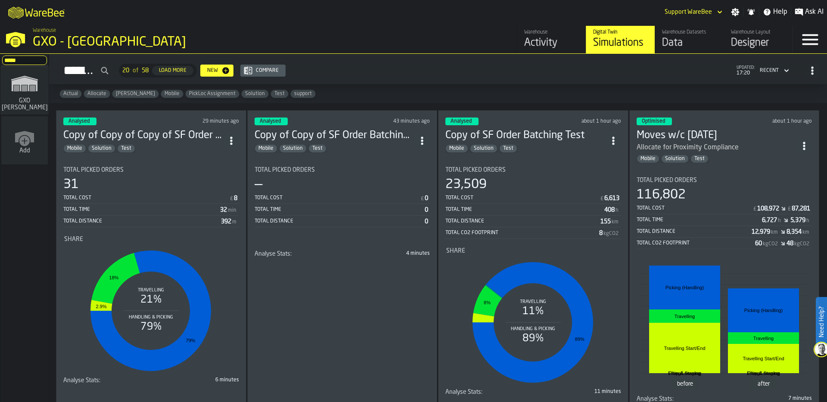
type input "*****"
click at [16, 99] on span "GXO [PERSON_NAME]" at bounding box center [25, 104] width 50 height 14
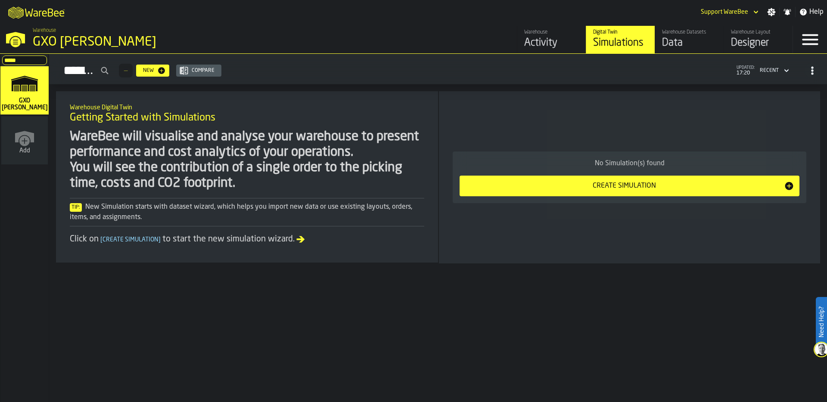
click at [690, 28] on link "Warehouse Datasets Data" at bounding box center [689, 40] width 69 height 28
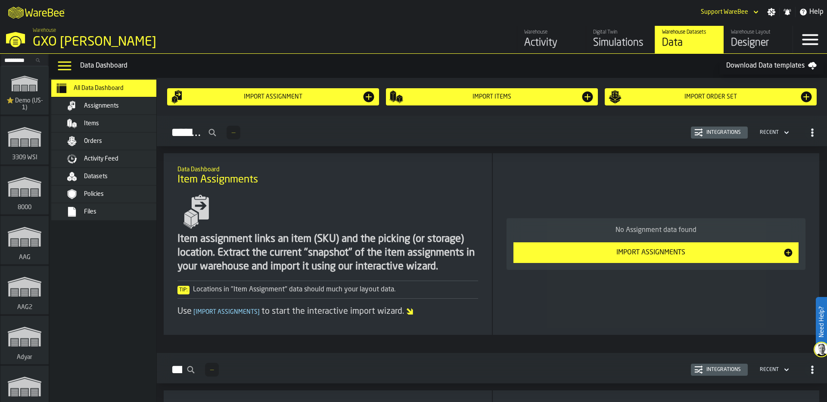
click at [108, 216] on div "Files" at bounding box center [115, 212] width 105 height 10
